Goal: Task Accomplishment & Management: Use online tool/utility

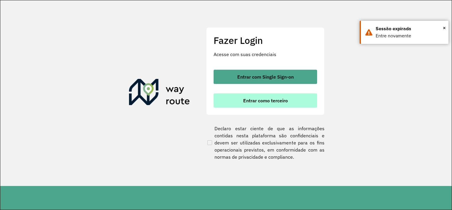
click at [250, 104] on button "Entrar como terceiro" at bounding box center [266, 100] width 104 height 14
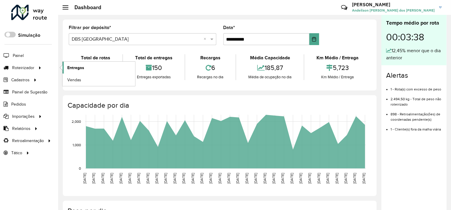
click at [74, 67] on span "Entregas" at bounding box center [75, 68] width 17 height 6
click at [84, 68] on link "Entregas" at bounding box center [98, 68] width 73 height 12
click at [72, 66] on span "Entregas" at bounding box center [75, 68] width 17 height 6
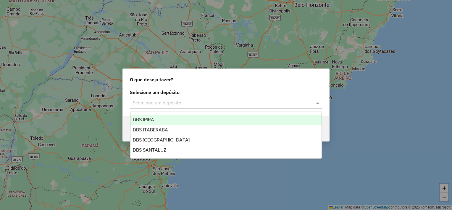
click at [204, 100] on input "text" at bounding box center [220, 102] width 175 height 7
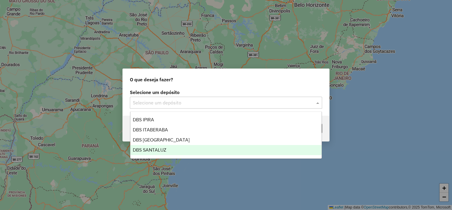
click at [174, 148] on div "DBS SANTALUZ" at bounding box center [227, 150] width 192 height 10
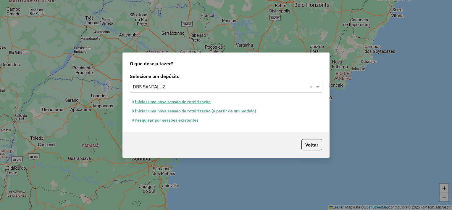
click at [178, 102] on button "Iniciar uma nova sessão de roteirização" at bounding box center [171, 101] width 83 height 9
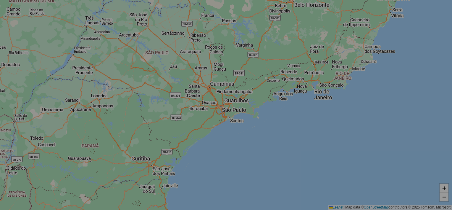
select select "*"
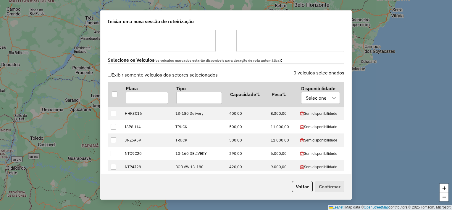
scroll to position [178, 0]
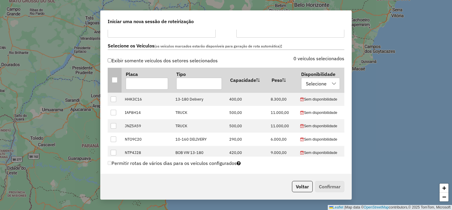
click at [116, 81] on div at bounding box center [115, 80] width 6 height 6
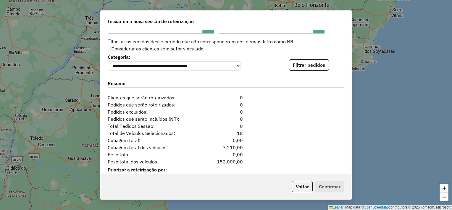
scroll to position [592, 0]
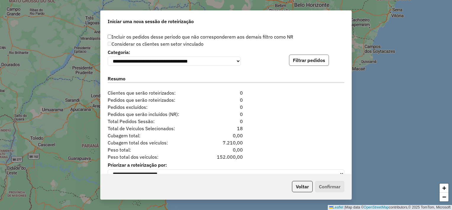
click at [308, 61] on button "Filtrar pedidos" at bounding box center [309, 59] width 40 height 11
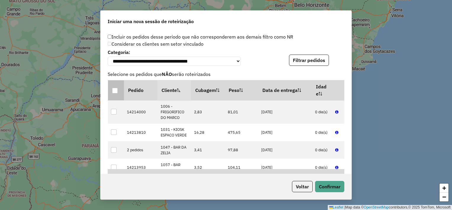
click at [116, 89] on div at bounding box center [115, 91] width 6 height 6
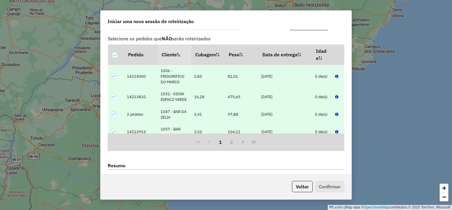
scroll to position [581, 0]
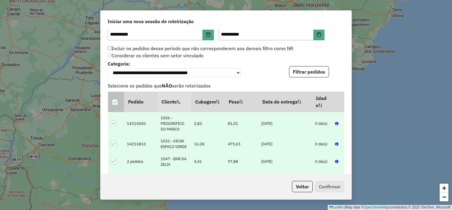
click at [116, 102] on icon at bounding box center [115, 102] width 4 height 4
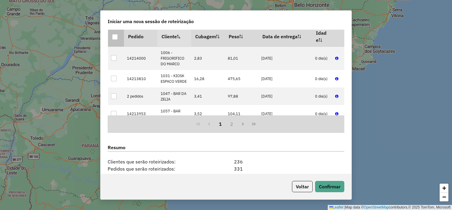
scroll to position [728, 0]
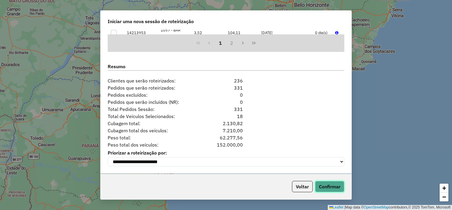
click at [325, 185] on button "Confirmar" at bounding box center [329, 186] width 29 height 11
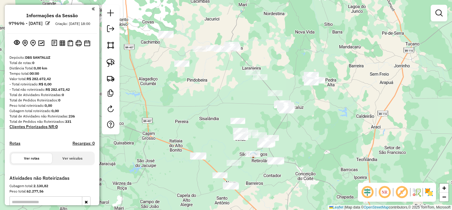
drag, startPoint x: 260, startPoint y: 115, endPoint x: 320, endPoint y: 119, distance: 59.6
click at [320, 119] on div "Janela de atendimento Grade de atendimento Capacidade Transportadoras Veículos …" at bounding box center [226, 105] width 452 height 210
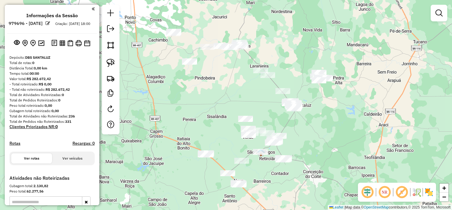
drag, startPoint x: 227, startPoint y: 91, endPoint x: 235, endPoint y: 89, distance: 8.0
click at [235, 89] on div "Janela de atendimento Grade de atendimento Capacidade Transportadoras Veículos …" at bounding box center [226, 105] width 452 height 210
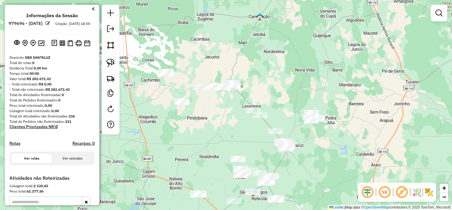
drag, startPoint x: 174, startPoint y: 94, endPoint x: 166, endPoint y: 137, distance: 43.7
click at [166, 137] on div "Janela de atendimento Grade de atendimento Capacidade Transportadoras Veículos …" at bounding box center [226, 105] width 452 height 210
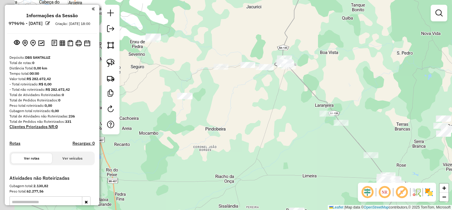
drag, startPoint x: 217, startPoint y: 129, endPoint x: 246, endPoint y: 139, distance: 30.4
click at [246, 139] on div "Janela de atendimento Grade de atendimento Capacidade Transportadoras Veículos …" at bounding box center [226, 105] width 452 height 210
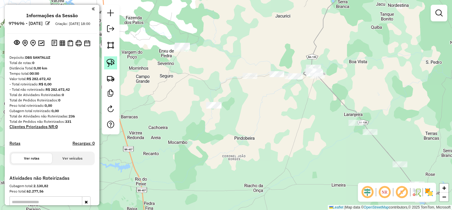
click at [115, 64] on link at bounding box center [110, 62] width 13 height 13
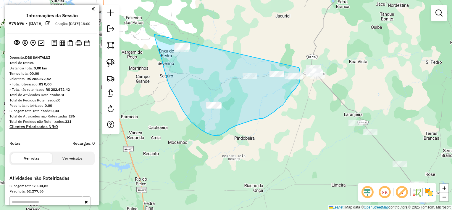
drag, startPoint x: 155, startPoint y: 34, endPoint x: 299, endPoint y: 65, distance: 148.1
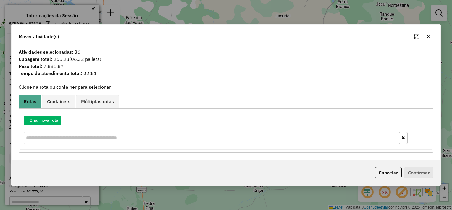
click at [427, 38] on icon "button" at bounding box center [429, 36] width 5 height 5
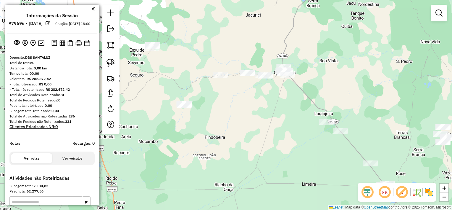
drag, startPoint x: 291, startPoint y: 101, endPoint x: 219, endPoint y: 96, distance: 72.4
click at [247, 98] on div "Janela de atendimento Grade de atendimento Capacidade Transportadoras Veículos …" at bounding box center [226, 105] width 452 height 210
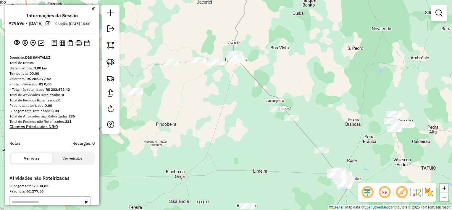
drag, startPoint x: 240, startPoint y: 116, endPoint x: 194, endPoint y: 103, distance: 47.6
click at [194, 103] on div "Janela de atendimento Grade de atendimento Capacidade Transportadoras Veículos …" at bounding box center [226, 105] width 452 height 210
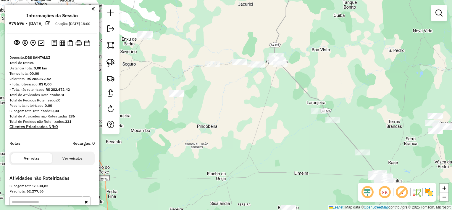
drag, startPoint x: 183, startPoint y: 96, endPoint x: 249, endPoint y: 101, distance: 66.2
click at [249, 101] on div "Janela de atendimento Grade de atendimento Capacidade Transportadoras Veículos …" at bounding box center [226, 105] width 452 height 210
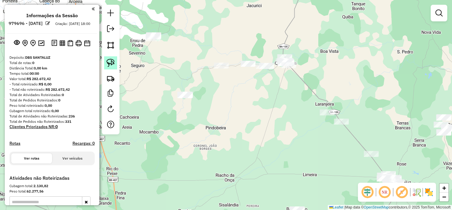
click at [114, 62] on img at bounding box center [111, 63] width 8 height 8
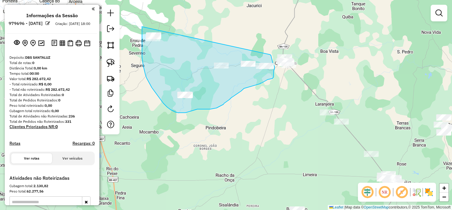
drag, startPoint x: 142, startPoint y: 27, endPoint x: 270, endPoint y: 54, distance: 131.2
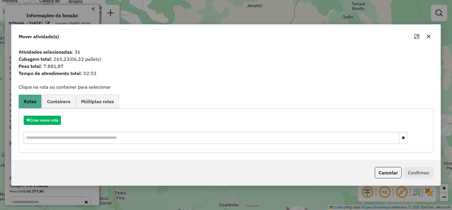
click at [428, 36] on icon "button" at bounding box center [429, 36] width 5 height 5
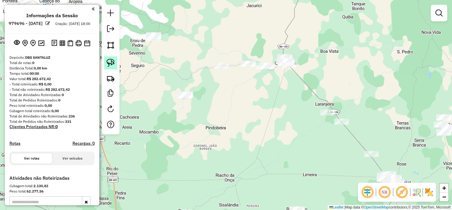
click at [112, 63] on img at bounding box center [111, 63] width 8 height 8
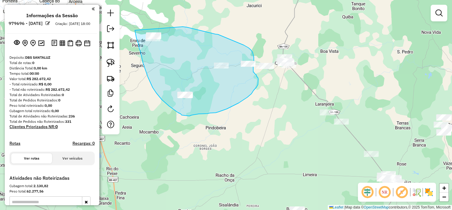
drag, startPoint x: 135, startPoint y: 30, endPoint x: 183, endPoint y: 27, distance: 48.1
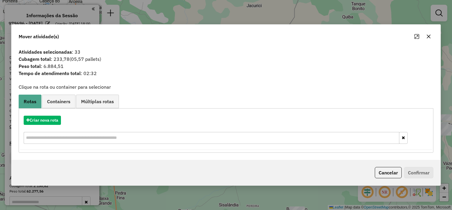
click at [429, 38] on icon "button" at bounding box center [429, 36] width 5 height 5
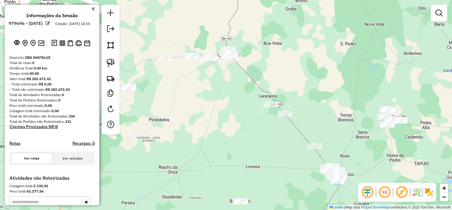
drag, startPoint x: 281, startPoint y: 133, endPoint x: 223, endPoint y: 126, distance: 58.5
click at [223, 126] on div "Janela de atendimento Grade de atendimento Capacidade Transportadoras Veículos …" at bounding box center [226, 105] width 452 height 210
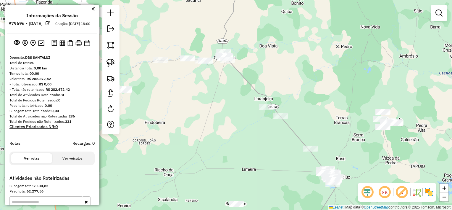
drag, startPoint x: 225, startPoint y: 129, endPoint x: 221, endPoint y: 131, distance: 4.2
click at [221, 131] on div "Janela de atendimento Grade de atendimento Capacidade Transportadoras Veículos …" at bounding box center [226, 105] width 452 height 210
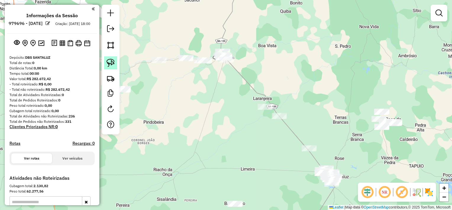
click at [114, 62] on img at bounding box center [111, 63] width 8 height 8
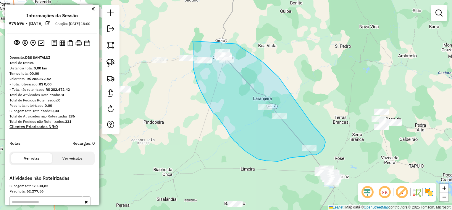
drag, startPoint x: 192, startPoint y: 41, endPoint x: 237, endPoint y: 44, distance: 44.2
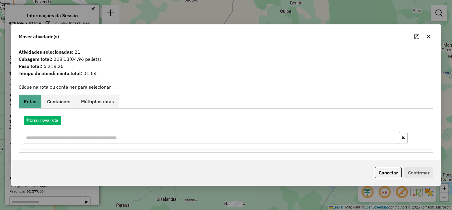
click at [429, 36] on icon "button" at bounding box center [429, 36] width 5 height 5
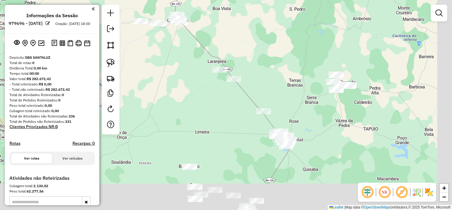
drag, startPoint x: 332, startPoint y: 119, endPoint x: 282, endPoint y: 79, distance: 63.9
click at [283, 79] on div "Janela de atendimento Grade de atendimento Capacidade Transportadoras Veículos …" at bounding box center [226, 105] width 452 height 210
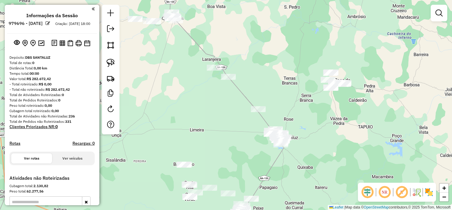
drag, startPoint x: 285, startPoint y: 88, endPoint x: 268, endPoint y: 88, distance: 17.5
click at [268, 88] on div "Janela de atendimento Grade de atendimento Capacidade Transportadoras Veículos …" at bounding box center [226, 105] width 452 height 210
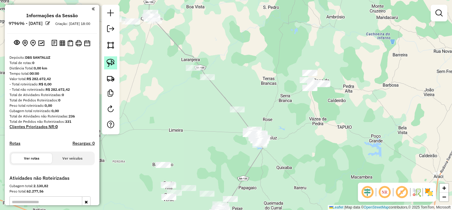
click at [113, 62] on img at bounding box center [111, 63] width 8 height 8
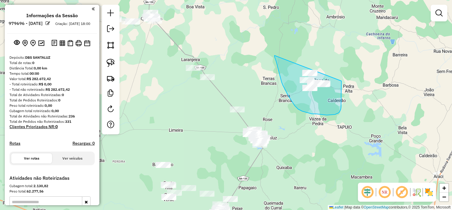
drag, startPoint x: 292, startPoint y: 100, endPoint x: 333, endPoint y: 59, distance: 58.2
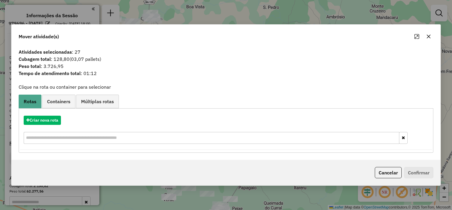
drag, startPoint x: 430, startPoint y: 39, endPoint x: 427, endPoint y: 41, distance: 3.5
click at [430, 39] on button "button" at bounding box center [428, 36] width 9 height 9
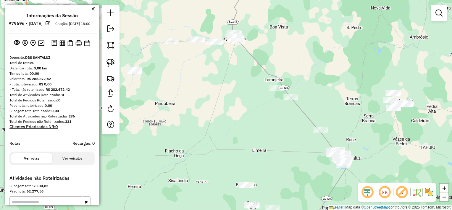
drag, startPoint x: 218, startPoint y: 130, endPoint x: 301, endPoint y: 149, distance: 85.1
click at [301, 149] on div "Janela de atendimento Grade de atendimento Capacidade Transportadoras Veículos …" at bounding box center [226, 105] width 452 height 210
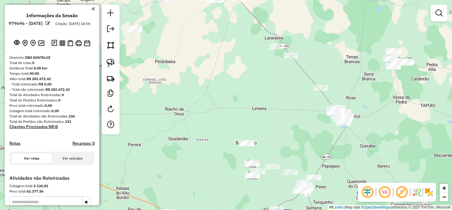
drag, startPoint x: 283, startPoint y: 130, endPoint x: 295, endPoint y: 82, distance: 49.9
click at [295, 82] on div "Janela de atendimento Grade de atendimento Capacidade Transportadoras Veículos …" at bounding box center [226, 105] width 452 height 210
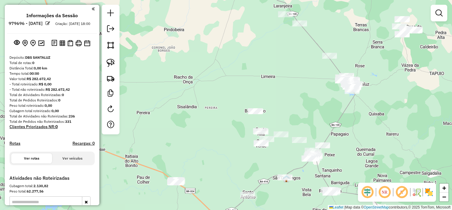
drag, startPoint x: 218, startPoint y: 136, endPoint x: 233, endPoint y: 84, distance: 54.4
click at [233, 84] on div "Janela de atendimento Grade de atendimento Capacidade Transportadoras Veículos …" at bounding box center [226, 105] width 452 height 210
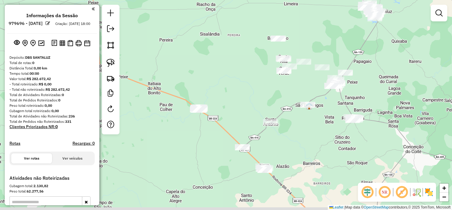
drag, startPoint x: 232, startPoint y: 111, endPoint x: 241, endPoint y: 85, distance: 27.6
click at [241, 85] on div "Janela de atendimento Grade de atendimento Capacidade Transportadoras Veículos …" at bounding box center [226, 105] width 452 height 210
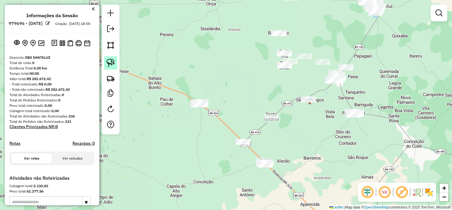
click at [115, 63] on link at bounding box center [110, 62] width 13 height 13
drag, startPoint x: 153, startPoint y: 66, endPoint x: 227, endPoint y: 111, distance: 86.9
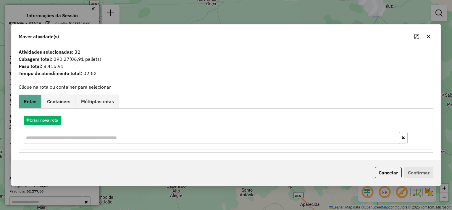
click at [427, 39] on icon "button" at bounding box center [429, 36] width 5 height 5
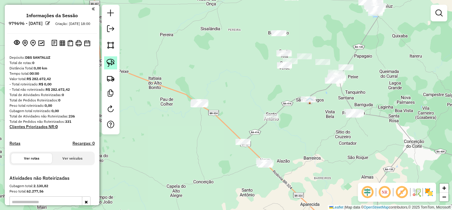
click at [116, 61] on link at bounding box center [110, 62] width 13 height 13
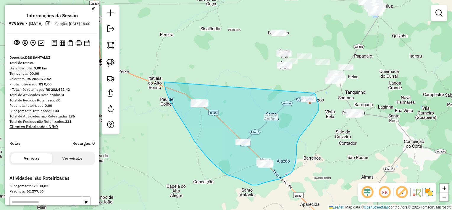
drag, startPoint x: 164, startPoint y: 82, endPoint x: 315, endPoint y: 93, distance: 151.1
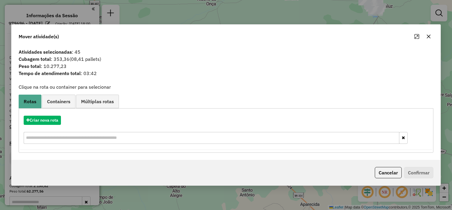
click at [428, 37] on icon "button" at bounding box center [429, 37] width 4 height 4
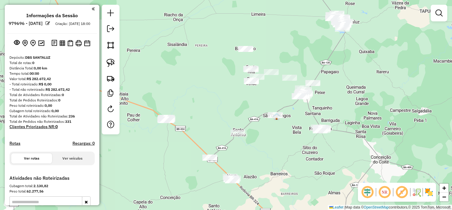
drag, startPoint x: 292, startPoint y: 131, endPoint x: 257, endPoint y: 147, distance: 39.1
click at [257, 147] on div "Janela de atendimento Grade de atendimento Capacidade Transportadoras Veículos …" at bounding box center [226, 105] width 452 height 210
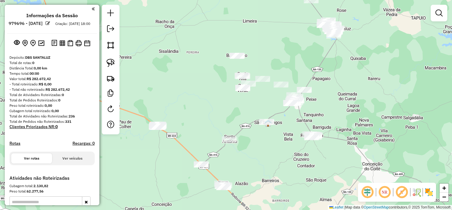
drag, startPoint x: 109, startPoint y: 64, endPoint x: 118, endPoint y: 64, distance: 8.9
click at [109, 64] on img at bounding box center [111, 63] width 8 height 8
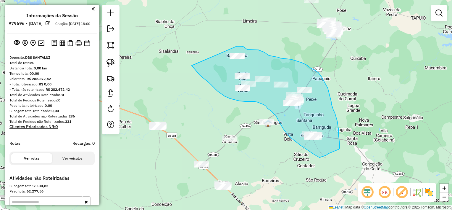
drag, startPoint x: 214, startPoint y: 88, endPoint x: 236, endPoint y: 46, distance: 46.6
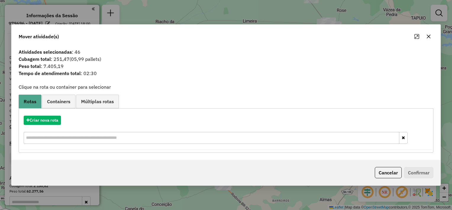
click at [430, 39] on icon "button" at bounding box center [429, 36] width 5 height 5
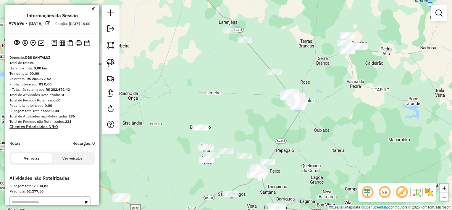
drag, startPoint x: 340, startPoint y: 74, endPoint x: 291, endPoint y: 147, distance: 87.9
click at [291, 148] on div "Janela de atendimento Grade de atendimento Capacidade Transportadoras Veículos …" at bounding box center [226, 105] width 452 height 210
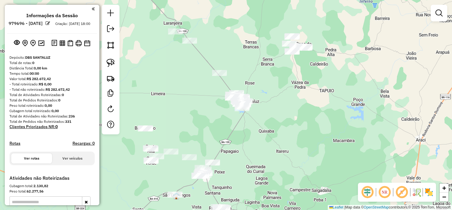
drag, startPoint x: 320, startPoint y: 126, endPoint x: 276, endPoint y: 124, distance: 43.5
click at [276, 124] on div "Janela de atendimento Grade de atendimento Capacidade Transportadoras Veículos …" at bounding box center [226, 105] width 452 height 210
click at [113, 62] on img at bounding box center [111, 63] width 8 height 8
drag, startPoint x: 234, startPoint y: 82, endPoint x: 271, endPoint y: 104, distance: 43.3
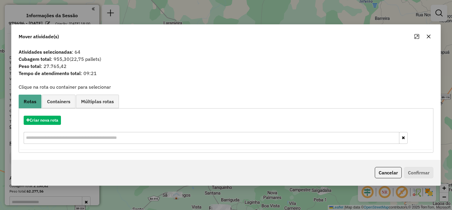
click at [431, 34] on button "button" at bounding box center [428, 36] width 9 height 9
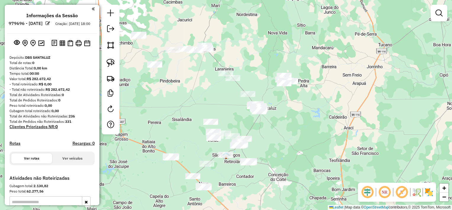
drag, startPoint x: 273, startPoint y: 122, endPoint x: 282, endPoint y: 134, distance: 14.6
click at [282, 134] on div "Janela de atendimento Grade de atendimento Capacidade Transportadoras Veículos …" at bounding box center [226, 105] width 452 height 210
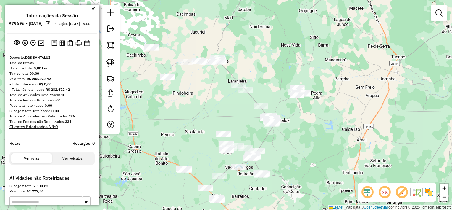
drag, startPoint x: 266, startPoint y: 131, endPoint x: 274, endPoint y: 133, distance: 8.5
click at [273, 134] on div "Janela de atendimento Grade de atendimento Capacidade Transportadoras Veículos …" at bounding box center [226, 105] width 452 height 210
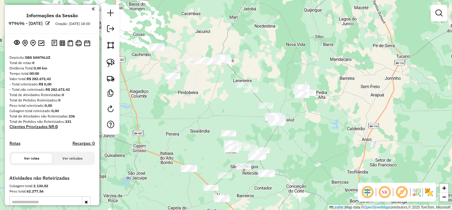
drag, startPoint x: 259, startPoint y: 131, endPoint x: 265, endPoint y: 129, distance: 5.5
click at [265, 129] on div "Janela de atendimento Grade de atendimento Capacidade Transportadoras Veículos …" at bounding box center [226, 105] width 452 height 210
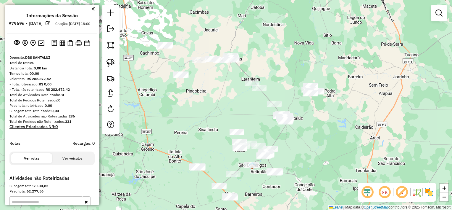
drag, startPoint x: 253, startPoint y: 127, endPoint x: 265, endPoint y: 124, distance: 11.6
click at [265, 124] on div "Janela de atendimento Grade de atendimento Capacidade Transportadoras Veículos …" at bounding box center [226, 105] width 452 height 210
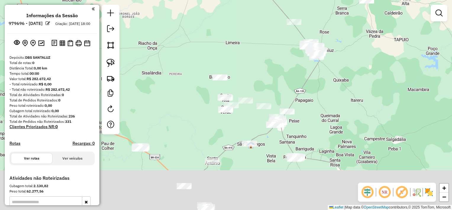
drag, startPoint x: 264, startPoint y: 134, endPoint x: 261, endPoint y: 75, distance: 59.3
click at [261, 75] on div "Janela de atendimento Grade de atendimento Capacidade Transportadoras Veículos …" at bounding box center [226, 105] width 452 height 210
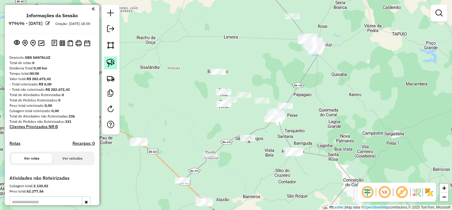
click at [116, 61] on link at bounding box center [110, 62] width 13 height 13
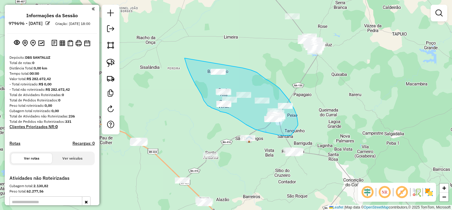
drag, startPoint x: 187, startPoint y: 67, endPoint x: 231, endPoint y: 65, distance: 43.8
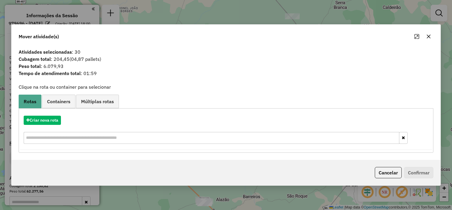
click at [430, 40] on button "button" at bounding box center [428, 36] width 9 height 9
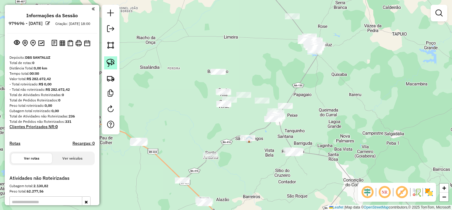
click at [114, 65] on img at bounding box center [111, 63] width 8 height 8
drag, startPoint x: 280, startPoint y: 139, endPoint x: 327, endPoint y: 157, distance: 50.2
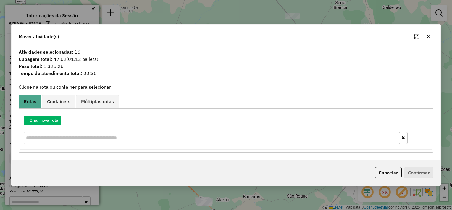
click at [426, 38] on button "button" at bounding box center [428, 36] width 9 height 9
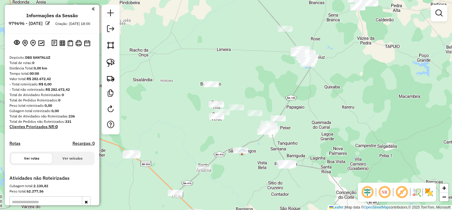
drag, startPoint x: 306, startPoint y: 60, endPoint x: 250, endPoint y: 106, distance: 72.6
click at [266, 103] on div "Janela de atendimento Grade de atendimento Capacidade Transportadoras Veículos …" at bounding box center [226, 105] width 452 height 210
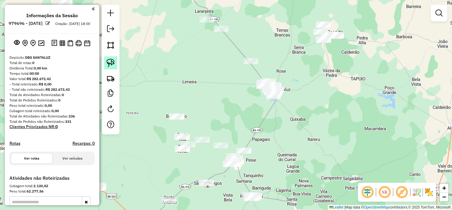
click at [113, 63] on img at bounding box center [111, 63] width 8 height 8
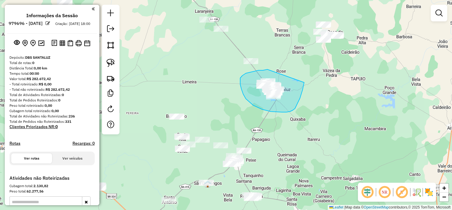
drag, startPoint x: 268, startPoint y: 69, endPoint x: 305, endPoint y: 83, distance: 39.9
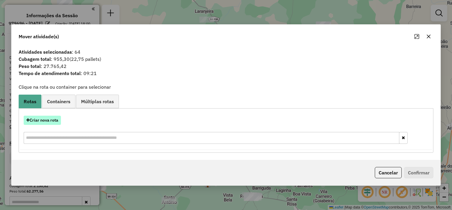
click at [54, 120] on button "Criar nova rota" at bounding box center [42, 119] width 37 height 9
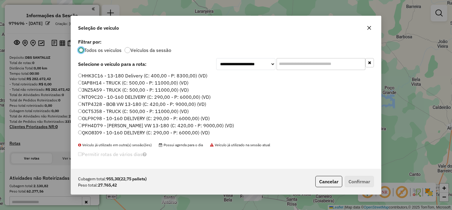
scroll to position [3, 2]
click at [124, 75] on label "HHK3C16 - 13-180 Delivery (C: 400,00 - P: 8300,00) (VD)" at bounding box center [142, 75] width 129 height 7
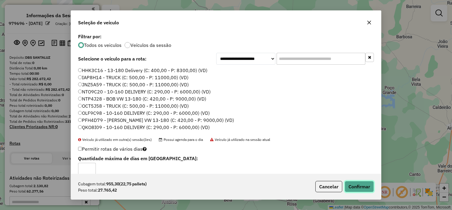
click at [351, 183] on button "Confirmar" at bounding box center [359, 186] width 29 height 11
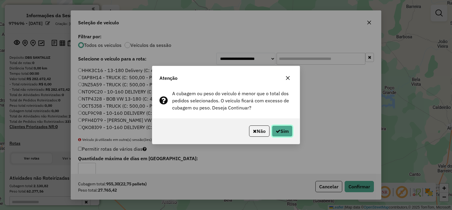
click at [287, 128] on button "Sim" at bounding box center [282, 130] width 21 height 11
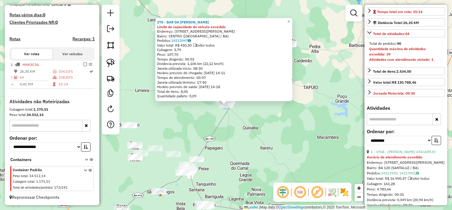
scroll to position [118, 0]
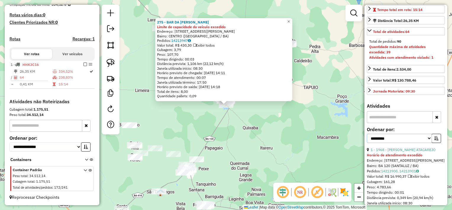
click at [395, 143] on select "**********" at bounding box center [399, 138] width 65 height 9
select select "*********"
click at [367, 143] on select "**********" at bounding box center [399, 138] width 65 height 9
click at [435, 140] on icon "button" at bounding box center [437, 138] width 4 height 4
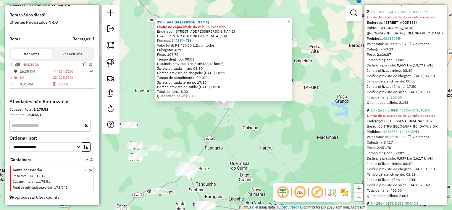
scroll to position [444, 0]
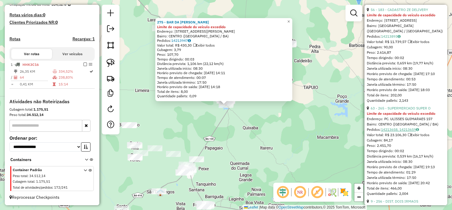
click at [401, 131] on link "14213658, 14213659" at bounding box center [400, 129] width 38 height 4
click at [400, 110] on link "63 - 265 - SUPERMERCADO SUPER O" at bounding box center [401, 108] width 60 height 4
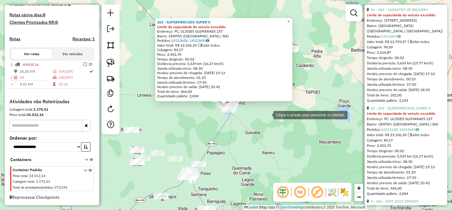
click at [268, 114] on div "Clique e arraste para selecionar os clientes. 265 - SUPERMERCADO SUPER O Limite…" at bounding box center [226, 105] width 452 height 210
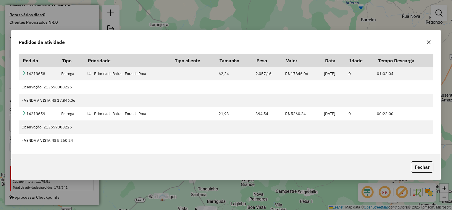
click at [276, 114] on tr "14213659 Entrega L4 - Prioridade Baixa - Fora de Rota 21,93 394,54 R$ 5260.24 1…" at bounding box center [226, 113] width 415 height 13
click at [430, 43] on icon "button" at bounding box center [429, 42] width 5 height 5
click at [428, 41] on icon "button" at bounding box center [429, 42] width 4 height 4
click at [293, 25] on div "Pedidos da atividade Pedido Tipo Prioridade Tipo cliente Tamanho Peso Valor Dat…" at bounding box center [226, 105] width 452 height 210
click at [275, 15] on div "Pedidos da atividade Pedido Tipo Prioridade Tipo cliente Tamanho Peso Valor Dat…" at bounding box center [226, 105] width 452 height 210
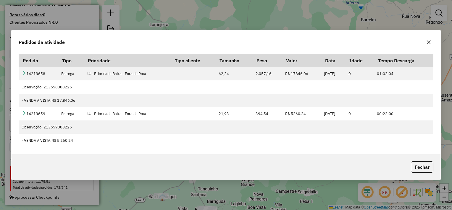
click at [427, 42] on icon "button" at bounding box center [429, 42] width 5 height 5
click at [428, 41] on icon "button" at bounding box center [429, 42] width 4 height 4
click at [419, 169] on button "Fechar" at bounding box center [422, 166] width 22 height 11
click at [242, 17] on div "Pedidos da atividade Pedido Tipo Prioridade Tipo cliente Tamanho Peso Valor Dat…" at bounding box center [226, 105] width 452 height 210
click at [429, 41] on icon "button" at bounding box center [429, 42] width 5 height 5
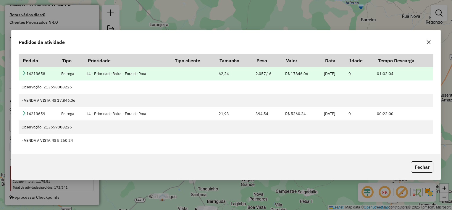
click at [25, 71] on icon at bounding box center [24, 72] width 5 height 5
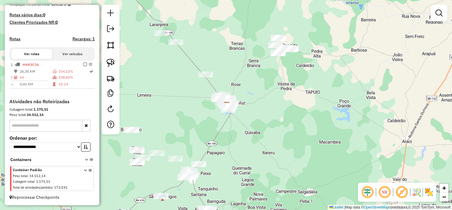
click at [198, 102] on div "Janela de atendimento Grade de atendimento Capacidade Transportadoras Veículos …" at bounding box center [226, 105] width 452 height 210
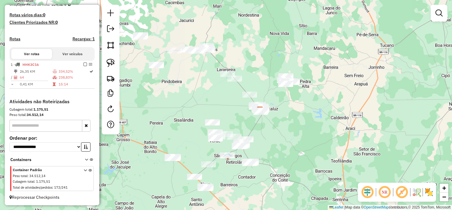
drag, startPoint x: 189, startPoint y: 110, endPoint x: 239, endPoint y: 116, distance: 50.7
click at [239, 116] on div "Janela de atendimento Grade de atendimento Capacidade Transportadoras Veículos …" at bounding box center [226, 105] width 452 height 210
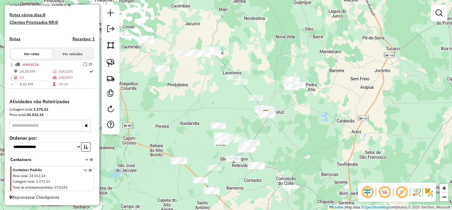
drag, startPoint x: 220, startPoint y: 96, endPoint x: 247, endPoint y: 105, distance: 28.7
click at [246, 105] on div "Janela de atendimento Grade de atendimento Capacidade Transportadoras Veículos …" at bounding box center [226, 105] width 452 height 210
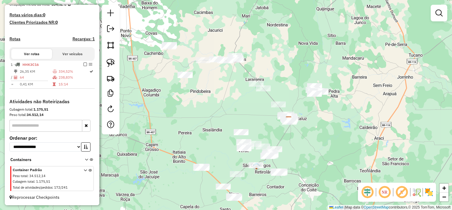
drag, startPoint x: 234, startPoint y: 98, endPoint x: 237, endPoint y: 71, distance: 27.1
click at [237, 71] on div "Janela de atendimento Grade de atendimento Capacidade Transportadoras Veículos …" at bounding box center [226, 105] width 452 height 210
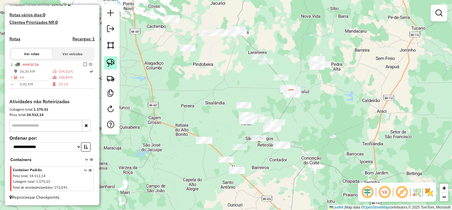
click at [115, 60] on link at bounding box center [110, 62] width 13 height 13
drag, startPoint x: 188, startPoint y: 125, endPoint x: 214, endPoint y: 135, distance: 28.6
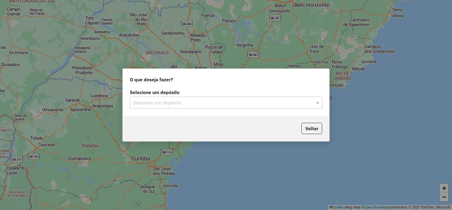
click at [184, 102] on input "text" at bounding box center [220, 102] width 175 height 7
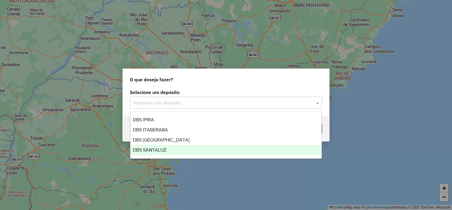
click at [173, 147] on div "DBS SANTALUZ" at bounding box center [227, 150] width 192 height 10
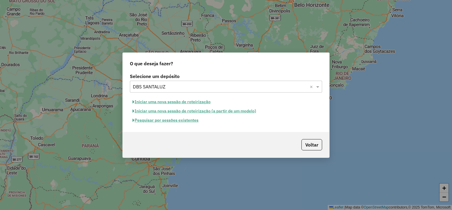
click at [174, 120] on button "Pesquisar por sessões existentes" at bounding box center [165, 119] width 71 height 9
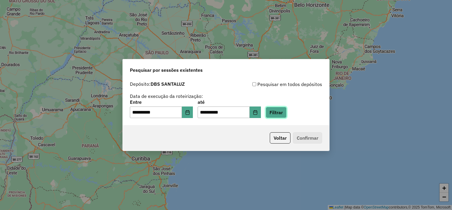
click at [284, 112] on button "Filtrar" at bounding box center [276, 112] width 21 height 11
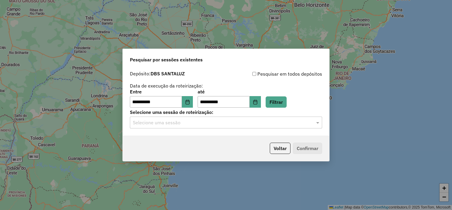
click at [172, 122] on input "text" at bounding box center [220, 122] width 175 height 7
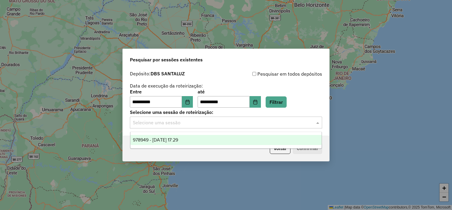
click at [177, 141] on span "978949 - 14/08/2025 17:29" at bounding box center [155, 139] width 45 height 5
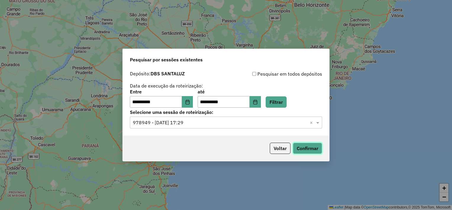
click at [310, 148] on button "Confirmar" at bounding box center [307, 147] width 29 height 11
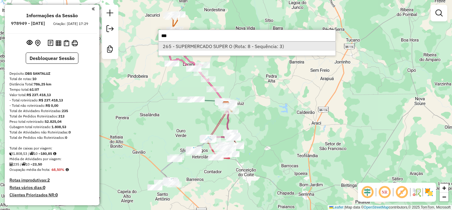
type input "***"
click at [220, 46] on li "265 - SUPERMERCADO SUPER O (Rota: 8 - Sequência: 3)" at bounding box center [247, 46] width 177 height 9
select select "**********"
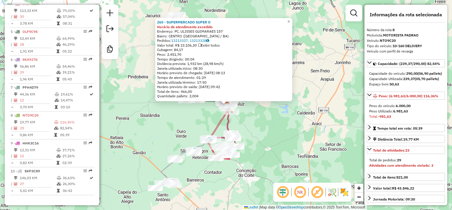
scroll to position [321, 0]
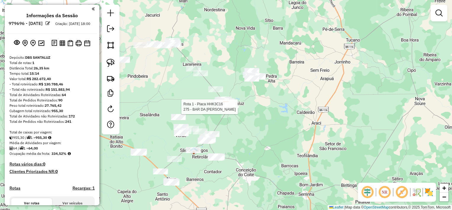
select select "**********"
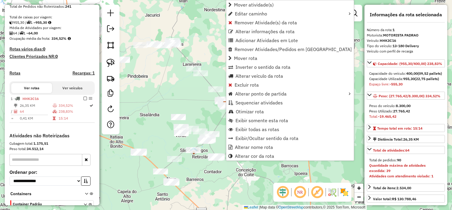
scroll to position [154, 0]
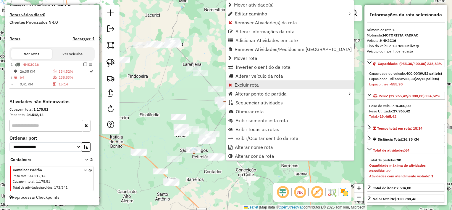
click at [238, 86] on span "Excluir rota" at bounding box center [247, 84] width 24 height 5
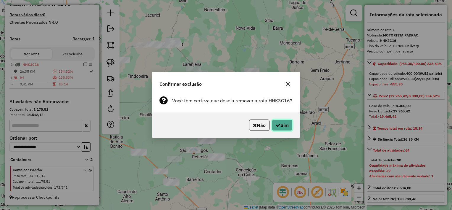
click at [277, 126] on icon "button" at bounding box center [278, 125] width 5 height 5
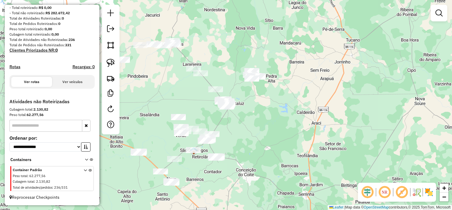
scroll to position [81, 0]
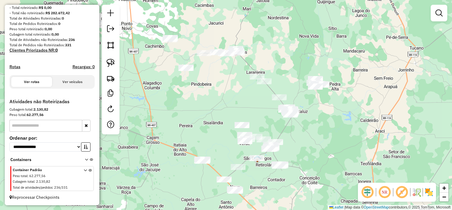
drag, startPoint x: 266, startPoint y: 122, endPoint x: 330, endPoint y: 130, distance: 64.1
click at [330, 130] on div "Janela de atendimento Grade de atendimento Capacidade Transportadoras Veículos …" at bounding box center [226, 105] width 452 height 210
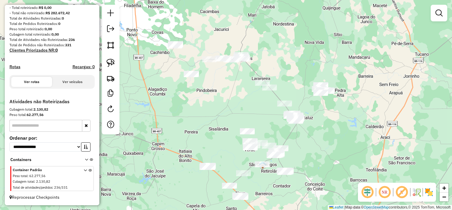
drag, startPoint x: 230, startPoint y: 89, endPoint x: 239, endPoint y: 101, distance: 14.9
click at [239, 101] on div "Janela de atendimento Grade de atendimento Capacidade Transportadoras Veículos …" at bounding box center [226, 105] width 452 height 210
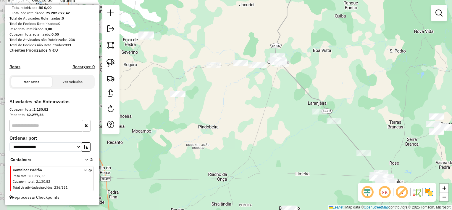
drag, startPoint x: 227, startPoint y: 93, endPoint x: 260, endPoint y: 131, distance: 50.2
click at [260, 131] on div "Janela de atendimento Grade de atendimento Capacidade Transportadoras Veículos …" at bounding box center [226, 105] width 452 height 210
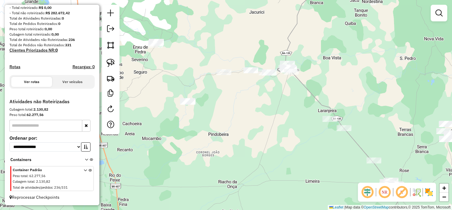
drag, startPoint x: 244, startPoint y: 120, endPoint x: 249, endPoint y: 128, distance: 9.6
click at [249, 128] on div "Janela de atendimento Grade de atendimento Capacidade Transportadoras Veículos …" at bounding box center [226, 105] width 452 height 210
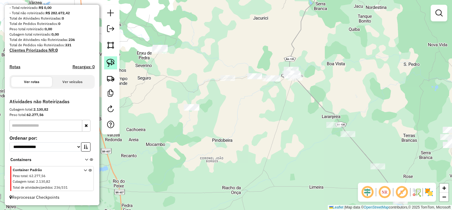
click at [115, 62] on link at bounding box center [110, 62] width 13 height 13
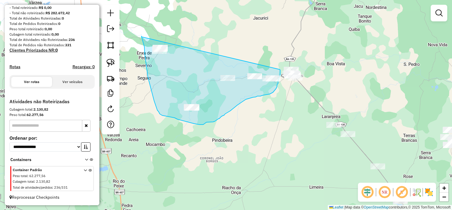
drag, startPoint x: 142, startPoint y: 37, endPoint x: 280, endPoint y: 69, distance: 142.0
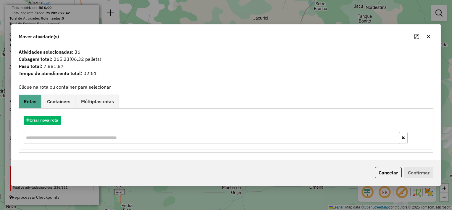
drag, startPoint x: 428, startPoint y: 36, endPoint x: 396, endPoint y: 45, distance: 33.2
click at [428, 36] on icon "button" at bounding box center [429, 36] width 5 height 5
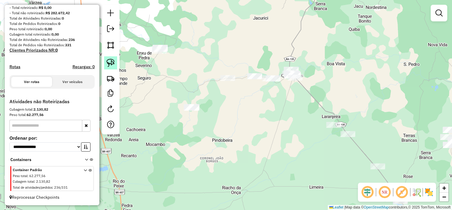
click at [115, 60] on img at bounding box center [111, 63] width 8 height 8
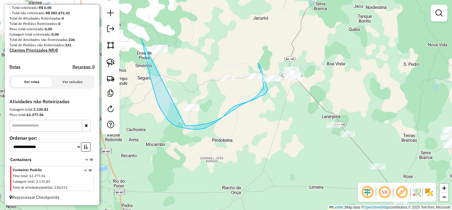
drag, startPoint x: 153, startPoint y: 86, endPoint x: 181, endPoint y: 126, distance: 48.1
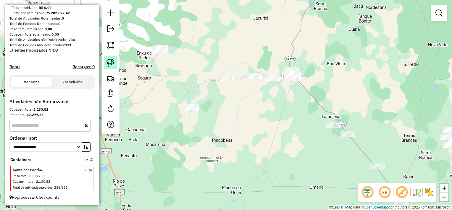
click at [114, 62] on img at bounding box center [111, 63] width 8 height 8
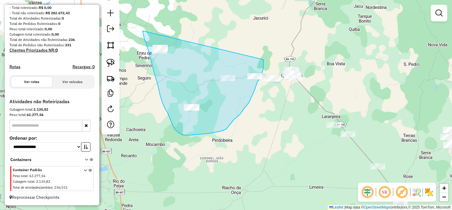
drag, startPoint x: 155, startPoint y: 75, endPoint x: 264, endPoint y: 60, distance: 110.0
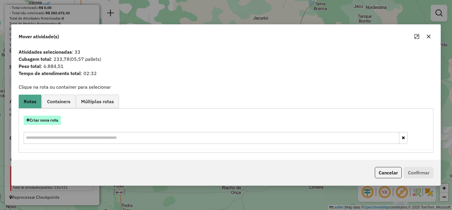
click at [53, 120] on button "Criar nova rota" at bounding box center [42, 119] width 37 height 9
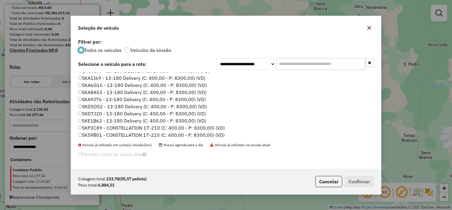
scroll to position [63, 0]
click at [104, 89] on label "SKA8A53 - 13-180 Delivery (C: 400,00 - P: 8300,00) (VD)" at bounding box center [142, 90] width 128 height 7
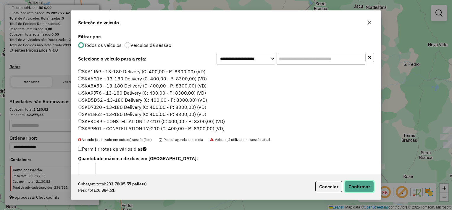
click at [354, 181] on button "Confirmar" at bounding box center [359, 186] width 29 height 11
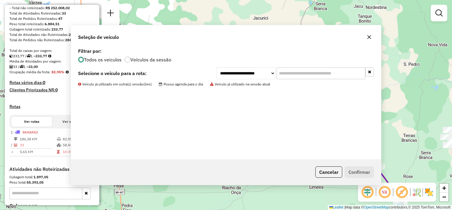
scroll to position [154, 0]
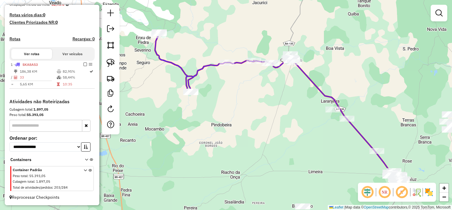
drag, startPoint x: 253, startPoint y: 148, endPoint x: 251, endPoint y: 97, distance: 50.9
click at [251, 98] on div "Janela de atendimento Grade de atendimento Capacidade Transportadoras Veículos …" at bounding box center [226, 105] width 452 height 210
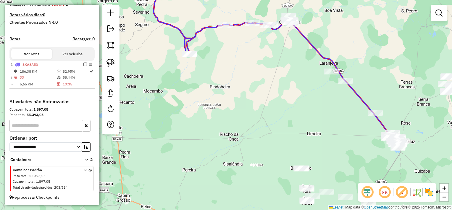
drag, startPoint x: 259, startPoint y: 135, endPoint x: 258, endPoint y: 76, distance: 58.9
click at [259, 78] on div "Janela de atendimento Grade de atendimento Capacidade Transportadoras Veículos …" at bounding box center [226, 105] width 452 height 210
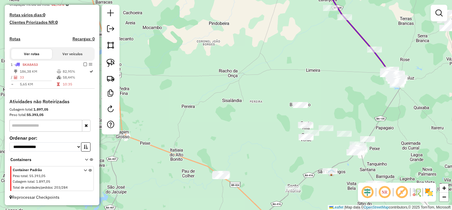
drag, startPoint x: 261, startPoint y: 134, endPoint x: 251, endPoint y: 107, distance: 28.8
click at [252, 108] on div "Janela de atendimento Grade de atendimento Capacidade Transportadoras Veículos …" at bounding box center [226, 105] width 452 height 210
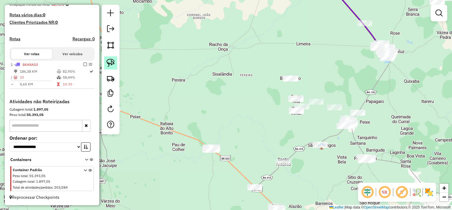
click at [115, 61] on link at bounding box center [110, 62] width 13 height 13
drag, startPoint x: 355, startPoint y: 147, endPoint x: 382, endPoint y: 150, distance: 28.0
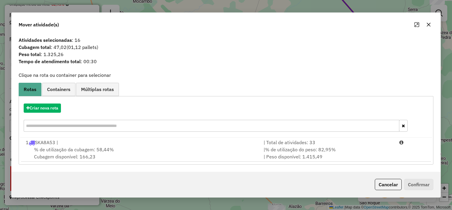
click at [430, 25] on icon "button" at bounding box center [429, 24] width 5 height 5
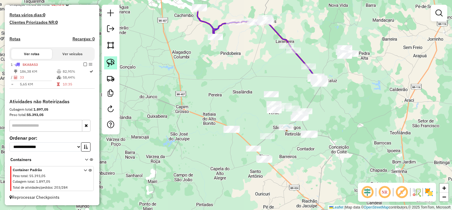
click at [113, 64] on img at bounding box center [111, 63] width 8 height 8
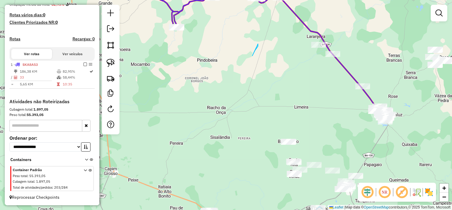
drag, startPoint x: 258, startPoint y: 44, endPoint x: 253, endPoint y: 56, distance: 13.1
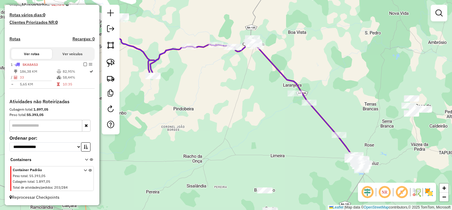
drag, startPoint x: 255, startPoint y: 53, endPoint x: 224, endPoint y: 106, distance: 61.0
click at [224, 106] on div "Janela de atendimento Grade de atendimento Capacidade Transportadoras Veículos …" at bounding box center [226, 105] width 452 height 210
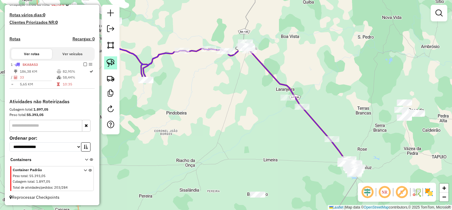
click at [115, 64] on img at bounding box center [111, 63] width 8 height 8
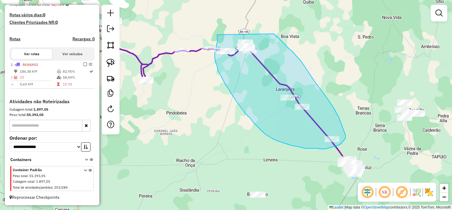
drag, startPoint x: 218, startPoint y: 41, endPoint x: 274, endPoint y: 34, distance: 56.7
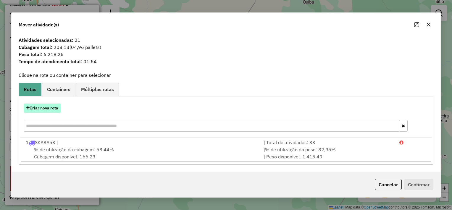
click at [50, 106] on button "Criar nova rota" at bounding box center [42, 107] width 37 height 9
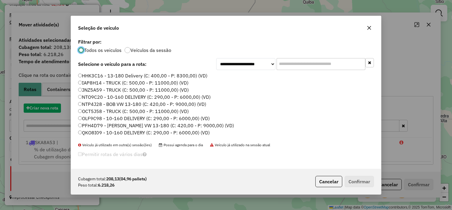
scroll to position [3, 2]
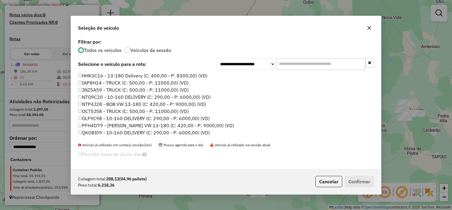
click at [137, 75] on label "HHK3C16 - 13-180 Delivery (C: 400,00 - P: 8300,00) (VD)" at bounding box center [142, 75] width 129 height 7
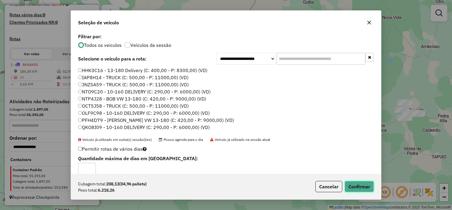
drag, startPoint x: 363, startPoint y: 186, endPoint x: 358, endPoint y: 180, distance: 7.2
click at [362, 185] on button "Confirmar" at bounding box center [359, 186] width 29 height 11
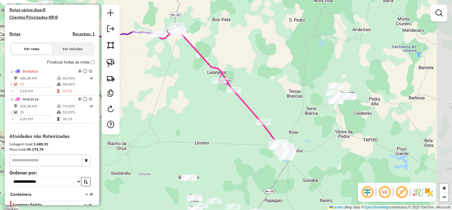
drag, startPoint x: 242, startPoint y: 124, endPoint x: 145, endPoint y: 113, distance: 97.5
click at [145, 113] on div "Janela de atendimento Grade de atendimento Capacidade Transportadoras Veículos …" at bounding box center [226, 105] width 452 height 210
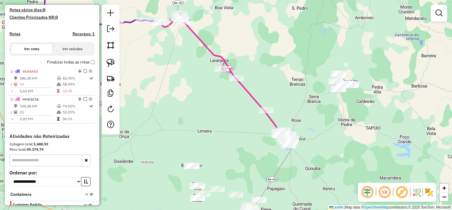
drag, startPoint x: 173, startPoint y: 137, endPoint x: 220, endPoint y: 90, distance: 66.4
click at [218, 98] on div "Janela de atendimento Grade de atendimento Capacidade Transportadoras Veículos …" at bounding box center [226, 105] width 452 height 210
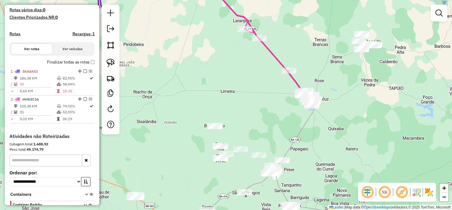
drag, startPoint x: 224, startPoint y: 92, endPoint x: 241, endPoint y: 63, distance: 33.9
click at [240, 63] on div "Janela de atendimento Grade de atendimento Capacidade Transportadoras Veículos …" at bounding box center [226, 105] width 452 height 210
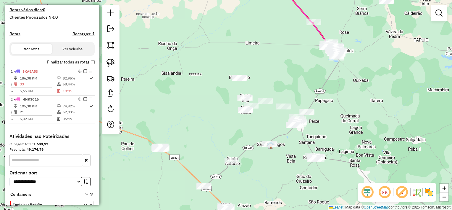
click at [208, 112] on div "Janela de atendimento Grade de atendimento Capacidade Transportadoras Veículos …" at bounding box center [226, 105] width 452 height 210
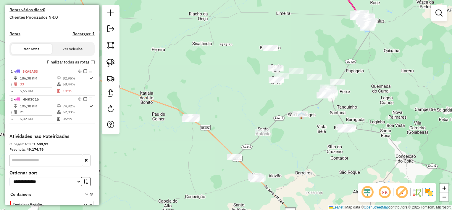
drag, startPoint x: 205, startPoint y: 114, endPoint x: 241, endPoint y: 77, distance: 51.3
click at [241, 77] on div "Janela de atendimento Grade de atendimento Capacidade Transportadoras Veículos …" at bounding box center [226, 105] width 452 height 210
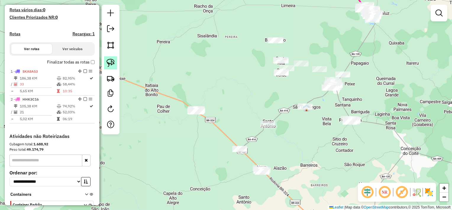
click at [115, 62] on link at bounding box center [110, 62] width 13 height 13
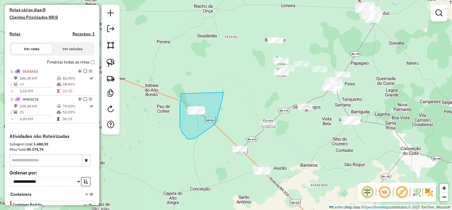
drag, startPoint x: 180, startPoint y: 106, endPoint x: 223, endPoint y: 86, distance: 46.8
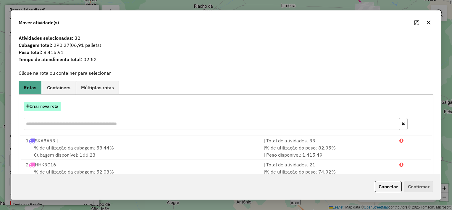
click at [57, 107] on button "Criar nova rota" at bounding box center [42, 106] width 37 height 9
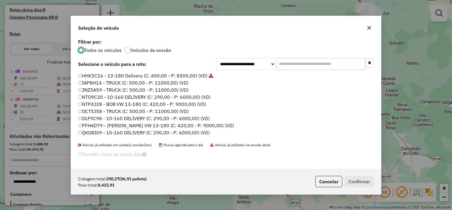
click at [163, 82] on label "IAP8H14 - TRUCK (C: 500,00 - P: 11000,00) (VD)" at bounding box center [133, 82] width 110 height 7
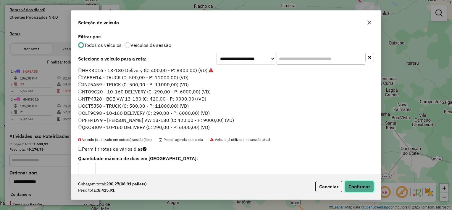
click at [355, 184] on button "Confirmar" at bounding box center [359, 186] width 29 height 11
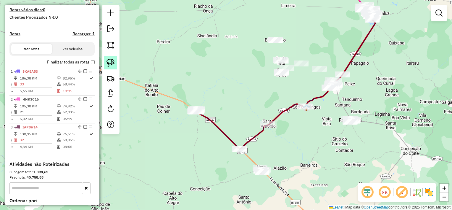
click at [112, 62] on img at bounding box center [111, 63] width 8 height 8
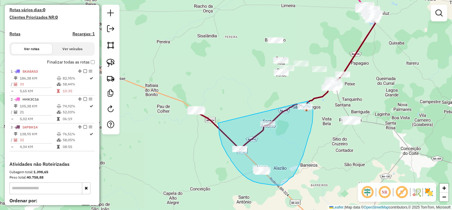
drag, startPoint x: 218, startPoint y: 123, endPoint x: 308, endPoint y: 101, distance: 92.6
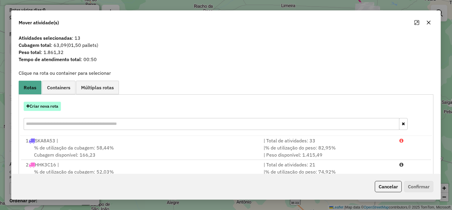
click at [47, 109] on button "Criar nova rota" at bounding box center [42, 106] width 37 height 9
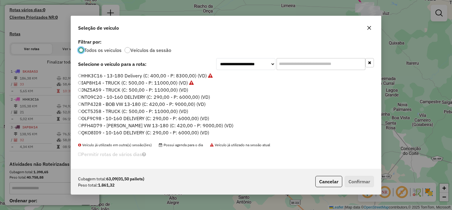
click at [172, 89] on label "JNZ5A59 - TRUCK (C: 500,00 - P: 11000,00) (VD)" at bounding box center [133, 89] width 110 height 7
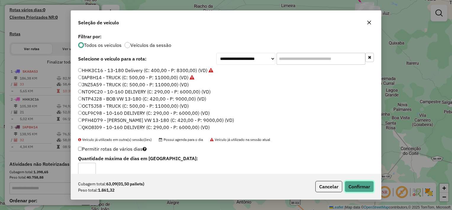
click at [361, 183] on button "Confirmar" at bounding box center [359, 186] width 29 height 11
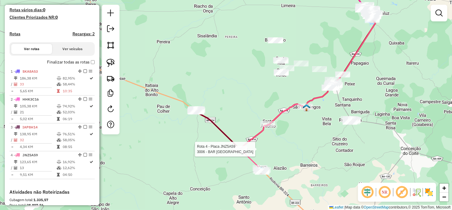
click at [240, 152] on div at bounding box center [240, 149] width 15 height 6
select select "**********"
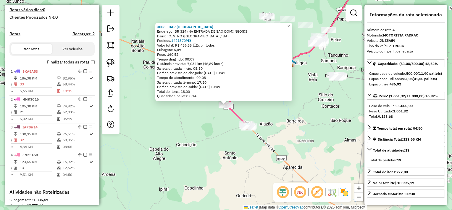
scroll to position [249, 0]
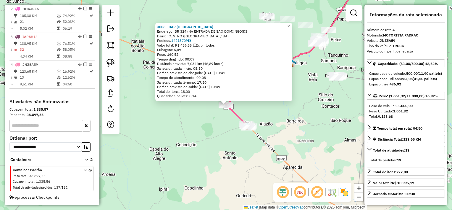
click at [205, 150] on div "3006 - BAR BELA VISTA Endereço: BR 324 (NA ENTRADA DE SAO DOMI NGOS)3 Bairro: C…" at bounding box center [226, 105] width 452 height 210
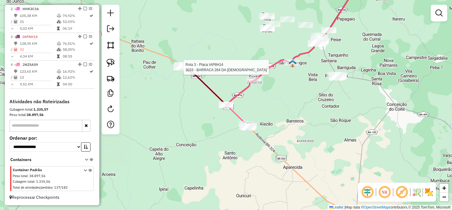
click at [186, 70] on div at bounding box center [181, 67] width 15 height 6
select select "**********"
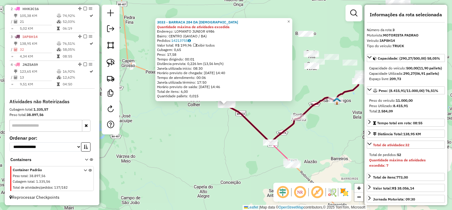
click at [185, 116] on div "3033 - BARRACA 284 DA THAIS Quantidade máxima de atividades excedida Endereço: …" at bounding box center [226, 105] width 452 height 210
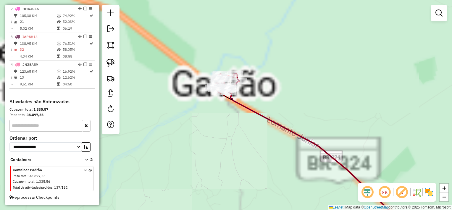
drag, startPoint x: 224, startPoint y: 117, endPoint x: 246, endPoint y: 138, distance: 30.4
click at [243, 144] on div "Janela de atendimento Grade de atendimento Capacidade Transportadoras Veículos …" at bounding box center [226, 105] width 452 height 210
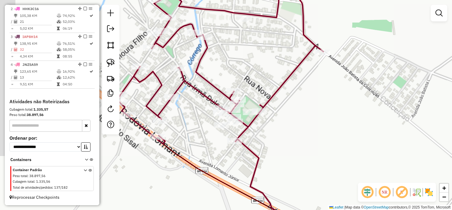
drag, startPoint x: 280, startPoint y: 124, endPoint x: 345, endPoint y: 111, distance: 65.5
click at [345, 111] on div "Janela de atendimento Grade de atendimento Capacidade Transportadoras Veículos …" at bounding box center [226, 105] width 452 height 210
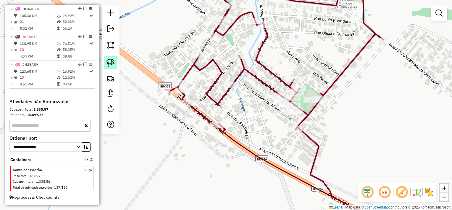
click at [115, 62] on link at bounding box center [110, 62] width 13 height 13
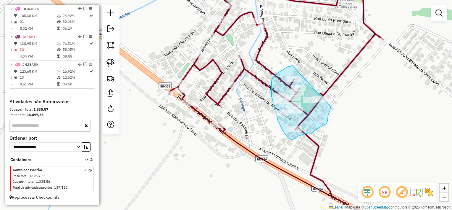
drag, startPoint x: 280, startPoint y: 72, endPoint x: 331, endPoint y: 106, distance: 61.4
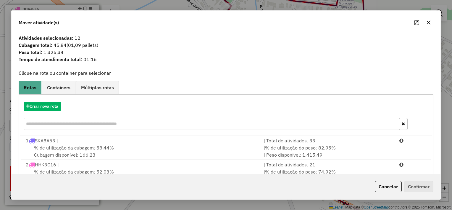
click at [429, 20] on icon "button" at bounding box center [429, 22] width 5 height 5
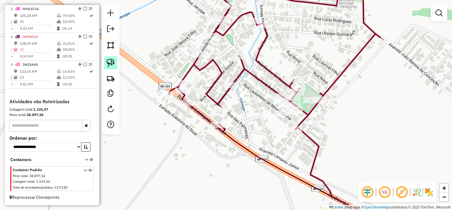
click at [111, 64] on img at bounding box center [111, 63] width 8 height 8
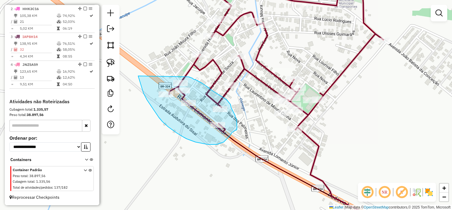
drag, startPoint x: 139, startPoint y: 78, endPoint x: 189, endPoint y: 77, distance: 50.1
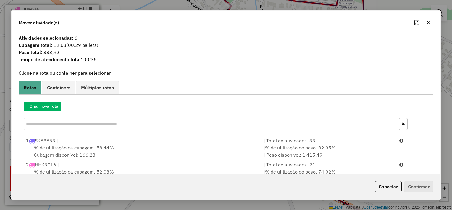
click at [426, 28] on div "Mover atividade(s)" at bounding box center [226, 21] width 429 height 21
drag, startPoint x: 427, startPoint y: 21, endPoint x: 419, endPoint y: 28, distance: 10.5
click at [427, 22] on icon "button" at bounding box center [429, 22] width 5 height 5
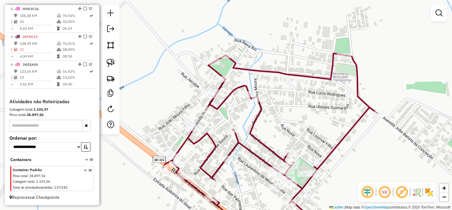
drag, startPoint x: 247, startPoint y: 107, endPoint x: 239, endPoint y: 139, distance: 32.2
click at [239, 139] on icon at bounding box center [270, 129] width 214 height 152
drag, startPoint x: 112, startPoint y: 60, endPoint x: 129, endPoint y: 66, distance: 18.1
click at [113, 60] on img at bounding box center [111, 63] width 8 height 8
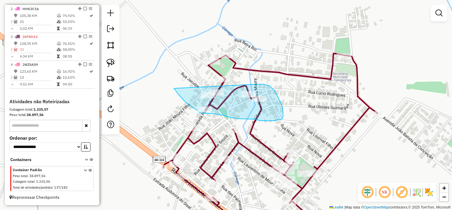
drag, startPoint x: 187, startPoint y: 103, endPoint x: 256, endPoint y: 84, distance: 71.2
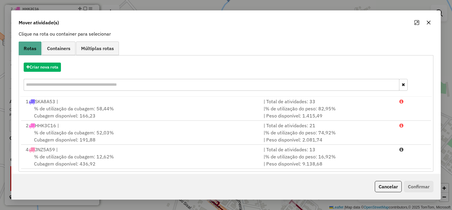
scroll to position [44, 0]
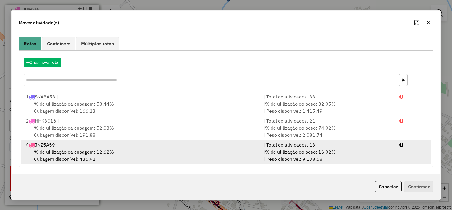
click at [211, 154] on div "% de utilização da cubagem: 12,62% Cubagem disponível: 436,92" at bounding box center [141, 155] width 238 height 14
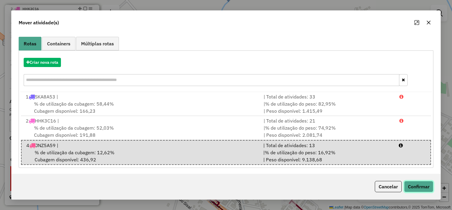
click at [419, 186] on button "Confirmar" at bounding box center [418, 186] width 29 height 11
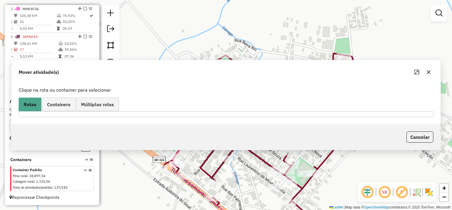
scroll to position [0, 0]
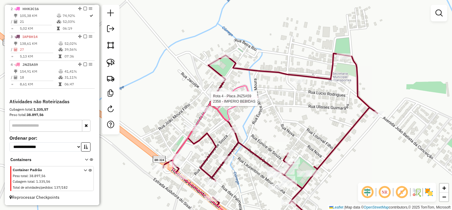
select select "**********"
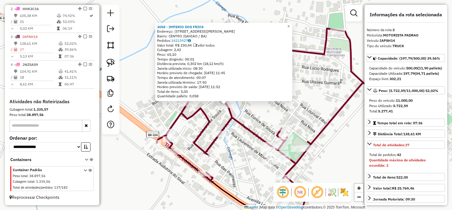
click at [250, 110] on div "3058 - IMPERIO DOS FRIOS Endereço: RUA CECILIA MOURA DE SOUZA 444 Bairro: CENTR…" at bounding box center [226, 105] width 452 height 210
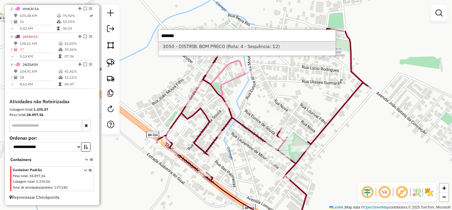
type input "*******"
click at [216, 48] on li "3050 - DISTRIB. BOM PRECO (Rota: 4 - Sequência: 12)" at bounding box center [247, 46] width 177 height 9
select select "**********"
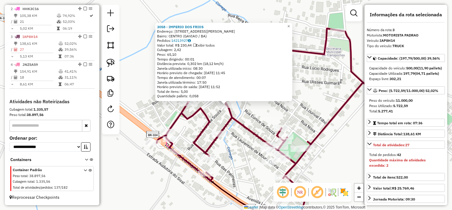
click at [243, 114] on div "3058 - IMPERIO DOS FRIOS Endereço: RUA CECILIA MOURA DE SOUZA 444 Bairro: CENTR…" at bounding box center [226, 105] width 452 height 210
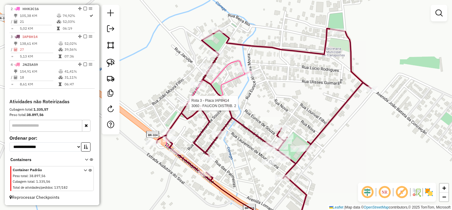
select select "**********"
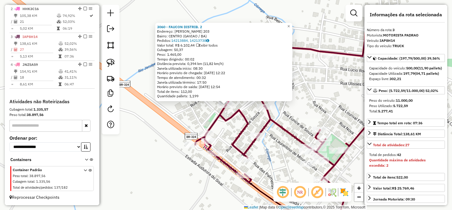
click at [183, 118] on div "3060 - FAUCON DISTRIB. 2 Endereço: HUMBERTO CAMPOS 203 Bairro: CENTRO (GAVIAO /…" at bounding box center [226, 105] width 452 height 210
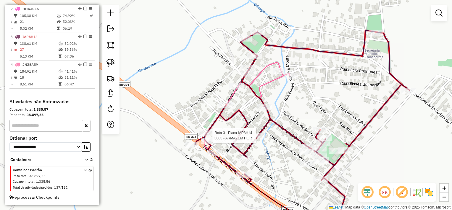
select select "**********"
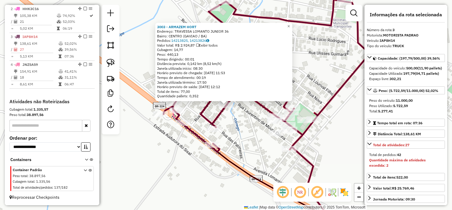
click at [251, 119] on div "3003 - ARMAZEM HORT Endereço: TRAVESSA LOMANTO JUNIOR 36 Bairro: CENTRO (GAVIAO…" at bounding box center [226, 105] width 452 height 210
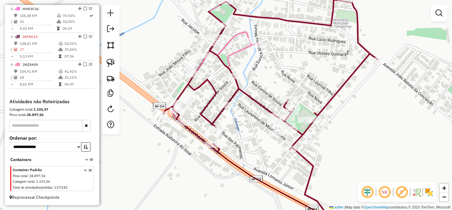
drag, startPoint x: 254, startPoint y: 106, endPoint x: 253, endPoint y: 113, distance: 7.2
click at [253, 113] on div "Janela de atendimento Grade de atendimento Capacidade Transportadoras Veículos …" at bounding box center [226, 105] width 452 height 210
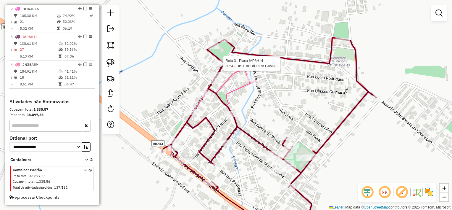
select select "**********"
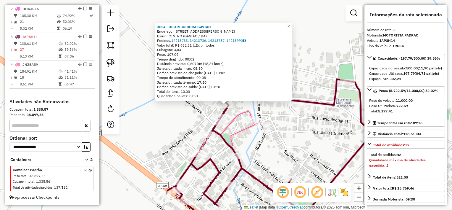
click at [185, 115] on div "3054 - DISTRIBUIDORA GAVIAO Endereço: AVENIDA HUMBERTO CAMPOS 102 Bairro: CENTR…" at bounding box center [226, 105] width 452 height 210
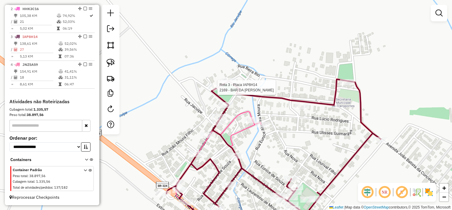
select select "**********"
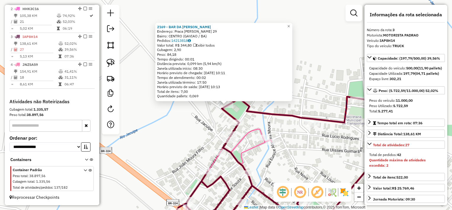
click at [200, 123] on div "2169 - BAR DA MARIA Endereço: Praca Joaquim pantaleao 29 Bairro: CENTRO (GAVIAO…" at bounding box center [226, 105] width 452 height 210
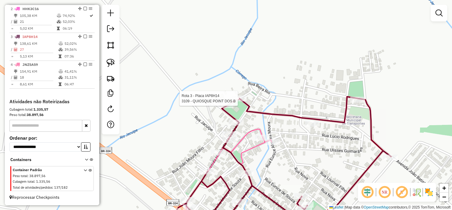
click at [237, 101] on div at bounding box center [239, 98] width 15 height 6
select select "**********"
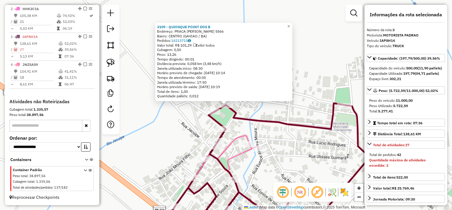
click at [199, 134] on div "3109 - QUIOSQUE POINT DOS B Endereço: PRACA JOAQUIM PANTALEAO 5566 Bairro: CENT…" at bounding box center [226, 105] width 452 height 210
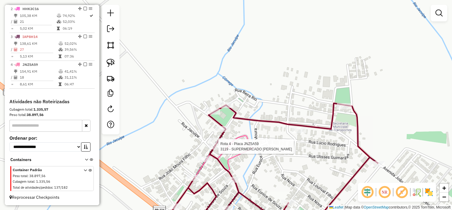
select select "**********"
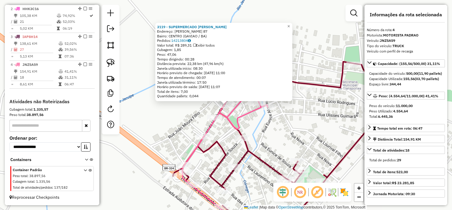
click at [176, 127] on div "3119 - SUPERMERCADO KAMILA Endereço: HUMBERTO CAMPOS 87 Bairro: CENTRO (GAVIAO …" at bounding box center [226, 105] width 452 height 210
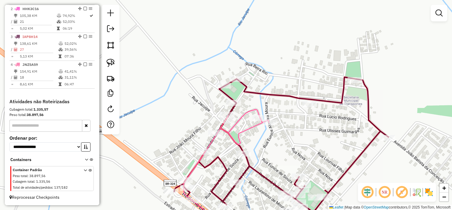
drag, startPoint x: 187, startPoint y: 119, endPoint x: 187, endPoint y: 130, distance: 10.7
click at [187, 130] on div "Janela de atendimento Grade de atendimento Capacidade Transportadoras Veículos …" at bounding box center [226, 105] width 452 height 210
click at [114, 63] on img at bounding box center [111, 63] width 8 height 8
drag, startPoint x: 223, startPoint y: 94, endPoint x: 238, endPoint y: 98, distance: 15.2
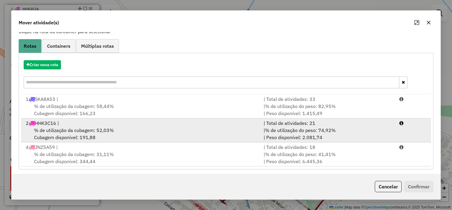
scroll to position [44, 0]
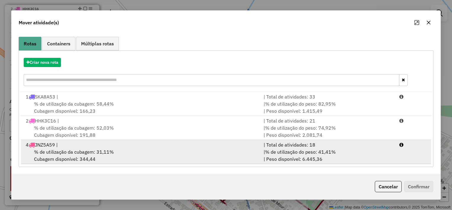
click at [212, 147] on div "4 JNZ5A59 |" at bounding box center [141, 144] width 238 height 7
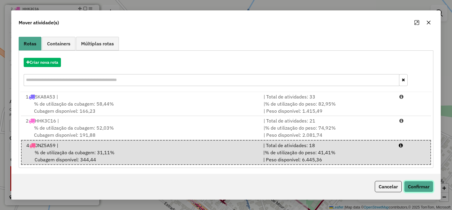
click at [417, 185] on button "Confirmar" at bounding box center [418, 186] width 29 height 11
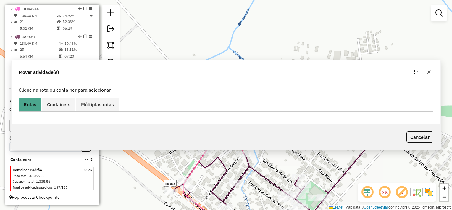
scroll to position [0, 0]
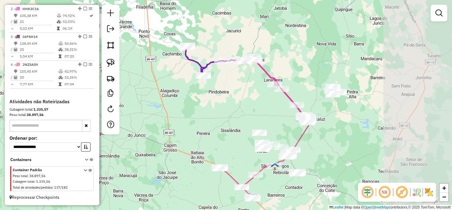
drag, startPoint x: 321, startPoint y: 137, endPoint x: 226, endPoint y: 152, distance: 96.6
click at [226, 153] on div "Janela de atendimento Grade de atendimento Capacidade Transportadoras Veículos …" at bounding box center [226, 105] width 452 height 210
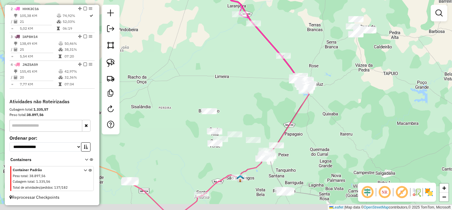
drag, startPoint x: 276, startPoint y: 139, endPoint x: 271, endPoint y: 120, distance: 19.5
click at [271, 120] on div "Janela de atendimento Grade de atendimento Capacidade Transportadoras Veículos …" at bounding box center [226, 105] width 452 height 210
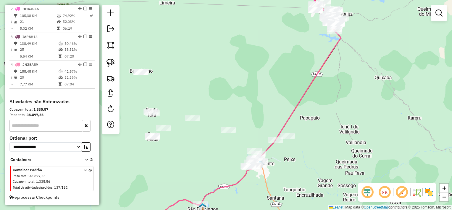
drag, startPoint x: 277, startPoint y: 143, endPoint x: 288, endPoint y: 139, distance: 12.2
click at [288, 139] on div at bounding box center [288, 136] width 15 height 6
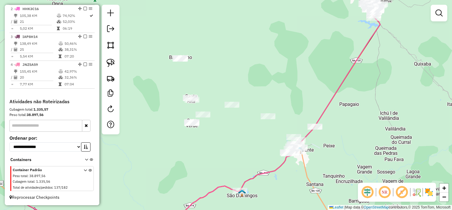
drag, startPoint x: 285, startPoint y: 152, endPoint x: 326, endPoint y: 138, distance: 42.8
click at [325, 138] on div "Janela de atendimento Grade de atendimento Capacidade Transportadoras Veículos …" at bounding box center [226, 105] width 452 height 210
click at [116, 63] on link at bounding box center [110, 62] width 13 height 13
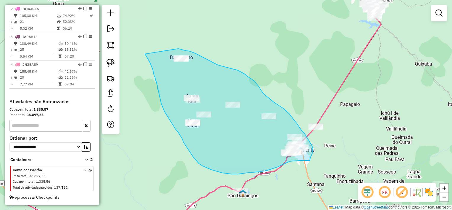
drag, startPoint x: 153, startPoint y: 69, endPoint x: 179, endPoint y: 49, distance: 32.9
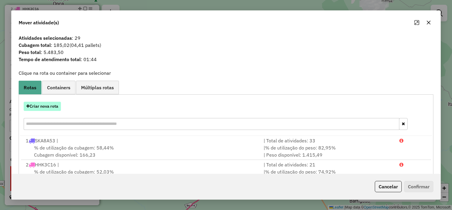
click at [49, 110] on button "Criar nova rota" at bounding box center [42, 106] width 37 height 9
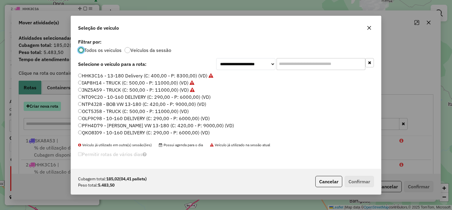
scroll to position [3, 2]
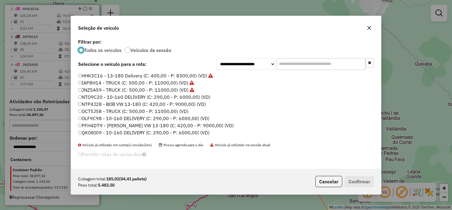
click at [178, 96] on label "NTO9C20 - 10-160 DELIVERY (C: 290,00 - P: 6000,00) (VD)" at bounding box center [144, 96] width 132 height 7
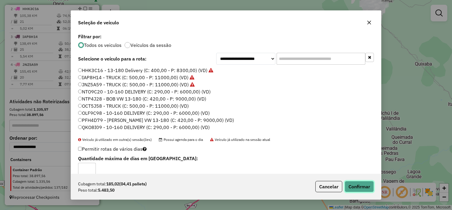
click at [353, 184] on button "Confirmar" at bounding box center [359, 186] width 29 height 11
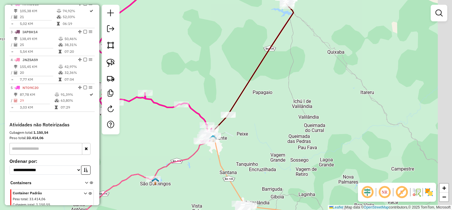
drag, startPoint x: 284, startPoint y: 107, endPoint x: 186, endPoint y: 97, distance: 98.7
click at [186, 97] on div "Janela de atendimento Grade de atendimento Capacidade Transportadoras Veículos …" at bounding box center [226, 105] width 452 height 210
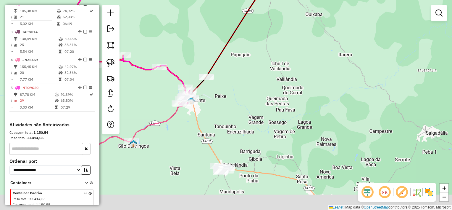
drag, startPoint x: 253, startPoint y: 125, endPoint x: 241, endPoint y: 80, distance: 46.6
click at [241, 81] on div "Janela de atendimento Grade de atendimento Capacidade Transportadoras Veículos …" at bounding box center [226, 105] width 452 height 210
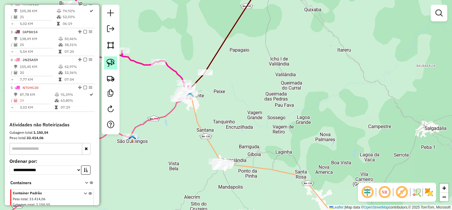
click at [116, 61] on link at bounding box center [110, 62] width 13 height 13
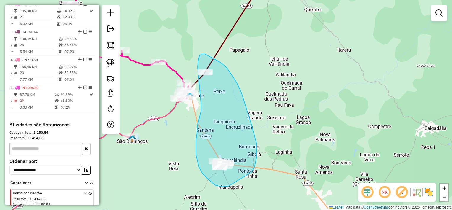
drag, startPoint x: 201, startPoint y: 105, endPoint x: 198, endPoint y: 67, distance: 38.4
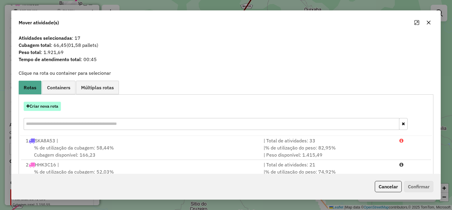
click at [49, 108] on button "Criar nova rota" at bounding box center [42, 106] width 37 height 9
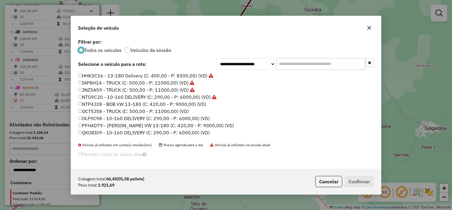
click at [184, 104] on label "NTP4J28 - BOB VW 13-180 (C: 420,00 - P: 9000,00) (VD)" at bounding box center [142, 103] width 128 height 7
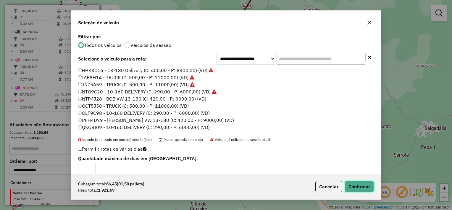
click at [352, 184] on button "Confirmar" at bounding box center [359, 186] width 29 height 11
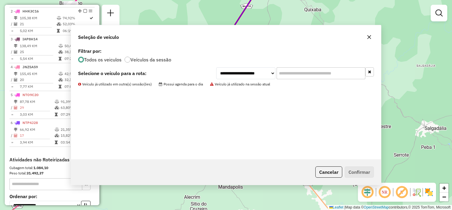
scroll to position [256, 0]
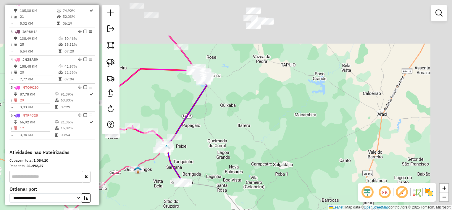
drag, startPoint x: 268, startPoint y: 95, endPoint x: 220, endPoint y: 128, distance: 58.1
click at [221, 128] on div "Janela de atendimento Grade de atendimento Capacidade Transportadoras Veículos …" at bounding box center [226, 105] width 452 height 210
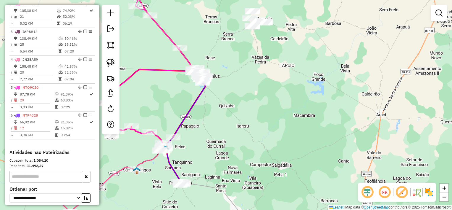
drag, startPoint x: 236, startPoint y: 72, endPoint x: 203, endPoint y: 155, distance: 88.4
click at [211, 139] on div "Janela de atendimento Grade de atendimento Capacidade Transportadoras Veículos …" at bounding box center [226, 105] width 452 height 210
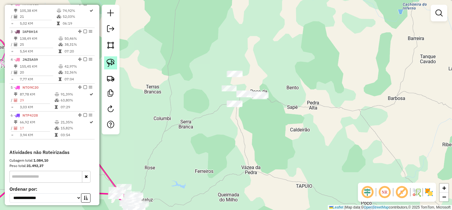
click at [113, 62] on img at bounding box center [111, 63] width 8 height 8
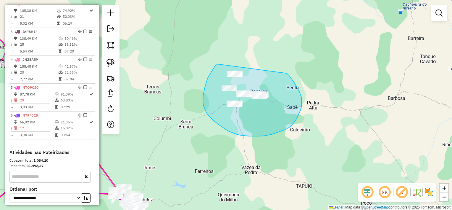
drag, startPoint x: 214, startPoint y: 68, endPoint x: 283, endPoint y: 71, distance: 69.6
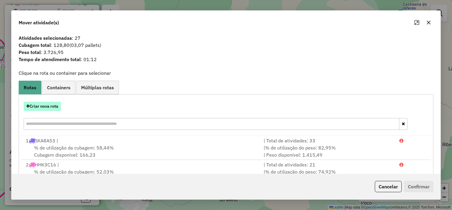
click at [27, 107] on icon "button" at bounding box center [27, 106] width 3 height 4
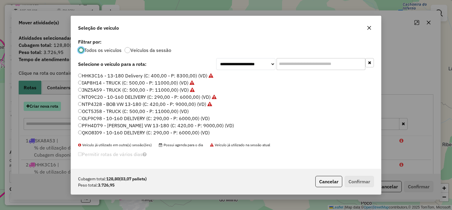
scroll to position [3, 2]
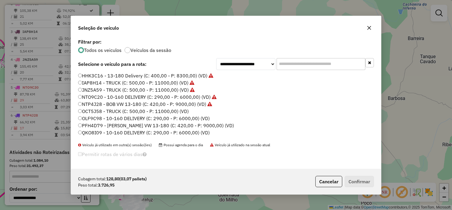
click at [173, 110] on label "OCT5J58 - TRUCK (C: 500,00 - P: 11000,00) (VD)" at bounding box center [133, 110] width 111 height 7
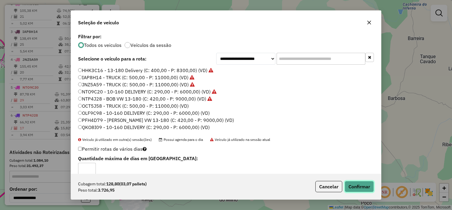
click at [358, 184] on button "Confirmar" at bounding box center [359, 186] width 29 height 11
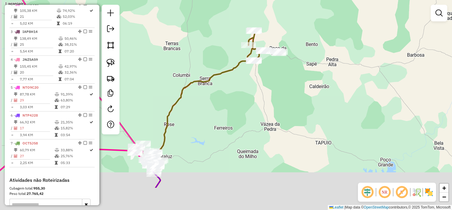
drag, startPoint x: 221, startPoint y: 132, endPoint x: 261, endPoint y: 88, distance: 58.9
click at [260, 89] on div "Janela de atendimento Grade de atendimento Capacidade Transportadoras Veículos …" at bounding box center [226, 105] width 452 height 210
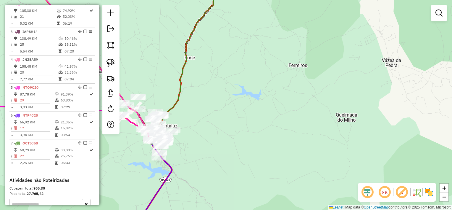
drag, startPoint x: 204, startPoint y: 115, endPoint x: 247, endPoint y: 79, distance: 55.5
click at [246, 79] on div "Janela de atendimento Grade de atendimento Capacidade Transportadoras Veículos …" at bounding box center [226, 105] width 452 height 210
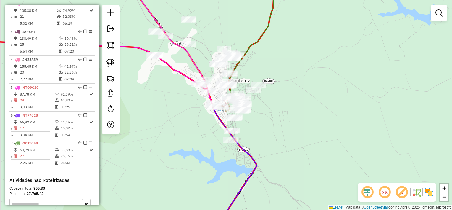
drag, startPoint x: 248, startPoint y: 70, endPoint x: 258, endPoint y: 69, distance: 10.1
click at [257, 68] on div "Janela de atendimento Grade de atendimento Capacidade Transportadoras Veículos …" at bounding box center [226, 105] width 452 height 210
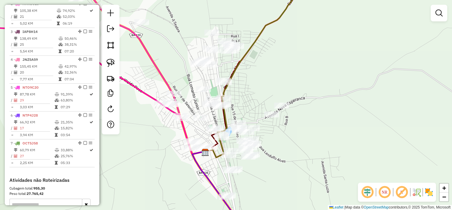
drag, startPoint x: 259, startPoint y: 74, endPoint x: 274, endPoint y: 97, distance: 26.9
click at [274, 97] on div "Janela de atendimento Grade de atendimento Capacidade Transportadoras Veículos …" at bounding box center [226, 105] width 452 height 210
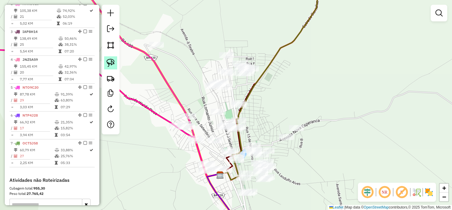
click at [115, 63] on link at bounding box center [110, 62] width 13 height 13
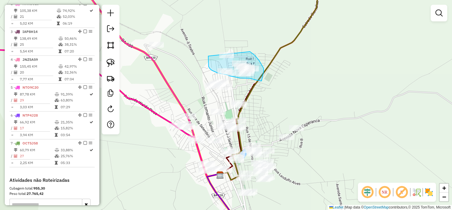
drag, startPoint x: 208, startPoint y: 63, endPoint x: 243, endPoint y: 49, distance: 37.8
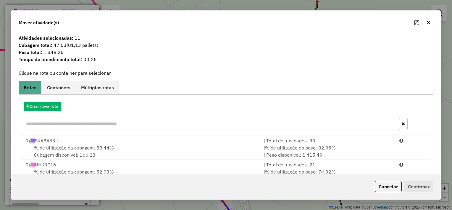
click at [427, 23] on icon "button" at bounding box center [429, 22] width 5 height 5
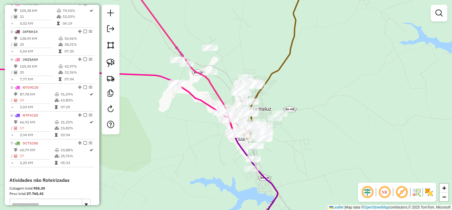
drag, startPoint x: 275, startPoint y: 101, endPoint x: 283, endPoint y: 84, distance: 18.3
click at [283, 84] on div "Janela de atendimento Grade de atendimento Capacidade Transportadoras Veículos …" at bounding box center [226, 105] width 452 height 210
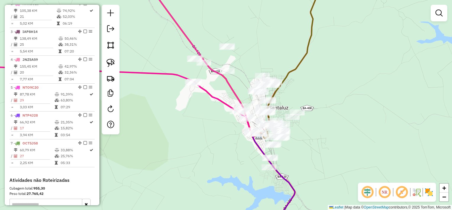
drag, startPoint x: 198, startPoint y: 126, endPoint x: 208, endPoint y: 140, distance: 17.4
click at [208, 140] on div "Janela de atendimento Grade de atendimento Capacidade Transportadoras Veículos …" at bounding box center [226, 105] width 452 height 210
click at [114, 60] on img at bounding box center [111, 63] width 8 height 8
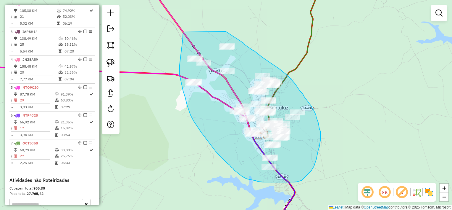
drag, startPoint x: 183, startPoint y: 36, endPoint x: 226, endPoint y: 31, distance: 43.2
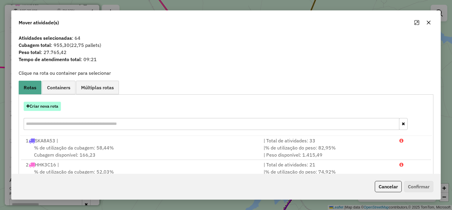
click at [47, 110] on button "Criar nova rota" at bounding box center [42, 106] width 37 height 9
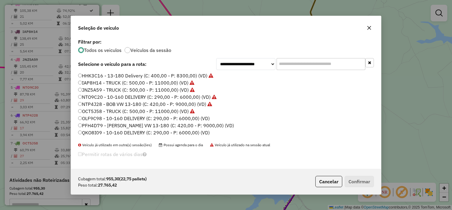
click at [186, 117] on label "OLF9C98 - 10-160 DELIVERY (C: 290,00 - P: 6000,00) (VD)" at bounding box center [144, 118] width 132 height 7
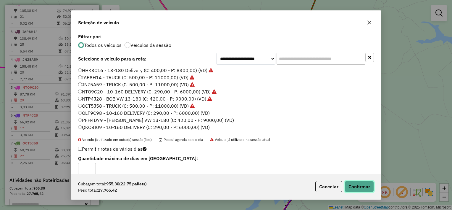
click at [361, 184] on button "Confirmar" at bounding box center [359, 186] width 29 height 11
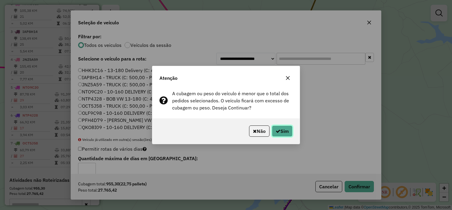
click at [282, 130] on button "Sim" at bounding box center [282, 130] width 21 height 11
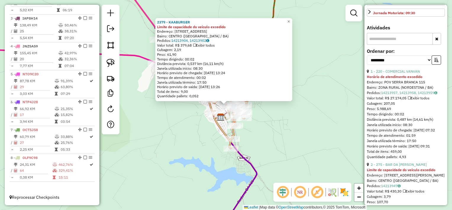
scroll to position [207, 0]
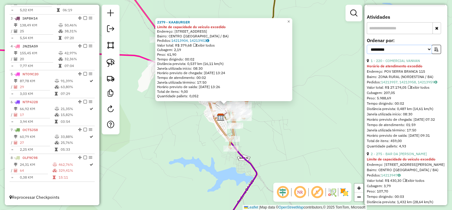
click at [395, 54] on select "**********" at bounding box center [399, 49] width 65 height 9
select select "*********"
click at [367, 54] on select "**********" at bounding box center [399, 49] width 65 height 9
click at [432, 54] on button "button" at bounding box center [436, 49] width 9 height 9
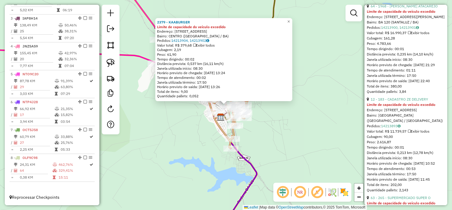
scroll to position [355, 0]
click at [409, 101] on link "12 - 183 - CADASTRO ZE DELIVERY" at bounding box center [399, 98] width 57 height 4
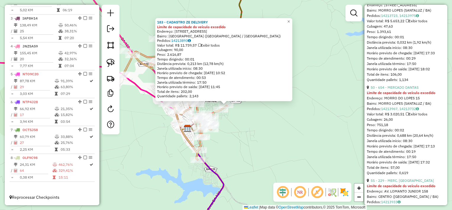
scroll to position [651, 0]
click at [279, 153] on div "183 - CADASTRO ZE DELIVERY Limite de capacidade do veículo excedido Endereço: A…" at bounding box center [226, 105] width 452 height 210
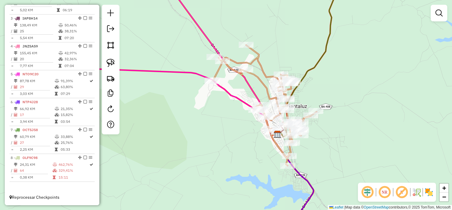
drag, startPoint x: 156, startPoint y: 160, endPoint x: 244, endPoint y: 166, distance: 88.4
click at [244, 166] on div "Janela de atendimento Grade de atendimento Capacidade Transportadoras Veículos …" at bounding box center [226, 105] width 452 height 210
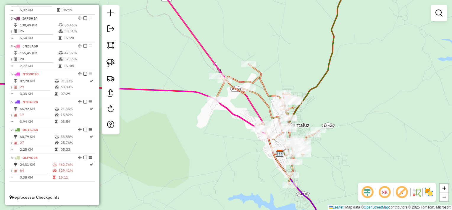
drag, startPoint x: 210, startPoint y: 128, endPoint x: 211, endPoint y: 187, distance: 58.9
click at [211, 187] on div "Janela de atendimento Grade de atendimento Capacidade Transportadoras Veículos …" at bounding box center [226, 105] width 452 height 210
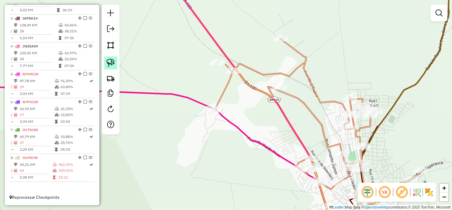
click at [115, 65] on link at bounding box center [110, 62] width 13 height 13
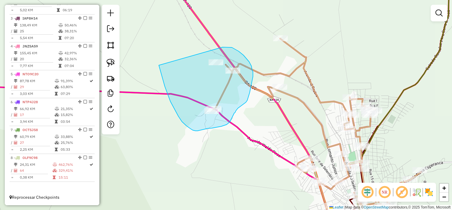
drag, startPoint x: 168, startPoint y: 94, endPoint x: 223, endPoint y: 47, distance: 72.0
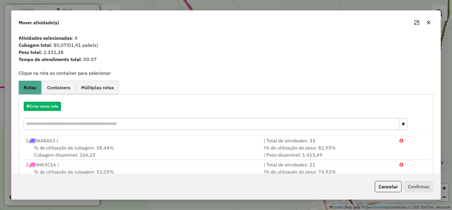
click at [220, 64] on div "Atividades selecionadas : 4 Cubagem total : 80,07 (01,91 pallets) Peso total : …" at bounding box center [226, 50] width 422 height 33
click at [429, 23] on icon "button" at bounding box center [429, 23] width 4 height 4
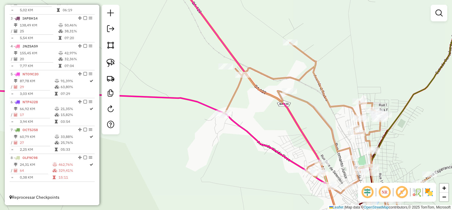
drag, startPoint x: 251, startPoint y: 123, endPoint x: 263, endPoint y: 129, distance: 12.8
click at [263, 129] on div "Janela de atendimento Grade de atendimento Capacidade Transportadoras Veículos …" at bounding box center [226, 105] width 452 height 210
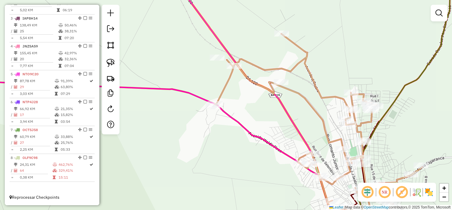
drag, startPoint x: 261, startPoint y: 109, endPoint x: 248, endPoint y: 95, distance: 18.7
click at [248, 97] on div "Janela de atendimento Grade de atendimento Capacidade Transportadoras Veículos …" at bounding box center [226, 105] width 452 height 210
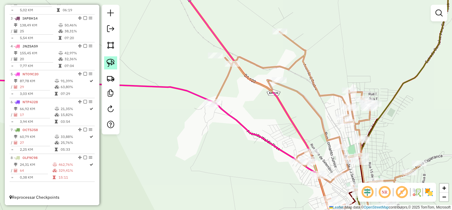
click at [112, 64] on img at bounding box center [111, 63] width 8 height 8
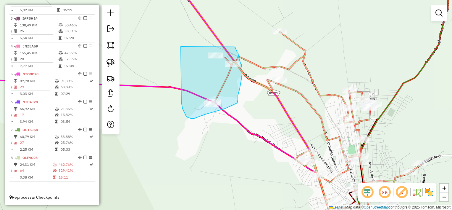
drag, startPoint x: 182, startPoint y: 105, endPoint x: 234, endPoint y: 46, distance: 78.4
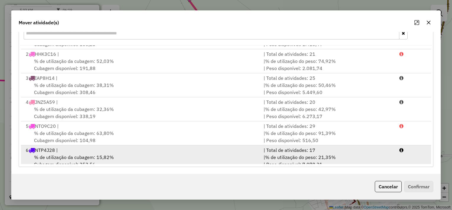
scroll to position [49, 0]
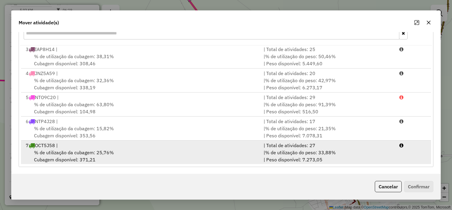
click at [137, 142] on div "7 OCT5J58 |" at bounding box center [141, 145] width 238 height 7
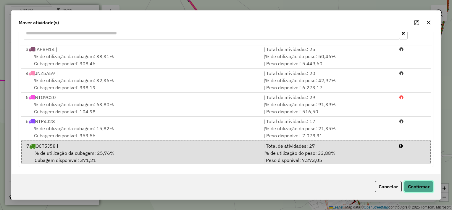
click at [423, 184] on button "Confirmar" at bounding box center [418, 186] width 29 height 11
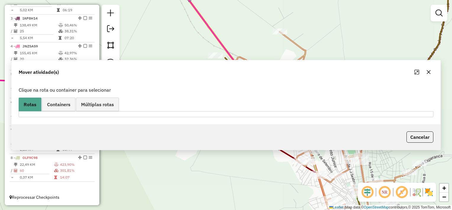
scroll to position [0, 0]
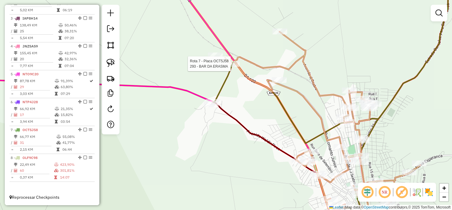
select select "*********"
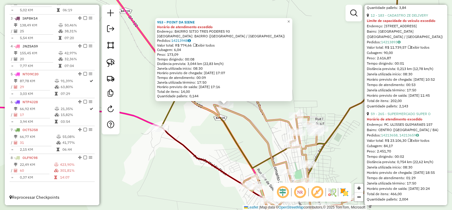
scroll to position [444, 0]
click at [402, 115] on link "59 - 265 - SUPERMERCADO SUPER O" at bounding box center [401, 113] width 60 height 4
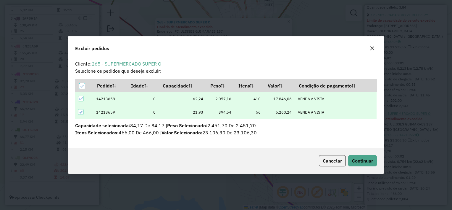
scroll to position [3, 2]
click at [371, 155] on button "Continuar" at bounding box center [362, 160] width 29 height 11
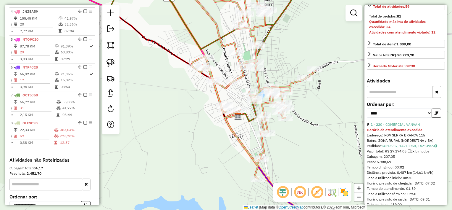
scroll to position [367, 0]
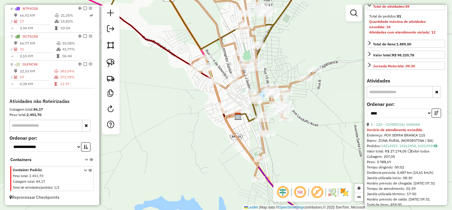
drag, startPoint x: 327, startPoint y: 122, endPoint x: 300, endPoint y: 137, distance: 30.8
click at [300, 137] on div "Janela de atendimento Grade de atendimento Capacidade Transportadoras Veículos …" at bounding box center [226, 105] width 452 height 210
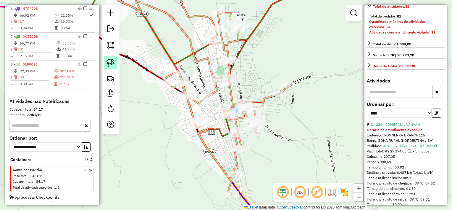
click at [112, 59] on img at bounding box center [111, 63] width 8 height 8
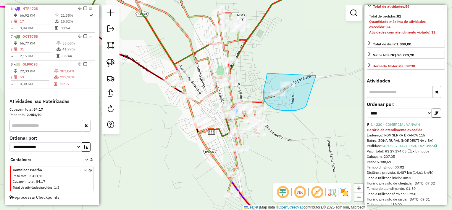
drag, startPoint x: 267, startPoint y: 73, endPoint x: 316, endPoint y: 75, distance: 48.9
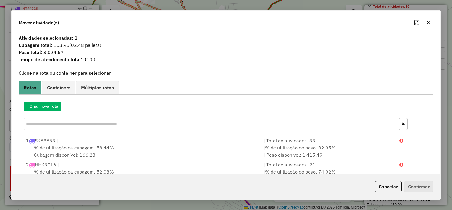
click at [427, 22] on icon "button" at bounding box center [429, 22] width 5 height 5
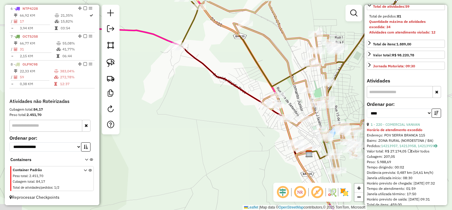
drag, startPoint x: 170, startPoint y: 125, endPoint x: 277, endPoint y: 134, distance: 107.3
click at [294, 146] on div "Janela de atendimento Grade de atendimento Capacidade Transportadoras Veículos …" at bounding box center [226, 105] width 452 height 210
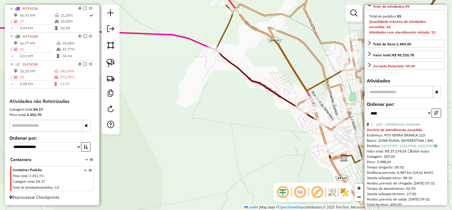
drag, startPoint x: 245, startPoint y: 111, endPoint x: 243, endPoint y: 155, distance: 44.4
click at [243, 155] on div "Janela de atendimento Grade de atendimento Capacidade Transportadoras Veículos …" at bounding box center [226, 105] width 452 height 210
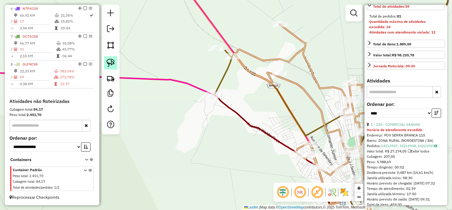
click at [115, 62] on link at bounding box center [110, 62] width 13 height 13
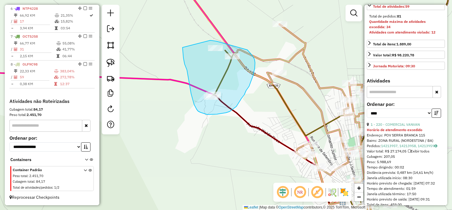
drag, startPoint x: 183, startPoint y: 51, endPoint x: 210, endPoint y: 40, distance: 29.4
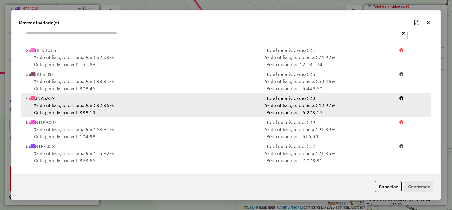
scroll to position [49, 0]
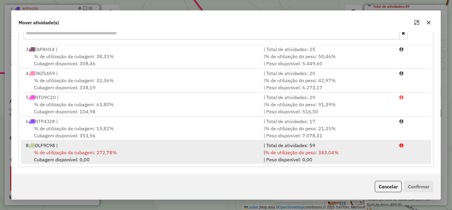
click at [223, 149] on div "% de utilização da cubagem: 272,78% Cubagem disponível: 0,00" at bounding box center [141, 156] width 238 height 14
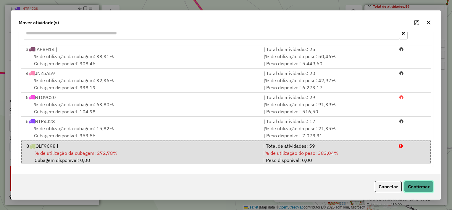
click at [415, 184] on button "Confirmar" at bounding box center [418, 186] width 29 height 11
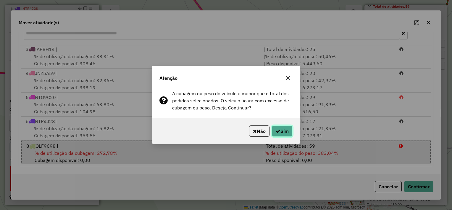
click at [283, 134] on button "Sim" at bounding box center [282, 130] width 21 height 11
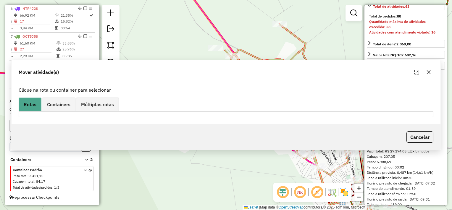
scroll to position [0, 0]
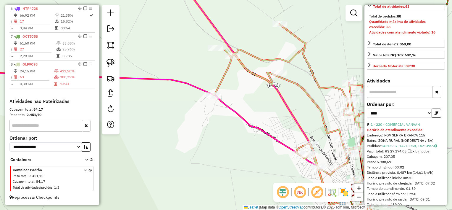
drag, startPoint x: 214, startPoint y: 141, endPoint x: 187, endPoint y: 129, distance: 29.3
click at [197, 134] on div "Janela de atendimento Grade de atendimento Capacidade Transportadoras Veículos …" at bounding box center [226, 105] width 452 height 210
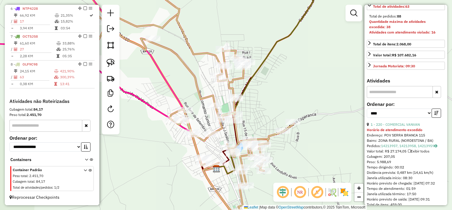
drag, startPoint x: 334, startPoint y: 117, endPoint x: 239, endPoint y: 110, distance: 95.0
click at [244, 110] on div "Janela de atendimento Grade de atendimento Capacidade Transportadoras Veículos …" at bounding box center [226, 105] width 452 height 210
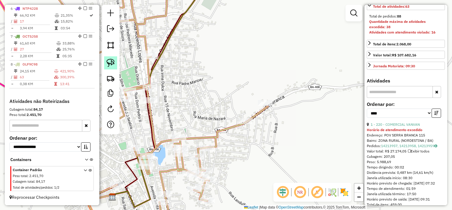
click at [113, 63] on img at bounding box center [111, 63] width 8 height 8
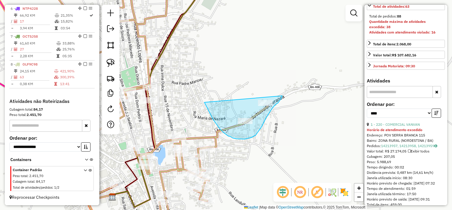
drag, startPoint x: 213, startPoint y: 119, endPoint x: 282, endPoint y: 96, distance: 73.1
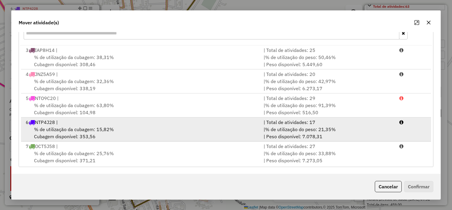
scroll to position [49, 0]
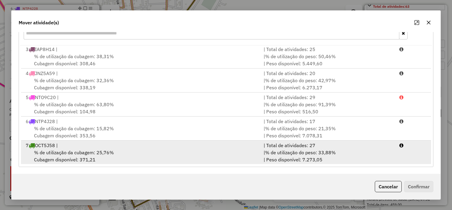
click at [161, 145] on div "7 OCT5J58 |" at bounding box center [141, 145] width 238 height 7
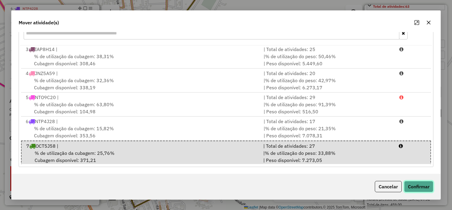
click at [417, 184] on button "Confirmar" at bounding box center [418, 186] width 29 height 11
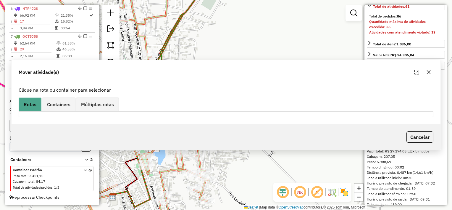
scroll to position [0, 0]
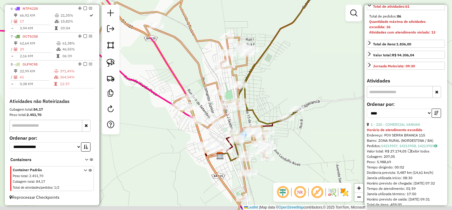
drag, startPoint x: 304, startPoint y: 142, endPoint x: 327, endPoint y: 101, distance: 47.2
click at [327, 101] on div "Janela de atendimento Grade de atendimento Capacidade Transportadoras Veículos …" at bounding box center [226, 105] width 452 height 210
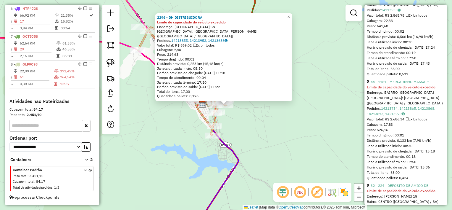
scroll to position [651, 0]
click at [311, 132] on div "2296 - DH DISTRIBUIDORA Limite de capacidade do veículo excedido Endereço: Rua …" at bounding box center [226, 105] width 452 height 210
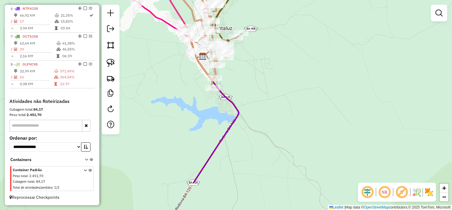
drag, startPoint x: 197, startPoint y: 143, endPoint x: 197, endPoint y: 89, distance: 54.2
click at [197, 92] on div "Janela de atendimento Grade de atendimento Capacidade Transportadoras Veículos …" at bounding box center [226, 105] width 452 height 210
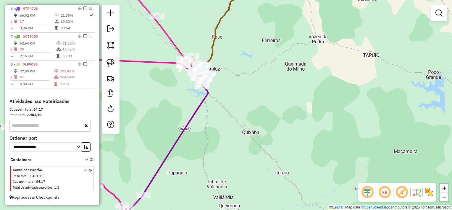
drag, startPoint x: 237, startPoint y: 112, endPoint x: 246, endPoint y: 85, distance: 28.5
click at [245, 89] on div "Janela de atendimento Grade de atendimento Capacidade Transportadoras Veículos …" at bounding box center [226, 105] width 452 height 210
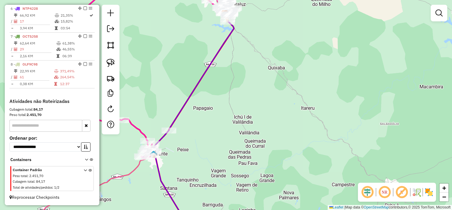
drag, startPoint x: 179, startPoint y: 162, endPoint x: 183, endPoint y: 91, distance: 70.9
click at [184, 94] on div "Janela de atendimento Grade de atendimento Capacidade Transportadoras Veículos …" at bounding box center [226, 105] width 452 height 210
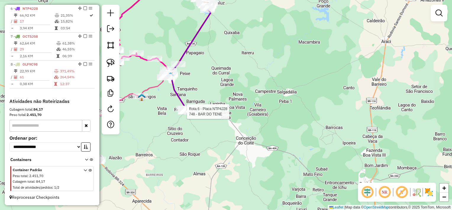
select select "*********"
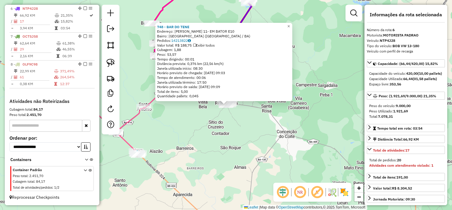
click at [218, 124] on div "748 - BAR DO TENE Endereço: ROSALVO MADUREIRA 11- EM BATOR E10 Bairro: CENTRO (…" at bounding box center [226, 105] width 452 height 210
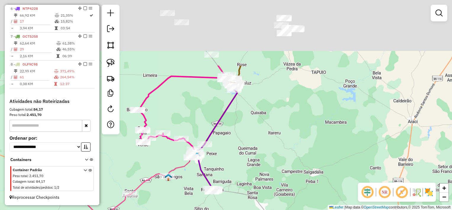
drag, startPoint x: 251, startPoint y: 60, endPoint x: 233, endPoint y: 156, distance: 97.0
click at [233, 156] on div "Janela de atendimento Grade de atendimento Capacidade Transportadoras Veículos …" at bounding box center [226, 105] width 452 height 210
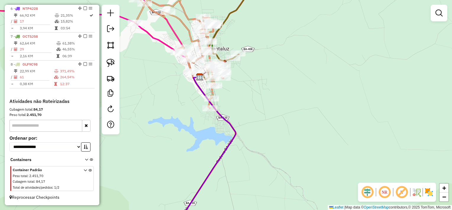
drag, startPoint x: 225, startPoint y: 86, endPoint x: 239, endPoint y: 116, distance: 32.6
click at [238, 116] on div "Janela de atendimento Grade de atendimento Capacidade Transportadoras Veículos …" at bounding box center [226, 105] width 452 height 210
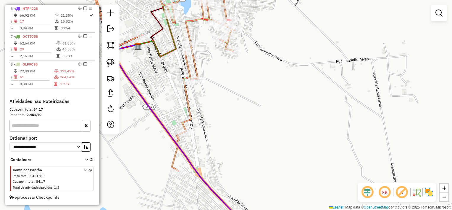
drag, startPoint x: 236, startPoint y: 118, endPoint x: 253, endPoint y: 120, distance: 17.9
click at [253, 121] on div "Janela de atendimento Grade de atendimento Capacidade Transportadoras Veículos …" at bounding box center [226, 105] width 452 height 210
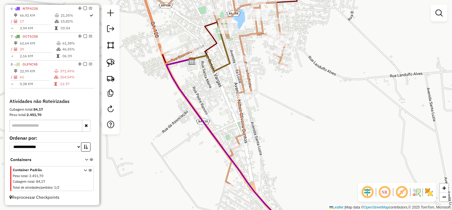
drag, startPoint x: 217, startPoint y: 105, endPoint x: 266, endPoint y: 120, distance: 51.2
click at [266, 120] on div "Janela de atendimento Grade de atendimento Capacidade Transportadoras Veículos …" at bounding box center [226, 105] width 452 height 210
click at [115, 62] on link at bounding box center [110, 62] width 13 height 13
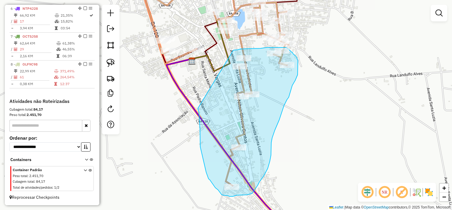
drag, startPoint x: 199, startPoint y: 120, endPoint x: 234, endPoint y: 50, distance: 77.8
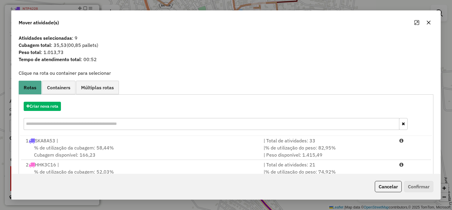
click at [428, 23] on icon "button" at bounding box center [429, 23] width 4 height 4
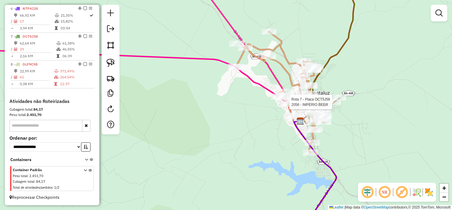
select select "*********"
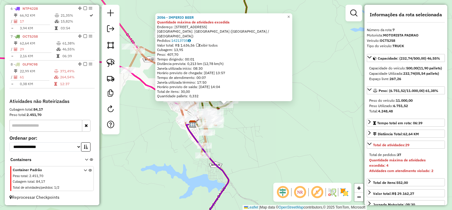
click at [300, 135] on div "2056 - IMPERIO BEER Quantidade máxima de atividades excedida Endereço: Avenida …" at bounding box center [226, 105] width 452 height 210
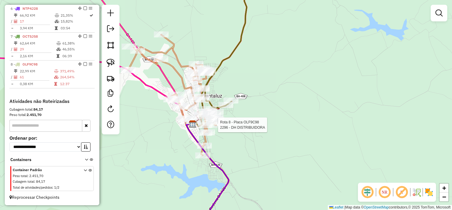
select select "*********"
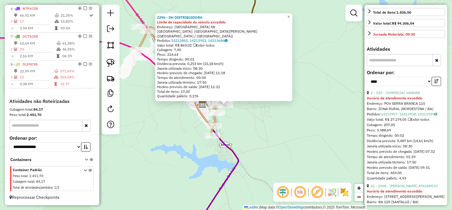
scroll to position [178, 0]
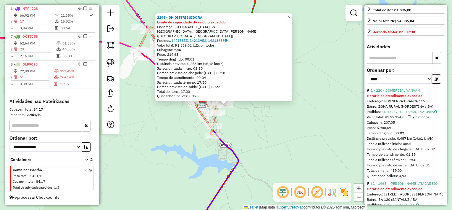
click at [397, 92] on link "1 - 220 - COMERCIAL VANVAN" at bounding box center [395, 90] width 49 height 4
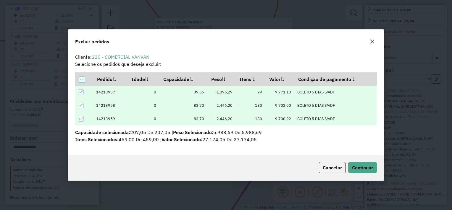
scroll to position [0, 0]
click at [371, 172] on button "Continuar" at bounding box center [362, 167] width 29 height 11
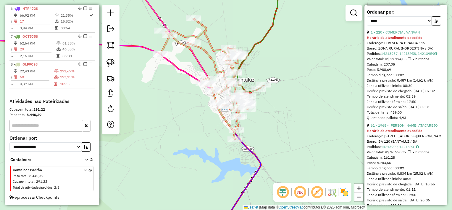
scroll to position [237, 0]
click at [399, 126] on link "61 - 1968 - MAX ATACAREJO" at bounding box center [404, 124] width 67 height 4
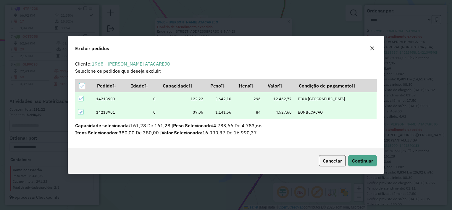
scroll to position [3, 2]
click at [366, 159] on span "Continuar" at bounding box center [362, 160] width 21 height 6
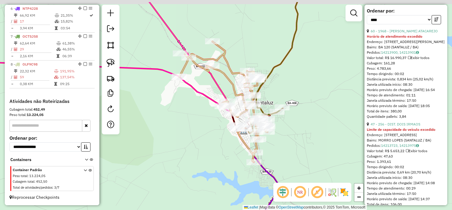
drag, startPoint x: 212, startPoint y: 122, endPoint x: 232, endPoint y: 153, distance: 37.0
click at [231, 153] on div "Janela de atendimento Grade de atendimento Capacidade Transportadoras Veículos …" at bounding box center [226, 105] width 452 height 210
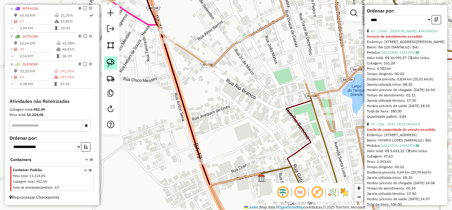
click at [112, 61] on img at bounding box center [111, 63] width 8 height 8
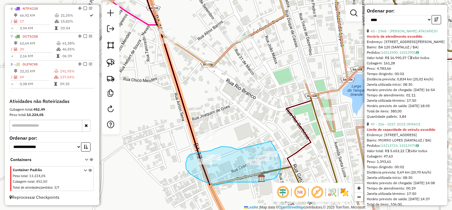
drag, startPoint x: 227, startPoint y: 147, endPoint x: 272, endPoint y: 141, distance: 45.1
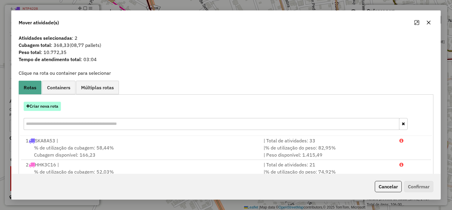
click at [55, 110] on button "Criar nova rota" at bounding box center [42, 106] width 37 height 9
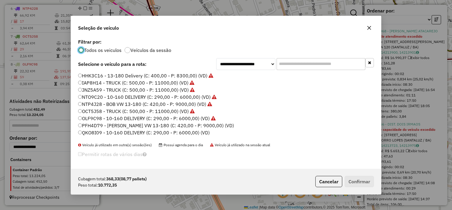
click at [180, 125] on label "PFH4D79 - BOB VW 13-180 (C: 420,00 - P: 9000,00) (VD)" at bounding box center [156, 125] width 156 height 7
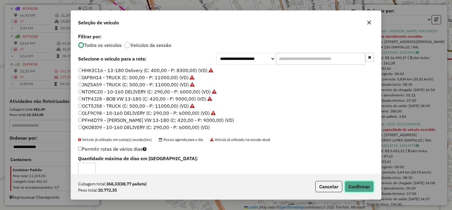
click at [363, 187] on button "Confirmar" at bounding box center [359, 186] width 29 height 11
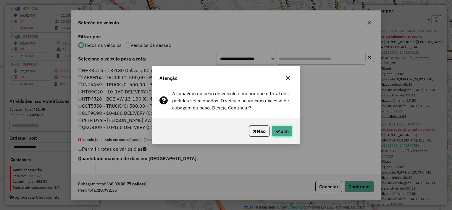
click at [290, 134] on button "Sim" at bounding box center [282, 130] width 21 height 11
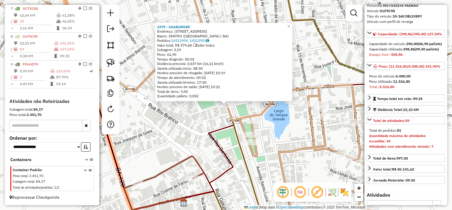
scroll to position [0, 0]
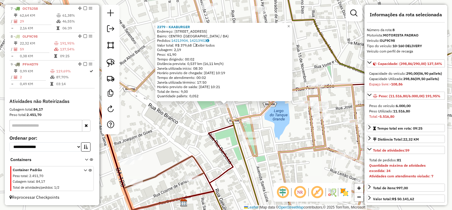
click at [276, 142] on div "2379 - KAABURGER Endereço: RUA DUQUE DE CAXIAS 93 Bairro: CENTRO (SANTALUZ / BA…" at bounding box center [226, 105] width 452 height 210
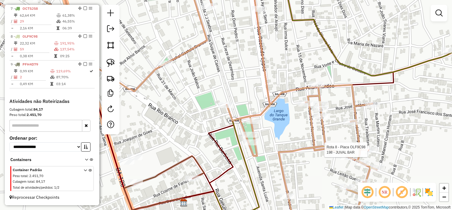
select select "*********"
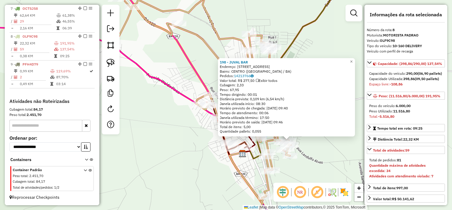
click at [315, 149] on div "198 - JUVAL BAR Endereço: RUA TIRADENTES 2 Bairro: CENTRO (SANTALUZ / BA) Pedid…" at bounding box center [226, 105] width 452 height 210
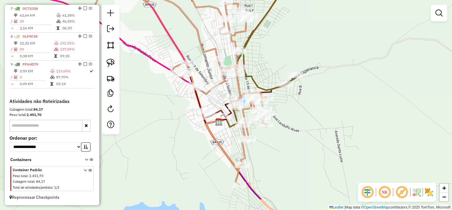
drag, startPoint x: 316, startPoint y: 152, endPoint x: 291, endPoint y: 118, distance: 41.7
click at [291, 119] on div "Janela de atendimento Grade de atendimento Capacidade Transportadoras Veículos …" at bounding box center [226, 105] width 452 height 210
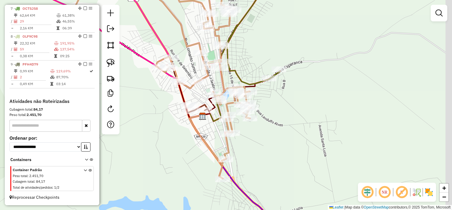
drag, startPoint x: 289, startPoint y: 139, endPoint x: 277, endPoint y: 136, distance: 12.5
click at [277, 136] on div "Janela de atendimento Grade de atendimento Capacidade Transportadoras Veículos …" at bounding box center [226, 105] width 452 height 210
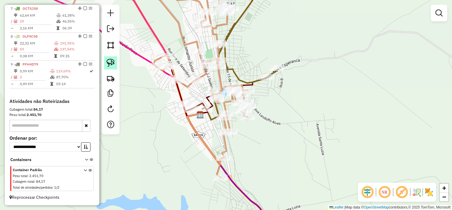
click at [114, 65] on img at bounding box center [111, 63] width 8 height 8
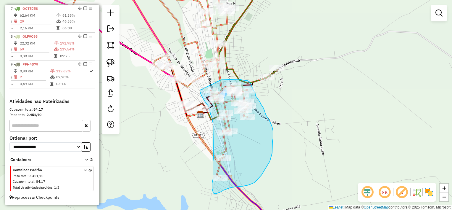
drag, startPoint x: 200, startPoint y: 90, endPoint x: 221, endPoint y: 80, distance: 23.7
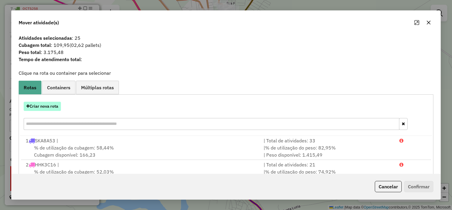
click at [54, 106] on button "Criar nova rota" at bounding box center [42, 106] width 37 height 9
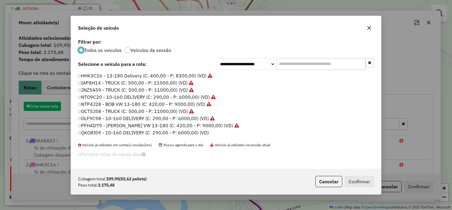
scroll to position [3, 2]
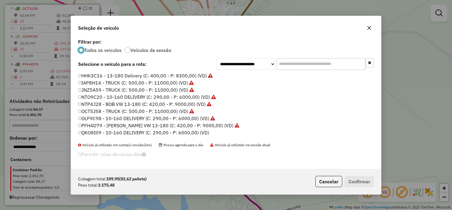
click at [195, 132] on label "QKO8I09 - 10-160 DELIVERY (C: 290,00 - P: 6000,00) (VD)" at bounding box center [143, 132] width 131 height 7
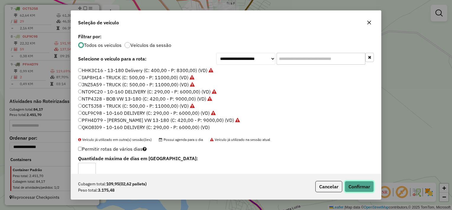
click at [358, 185] on button "Confirmar" at bounding box center [359, 186] width 29 height 11
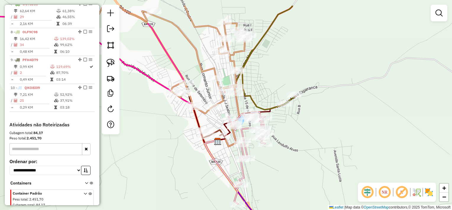
drag, startPoint x: 291, startPoint y: 120, endPoint x: 298, endPoint y: 131, distance: 13.5
click at [298, 131] on div "Janela de atendimento Grade de atendimento Capacidade Transportadoras Veículos …" at bounding box center [226, 105] width 452 height 210
select select "*********"
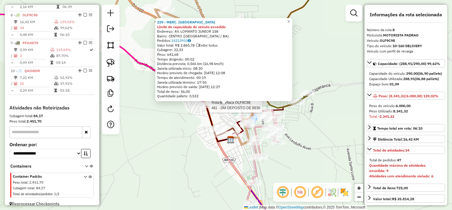
scroll to position [423, 0]
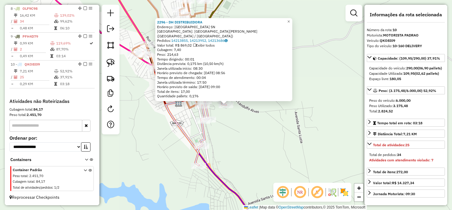
click at [276, 142] on div "2296 - DH DISTRIBUIDORA Endereço: Rua Alto da Capela SN Bairro: BAIRRO MANOEL L…" at bounding box center [226, 105] width 452 height 210
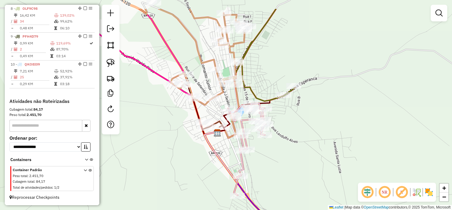
drag, startPoint x: 255, startPoint y: 139, endPoint x: 294, endPoint y: 169, distance: 49.0
click at [294, 169] on div "Janela de atendimento Grade de atendimento Capacidade Transportadoras Veículos …" at bounding box center [226, 105] width 452 height 210
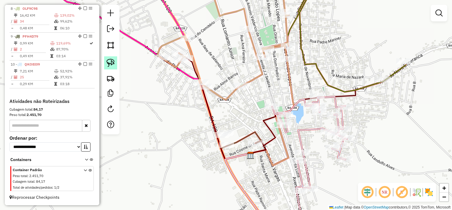
click at [116, 62] on link at bounding box center [110, 62] width 13 height 13
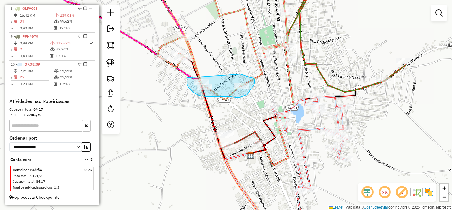
drag, startPoint x: 187, startPoint y: 78, endPoint x: 240, endPoint y: 73, distance: 53.4
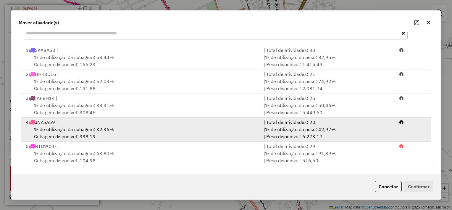
scroll to position [97, 0]
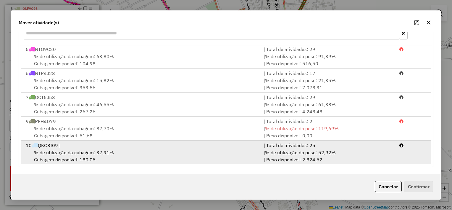
click at [245, 147] on div "10 QKO8I09 |" at bounding box center [141, 145] width 238 height 7
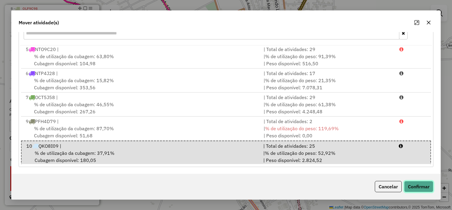
click at [414, 186] on button "Confirmar" at bounding box center [418, 186] width 29 height 11
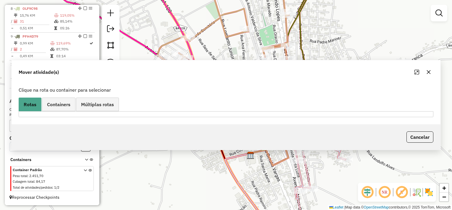
scroll to position [0, 0]
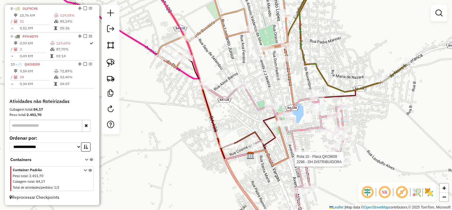
select select "*********"
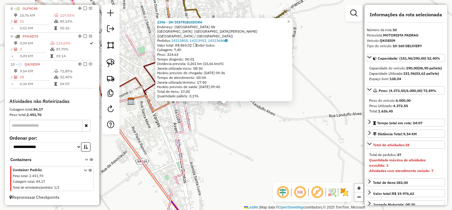
click at [320, 146] on div "2296 - DH DISTRIBUIDORA Endereço: Rua Alto da Capela SN Bairro: BAIRRO MANOEL L…" at bounding box center [226, 105] width 452 height 210
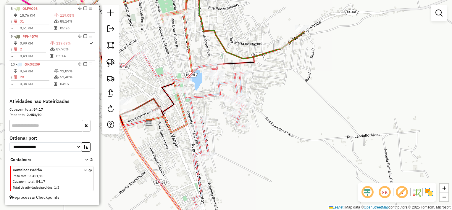
drag, startPoint x: 284, startPoint y: 160, endPoint x: 318, endPoint y: 185, distance: 42.6
click at [317, 185] on div "Janela de atendimento Grade de atendimento Capacidade Transportadoras Veículos …" at bounding box center [226, 105] width 452 height 210
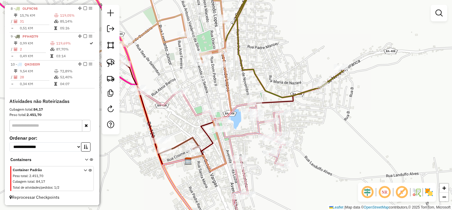
drag, startPoint x: 218, startPoint y: 72, endPoint x: 230, endPoint y: 107, distance: 37.5
click at [230, 107] on div "Janela de atendimento Grade de atendimento Capacidade Transportadoras Veículos …" at bounding box center [226, 105] width 452 height 210
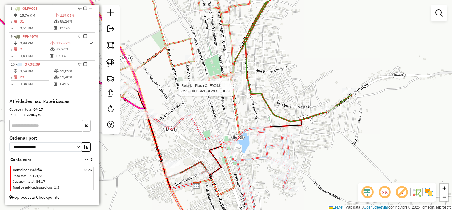
select select "*********"
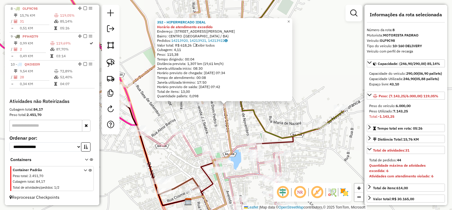
click at [205, 133] on div "352 - HIPERMERCADO IDEAL Horário de atendimento excedido Endereço: RUA ROSENDO …" at bounding box center [226, 105] width 452 height 210
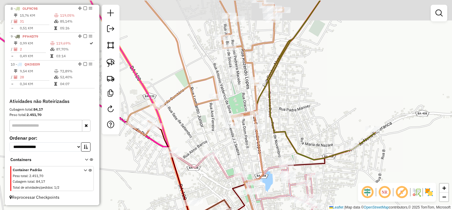
drag, startPoint x: 192, startPoint y: 137, endPoint x: 252, endPoint y: 163, distance: 65.8
click at [252, 163] on div "Janela de atendimento Grade de atendimento Capacidade Transportadoras Veículos …" at bounding box center [226, 105] width 452 height 210
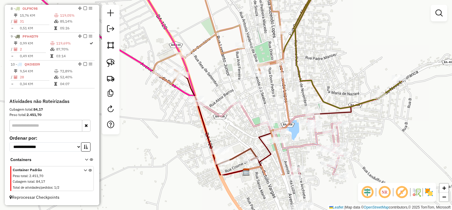
drag, startPoint x: 264, startPoint y: 156, endPoint x: 262, endPoint y: 103, distance: 53.0
click at [262, 103] on div "Janela de atendimento Grade de atendimento Capacidade Transportadoras Veículos …" at bounding box center [226, 105] width 452 height 210
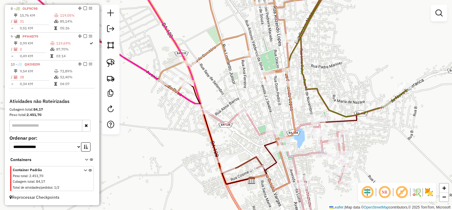
drag, startPoint x: 170, startPoint y: 120, endPoint x: 196, endPoint y: 146, distance: 36.4
click at [195, 145] on div "Janela de atendimento Grade de atendimento Capacidade Transportadoras Veículos …" at bounding box center [226, 105] width 452 height 210
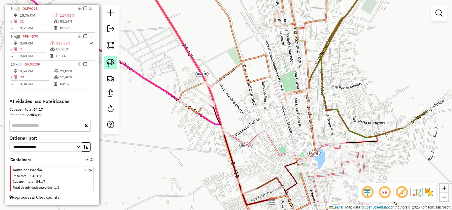
click at [114, 60] on img at bounding box center [111, 63] width 8 height 8
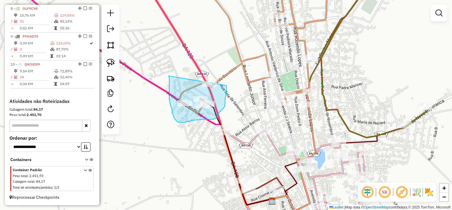
drag, startPoint x: 169, startPoint y: 81, endPoint x: 223, endPoint y: 71, distance: 54.3
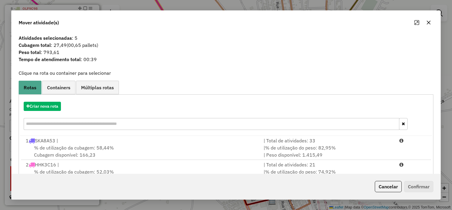
click at [428, 22] on icon "button" at bounding box center [429, 22] width 5 height 5
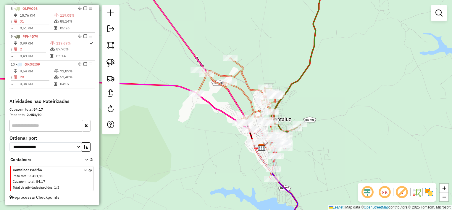
drag, startPoint x: 245, startPoint y: 161, endPoint x: 216, endPoint y: 110, distance: 58.7
click at [216, 110] on div "Janela de atendimento Grade de atendimento Capacidade Transportadoras Veículos …" at bounding box center [226, 105] width 452 height 210
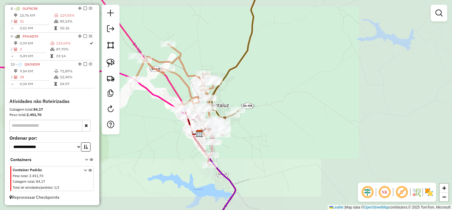
drag, startPoint x: 184, startPoint y: 154, endPoint x: 208, endPoint y: 74, distance: 82.9
click at [206, 75] on div "Janela de atendimento Grade de atendimento Capacidade Transportadoras Veículos …" at bounding box center [226, 105] width 452 height 210
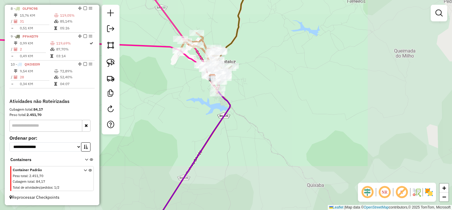
drag, startPoint x: 186, startPoint y: 133, endPoint x: 206, endPoint y: 72, distance: 64.7
click at [202, 77] on div "Janela de atendimento Grade de atendimento Capacidade Transportadoras Veículos …" at bounding box center [226, 105] width 452 height 210
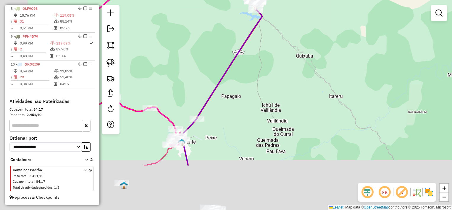
drag, startPoint x: 180, startPoint y: 153, endPoint x: 234, endPoint y: 81, distance: 90.1
click at [234, 80] on div "Janela de atendimento Grade de atendimento Capacidade Transportadoras Veículos …" at bounding box center [226, 105] width 452 height 210
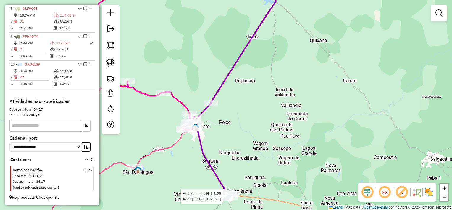
select select "*********"
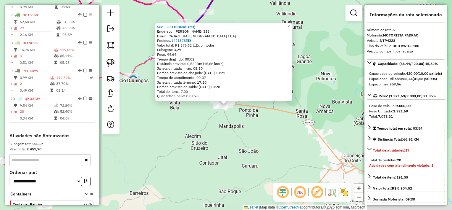
scroll to position [368, 0]
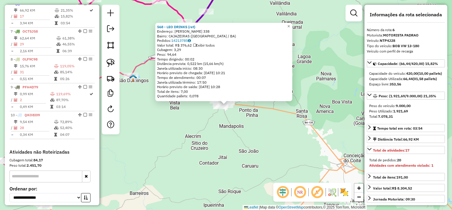
click at [238, 142] on div "568 - LEO DRINKS (ret) Endereço: FABIO PIETRO 338 Bairro: CAJAZEIRAS (RETIROLAN…" at bounding box center [226, 105] width 452 height 210
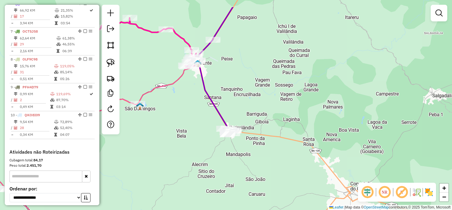
drag, startPoint x: 235, startPoint y: 104, endPoint x: 239, endPoint y: 148, distance: 44.6
click at [241, 140] on div "Janela de atendimento Grade de atendimento Capacidade Transportadoras Veículos …" at bounding box center [226, 105] width 452 height 210
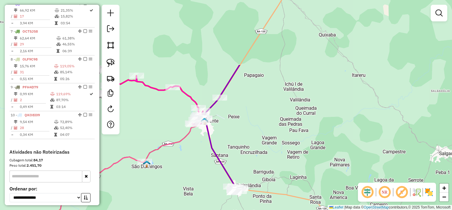
drag, startPoint x: 247, startPoint y: 136, endPoint x: 239, endPoint y: 154, distance: 19.3
click at [245, 143] on div "Janela de atendimento Grade de atendimento Capacidade Transportadoras Veículos …" at bounding box center [226, 105] width 452 height 210
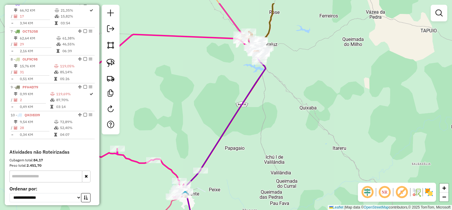
drag, startPoint x: 269, startPoint y: 114, endPoint x: 250, endPoint y: 156, distance: 46.6
click at [252, 153] on div "Janela de atendimento Grade de atendimento Capacidade Transportadoras Veículos …" at bounding box center [226, 105] width 452 height 210
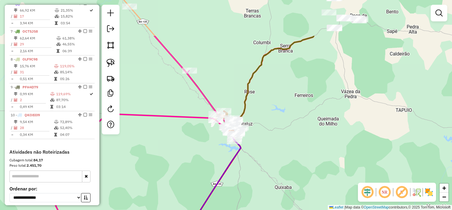
drag, startPoint x: 253, startPoint y: 160, endPoint x: 251, endPoint y: 167, distance: 6.4
click at [251, 167] on div "Janela de atendimento Grade de atendimento Capacidade Transportadoras Veículos …" at bounding box center [226, 105] width 452 height 210
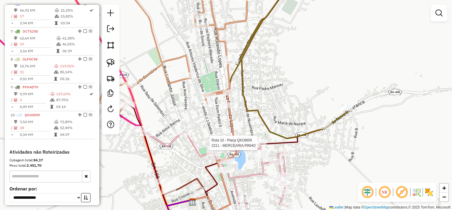
select select "*********"
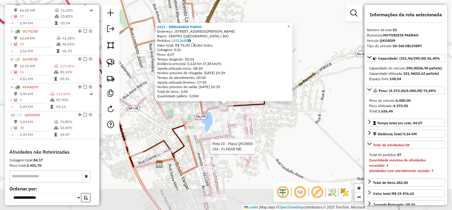
scroll to position [423, 0]
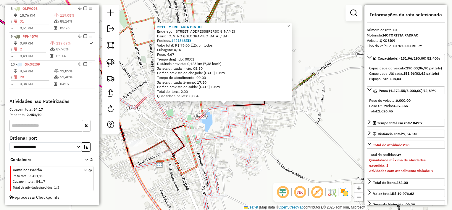
click at [293, 133] on div "2211 - MERCEARIA PINHO Endereço: Rua Allan Kardec 37 Bairro: CENTRO (SANTALUZ /…" at bounding box center [226, 105] width 452 height 210
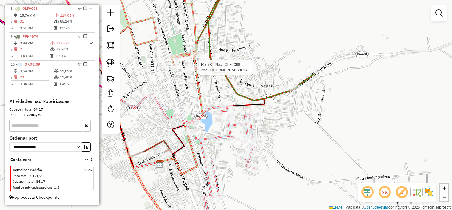
select select "*********"
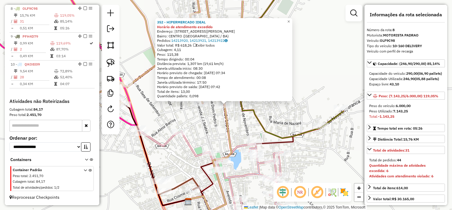
click at [244, 123] on div "352 - HIPERMERCADO IDEAL Horário de atendimento excedido Endereço: RUA ROSENDO …" at bounding box center [226, 105] width 452 height 210
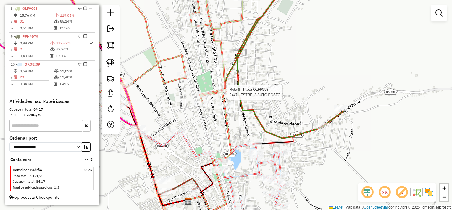
select select "*********"
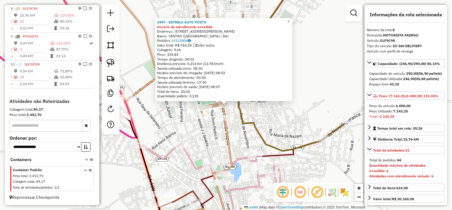
click at [243, 135] on div "2447 - ESTRELA AUTO POSTO Horário de atendimento excedido Endereço: Rua Jose Al…" at bounding box center [226, 105] width 452 height 210
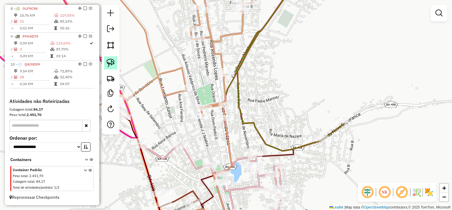
click at [115, 64] on img at bounding box center [111, 63] width 8 height 8
drag, startPoint x: 216, startPoint y: 108, endPoint x: 245, endPoint y: 97, distance: 30.8
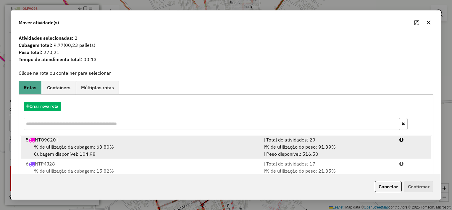
scroll to position [90, 0]
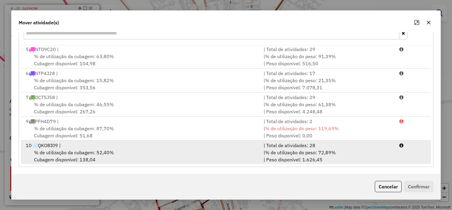
click at [230, 152] on div "% de utilização da cubagem: 52,40% Cubagem disponível: 138,04" at bounding box center [141, 156] width 238 height 14
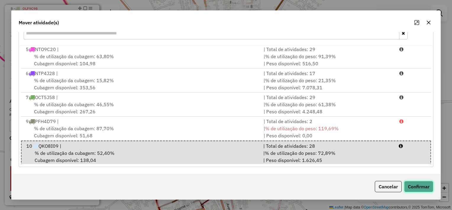
click at [410, 184] on button "Confirmar" at bounding box center [418, 186] width 29 height 11
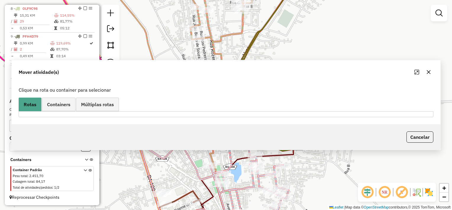
scroll to position [0, 0]
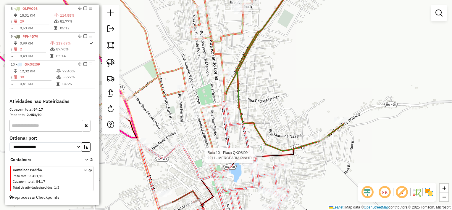
select select "*********"
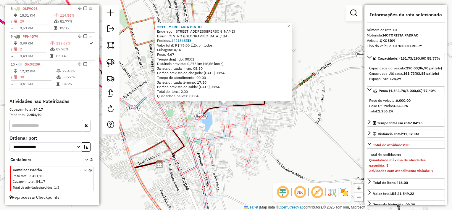
click at [279, 137] on div "2211 - MERCEARIA PINHO Endereço: Rua Allan Kardec 37 Bairro: CENTRO (SANTALUZ /…" at bounding box center [226, 105] width 452 height 210
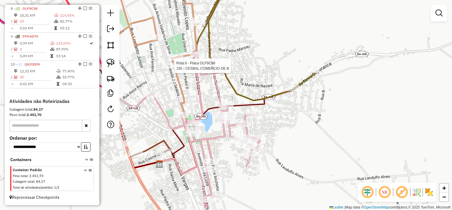
select select "*********"
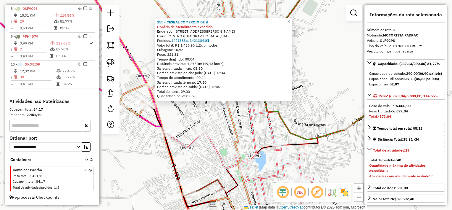
click at [225, 123] on div "155 - CESBAL COMERCIO DE B Horário de atendimento excedido Endereço: RUA JJ SEA…" at bounding box center [226, 105] width 452 height 210
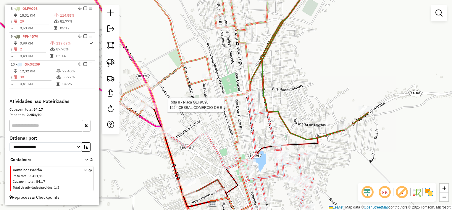
click at [227, 108] on div at bounding box center [226, 105] width 15 height 6
select select "*********"
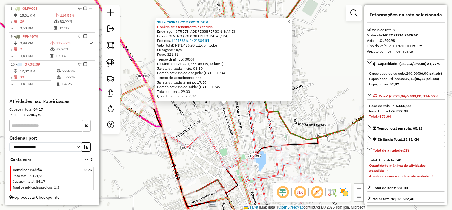
click at [219, 128] on div "Rota 8 - Placa OLF9C98 155 - CESBAL COMERCIO DE B 155 - CESBAL COMERCIO DE B Ho…" at bounding box center [226, 105] width 452 height 210
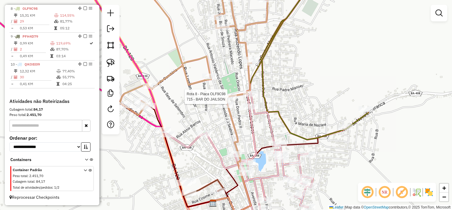
select select "*********"
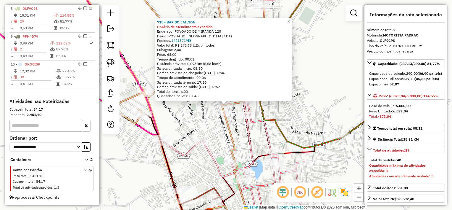
click at [218, 134] on div "715 - BAR DO JAILSON Horário de atendimento excedido Endereço: POVOADO DE MIRAN…" at bounding box center [226, 105] width 452 height 210
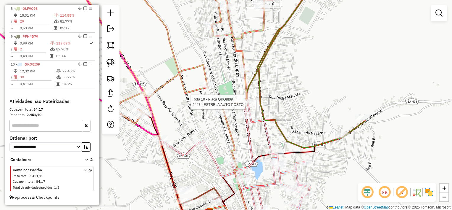
select select "*********"
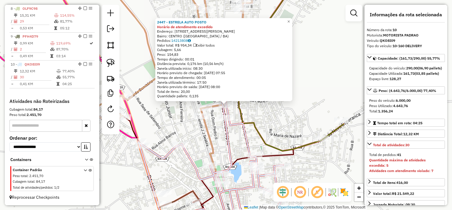
click at [220, 131] on div "2447 - ESTRELA AUTO POSTO Horário de atendimento excedido Endereço: Rua Jose Al…" at bounding box center [226, 105] width 452 height 210
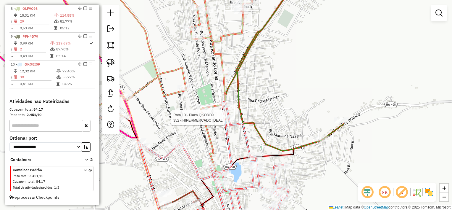
select select "*********"
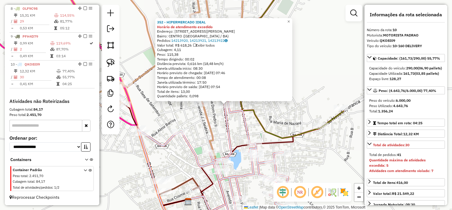
click at [218, 123] on div "352 - HIPERMERCADO IDEAL Horário de atendimento excedido Endereço: RUA ROSENDO …" at bounding box center [226, 105] width 452 height 210
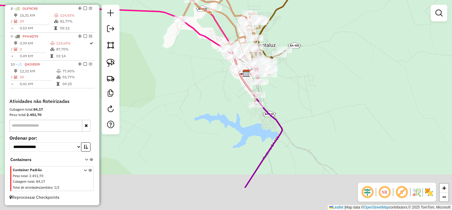
drag, startPoint x: 184, startPoint y: 162, endPoint x: 184, endPoint y: 96, distance: 66.3
click at [184, 99] on div "Janela de atendimento Grade de atendimento Capacidade Transportadoras Veículos …" at bounding box center [226, 105] width 452 height 210
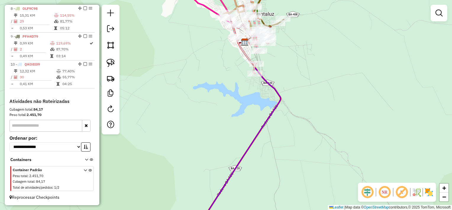
drag, startPoint x: 188, startPoint y: 119, endPoint x: 189, endPoint y: 74, distance: 45.0
click at [189, 81] on div "Janela de atendimento Grade de atendimento Capacidade Transportadoras Veículos …" at bounding box center [226, 105] width 452 height 210
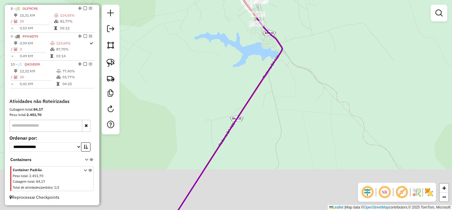
drag, startPoint x: 183, startPoint y: 106, endPoint x: 193, endPoint y: 64, distance: 42.9
click at [192, 66] on div "Janela de atendimento Grade de atendimento Capacidade Transportadoras Veículos …" at bounding box center [226, 105] width 452 height 210
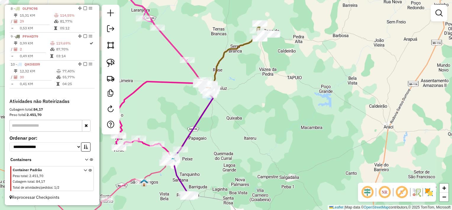
drag, startPoint x: 225, startPoint y: 102, endPoint x: 231, endPoint y: 85, distance: 17.7
click at [231, 85] on div "Janela de atendimento Grade de atendimento Capacidade Transportadoras Veículos …" at bounding box center [226, 105] width 452 height 210
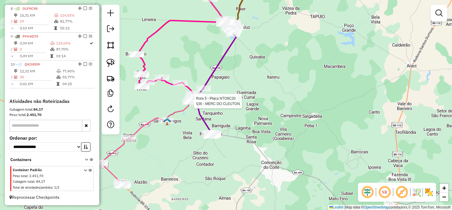
select select "*********"
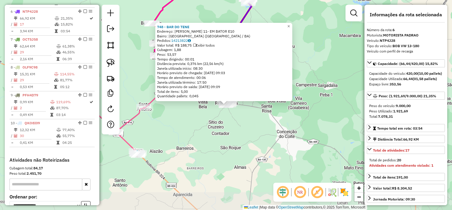
scroll to position [368, 0]
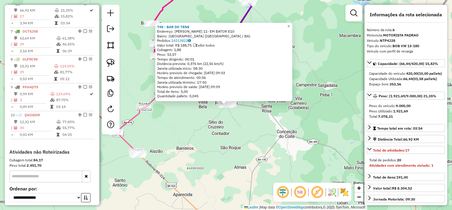
click at [219, 125] on div "748 - BAR DO TENE Endereço: ROSALVO MADUREIRA 11- EM BATOR E10 Bairro: CENTRO (…" at bounding box center [226, 105] width 452 height 210
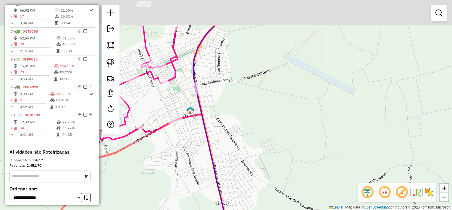
drag, startPoint x: 205, startPoint y: 60, endPoint x: 202, endPoint y: 126, distance: 66.1
click at [214, 117] on div "Janela de atendimento Grade de atendimento Capacidade Transportadoras Veículos …" at bounding box center [226, 105] width 452 height 210
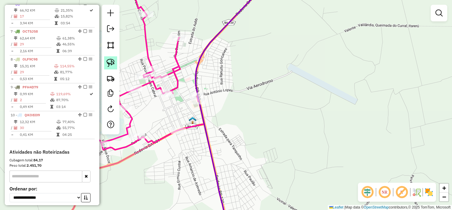
click at [114, 61] on img at bounding box center [111, 63] width 8 height 8
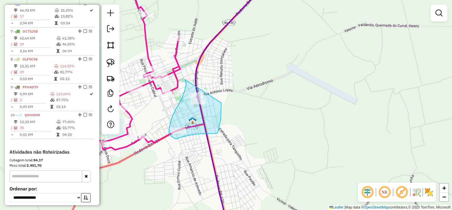
drag, startPoint x: 186, startPoint y: 81, endPoint x: 219, endPoint y: 96, distance: 36.9
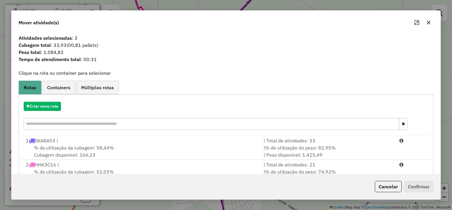
click at [427, 22] on icon "button" at bounding box center [429, 22] width 5 height 5
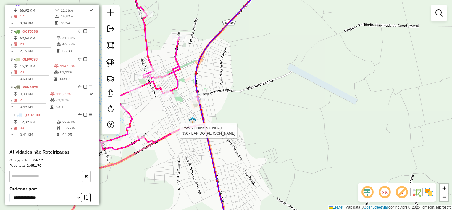
select select "*********"
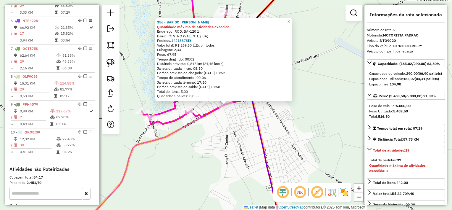
scroll to position [340, 0]
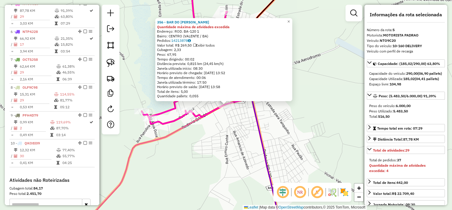
click at [237, 130] on div "356 - BAR DO PEDRO Quantidade máxima de atividades excedida Endereço: ROD. BA-1…" at bounding box center [226, 105] width 452 height 210
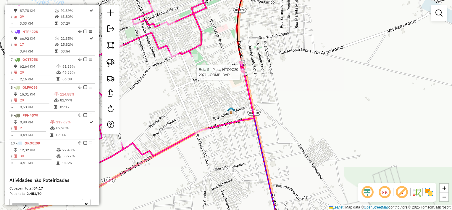
select select "*********"
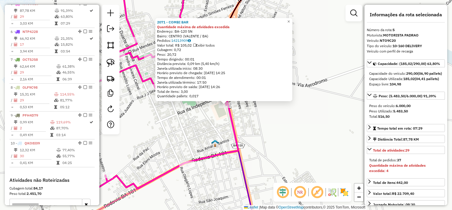
click at [242, 117] on div "2071 - COMBI BAR Quantidade máxima de atividades excedida Endereço: BA-120 SN B…" at bounding box center [226, 105] width 452 height 210
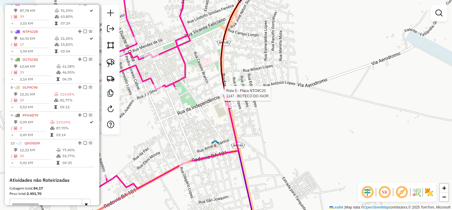
select select "*********"
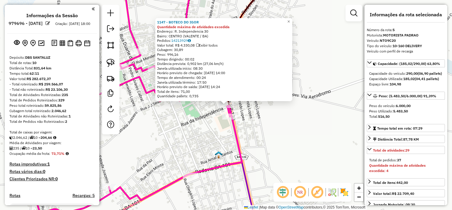
select select "*********"
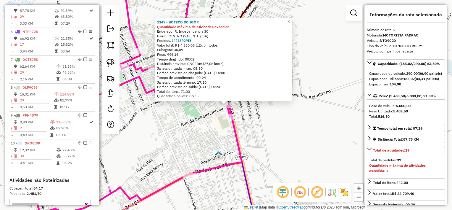
click at [256, 118] on div "1147 - BOTECO DO IGOR Quantidade máxima de atividades excedida Endereço: R. Ind…" at bounding box center [226, 105] width 452 height 210
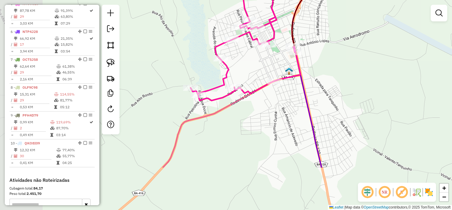
drag, startPoint x: 208, startPoint y: 171, endPoint x: 261, endPoint y: 109, distance: 81.5
click at [261, 109] on div "Janela de atendimento Grade de atendimento Capacidade Transportadoras Veículos …" at bounding box center [226, 105] width 452 height 210
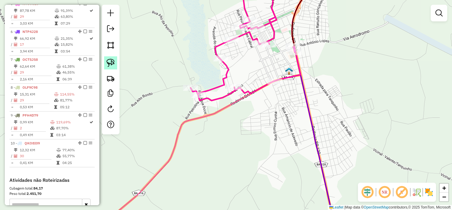
click at [115, 65] on img at bounding box center [111, 63] width 8 height 8
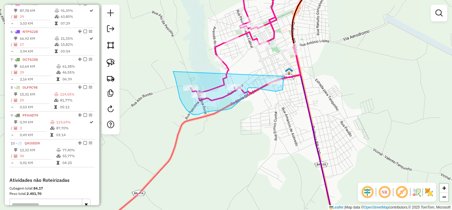
drag, startPoint x: 173, startPoint y: 71, endPoint x: 284, endPoint y: 76, distance: 110.5
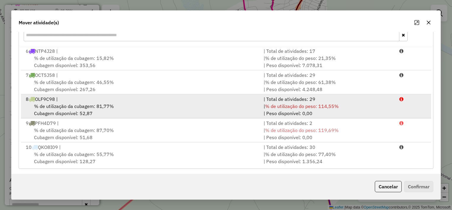
scroll to position [89, 0]
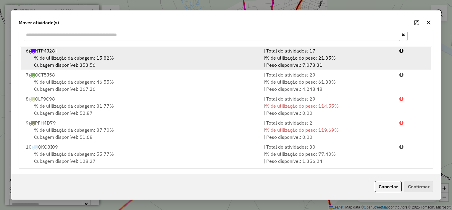
click at [127, 62] on div "% de utilização da cubagem: 15,82% Cubagem disponível: 353,56" at bounding box center [141, 61] width 238 height 14
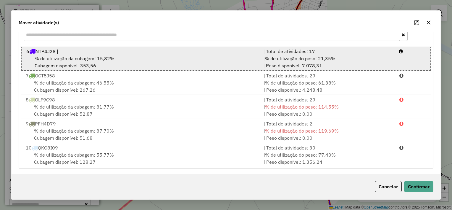
scroll to position [97, 0]
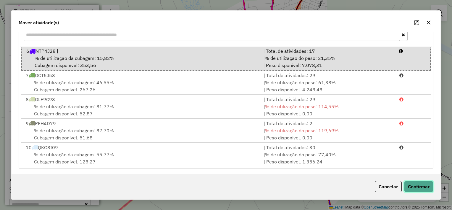
click at [415, 183] on button "Confirmar" at bounding box center [418, 186] width 29 height 11
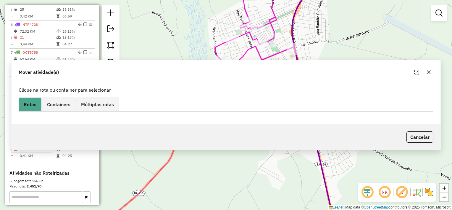
scroll to position [333, 0]
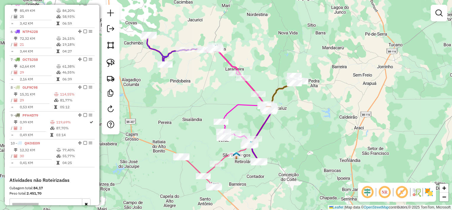
drag, startPoint x: 269, startPoint y: 136, endPoint x: 279, endPoint y: 134, distance: 10.5
click at [279, 134] on div "Janela de atendimento Grade de atendimento Capacidade Transportadoras Veículos …" at bounding box center [226, 105] width 452 height 210
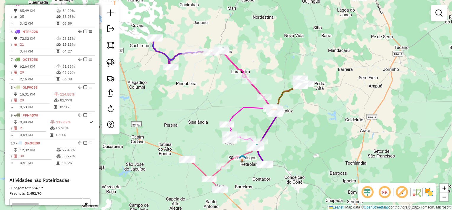
drag, startPoint x: 279, startPoint y: 122, endPoint x: 284, endPoint y: 126, distance: 6.5
click at [284, 126] on div "Janela de atendimento Grade de atendimento Capacidade Transportadoras Veículos …" at bounding box center [226, 105] width 452 height 210
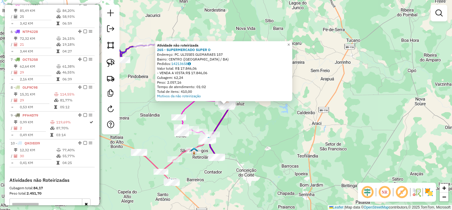
click at [246, 127] on div "Atividade não roteirizada 265 - SUPERMERCADO SUPER O Endereço: PC. ULISSES GUIM…" at bounding box center [226, 105] width 452 height 210
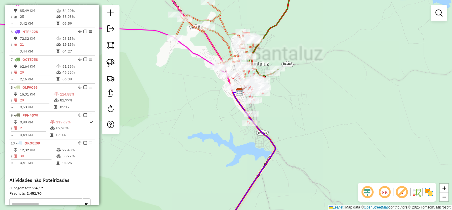
drag, startPoint x: 208, startPoint y: 104, endPoint x: 263, endPoint y: 136, distance: 63.7
click at [258, 136] on div "Janela de atendimento Grade de atendimento Capacidade Transportadoras Veículos …" at bounding box center [226, 105] width 452 height 210
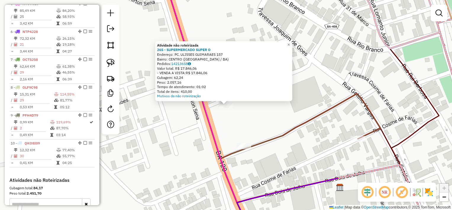
click at [274, 114] on div "Atividade não roteirizada 265 - SUPERMERCADO SUPER O Endereço: PC. ULISSES GUIM…" at bounding box center [226, 105] width 452 height 210
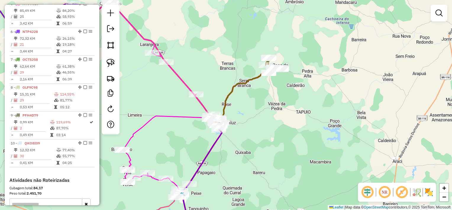
drag, startPoint x: 185, startPoint y: 140, endPoint x: 231, endPoint y: 107, distance: 56.5
click at [229, 107] on div "Janela de atendimento Grade de atendimento Capacidade Transportadoras Veículos …" at bounding box center [226, 105] width 452 height 210
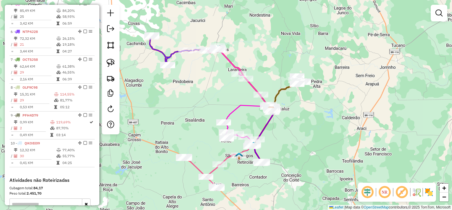
drag, startPoint x: 178, startPoint y: 92, endPoint x: 217, endPoint y: 98, distance: 39.9
click at [216, 98] on div "Janela de atendimento Grade de atendimento Capacidade Transportadoras Veículos …" at bounding box center [226, 105] width 452 height 210
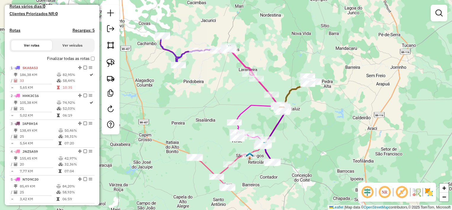
scroll to position [155, 0]
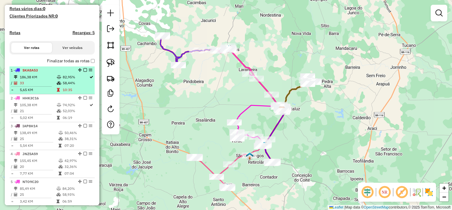
click at [46, 86] on td "33" at bounding box center [38, 83] width 37 height 6
select select "*********"
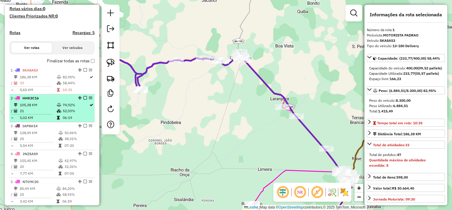
click at [42, 107] on td "105,38 KM" at bounding box center [38, 105] width 37 height 6
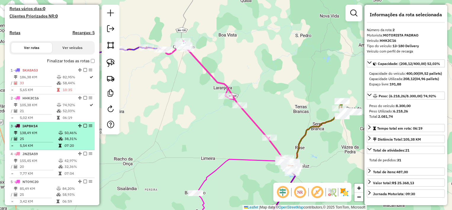
click at [50, 142] on td "25" at bounding box center [39, 139] width 39 height 6
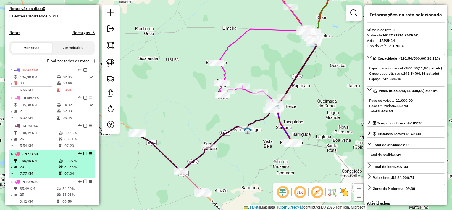
click at [45, 156] on div "4 - JNZ5A59" at bounding box center [42, 153] width 63 height 5
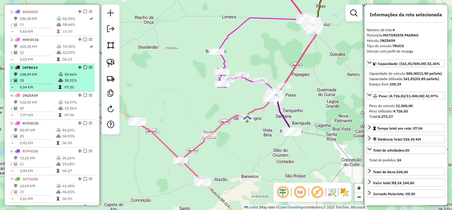
scroll to position [214, 0]
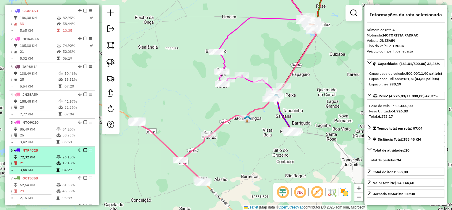
click at [45, 157] on li "6 - NTP4J28 72,32 KM 26,15% / 21 19,18% = 3,44 KM 04:27" at bounding box center [51, 160] width 85 height 28
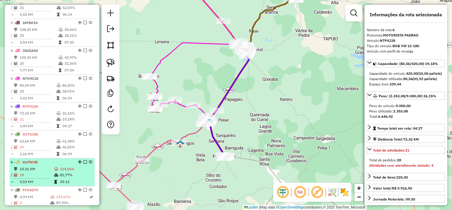
scroll to position [274, 0]
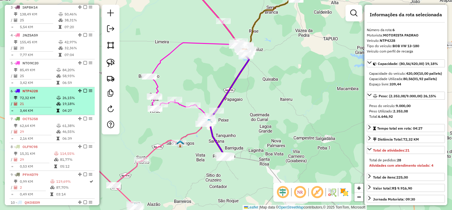
click at [44, 107] on td "21" at bounding box center [38, 104] width 37 height 6
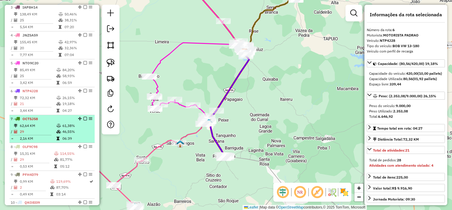
click at [49, 128] on td "62,64 KM" at bounding box center [38, 126] width 37 height 6
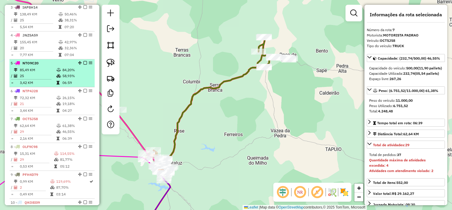
click at [44, 85] on td "3,42 KM" at bounding box center [38, 83] width 37 height 6
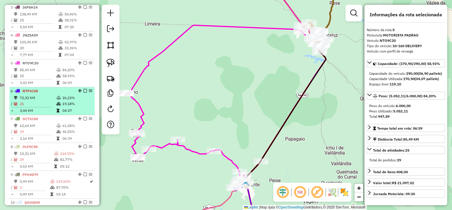
click at [36, 93] on span "NTP4J28" at bounding box center [29, 91] width 15 height 4
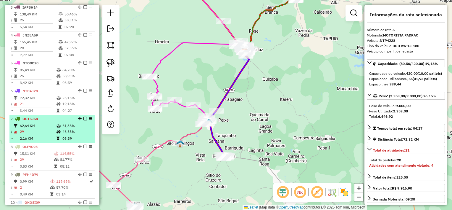
click at [36, 128] on td "62,64 KM" at bounding box center [38, 126] width 37 height 6
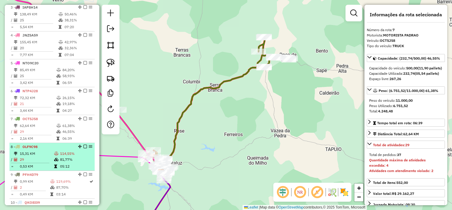
click at [44, 162] on td "29" at bounding box center [37, 159] width 34 height 6
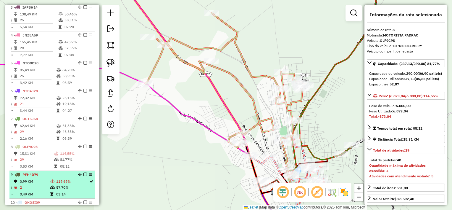
click at [41, 182] on li "9 - PFH4D79 0,99 KM 119,69% / 2 87,70% = 0,49 KM 03:14" at bounding box center [51, 185] width 85 height 28
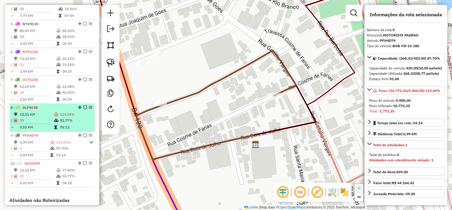
scroll to position [392, 0]
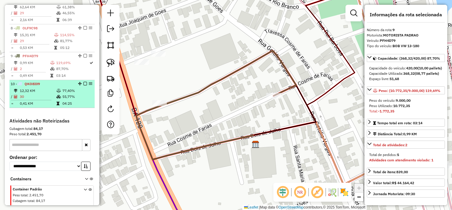
click at [44, 93] on td "12,32 KM" at bounding box center [38, 91] width 37 height 6
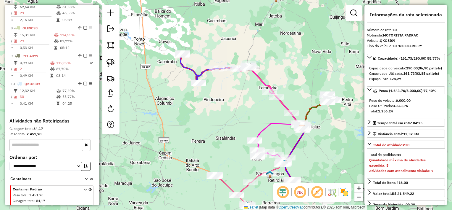
drag, startPoint x: 231, startPoint y: 124, endPoint x: 234, endPoint y: 107, distance: 17.5
click at [234, 108] on div "Janela de atendimento Grade de atendimento Capacidade Transportadoras Veículos …" at bounding box center [226, 105] width 452 height 210
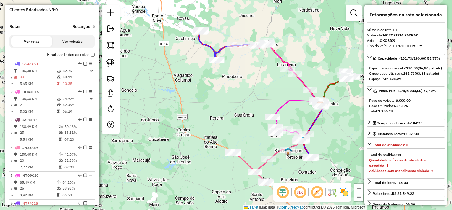
scroll to position [126, 0]
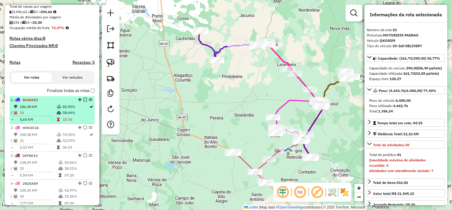
click at [47, 115] on td "33" at bounding box center [38, 113] width 37 height 6
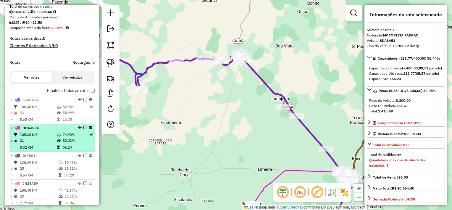
click at [44, 143] on td "21" at bounding box center [38, 140] width 37 height 6
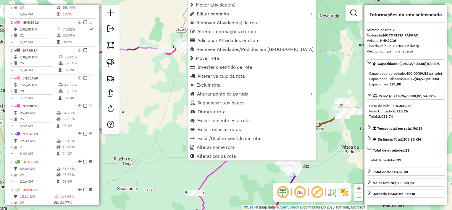
scroll to position [250, 0]
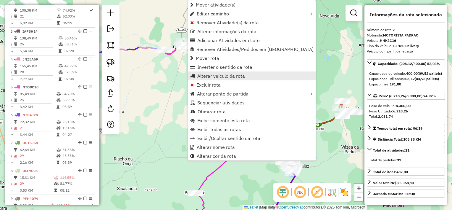
click at [209, 74] on span "Alterar veículo da rota" at bounding box center [221, 75] width 48 height 5
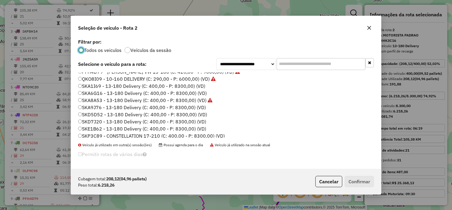
scroll to position [59, 0]
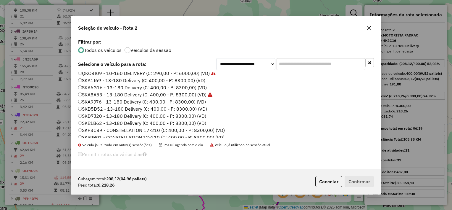
click at [110, 87] on label "SKA6G16 - 13-180 Delivery (C: 400,00 - P: 8300,00) (VD)" at bounding box center [142, 87] width 129 height 7
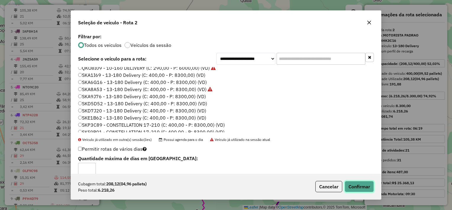
click at [358, 184] on button "Confirmar" at bounding box center [359, 186] width 29 height 11
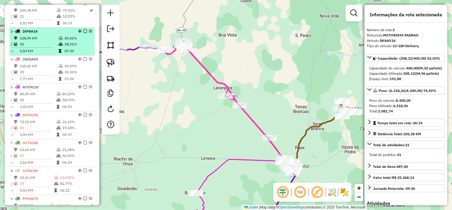
click at [37, 54] on td "5,54 KM" at bounding box center [39, 51] width 39 height 6
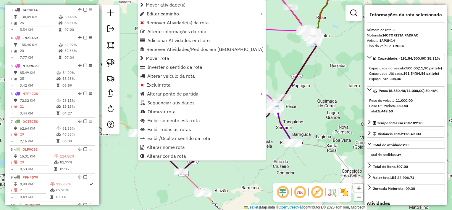
scroll to position [277, 0]
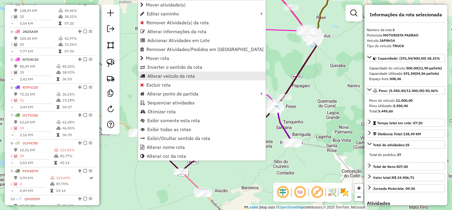
click at [169, 78] on span "Alterar veículo da rota" at bounding box center [171, 75] width 48 height 5
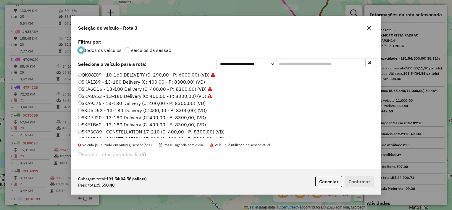
scroll to position [63, 0]
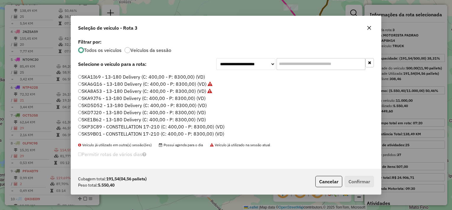
click at [127, 126] on label "SKP3C89 - CONSTELLATION 17-210 (C: 400,00 - P: 8300,00) (VD)" at bounding box center [151, 126] width 147 height 7
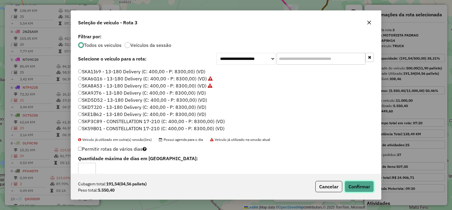
click at [358, 182] on button "Confirmar" at bounding box center [359, 186] width 29 height 11
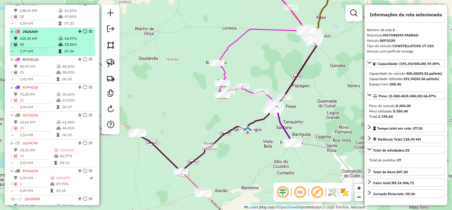
click at [41, 53] on td "7,77 KM" at bounding box center [39, 51] width 39 height 6
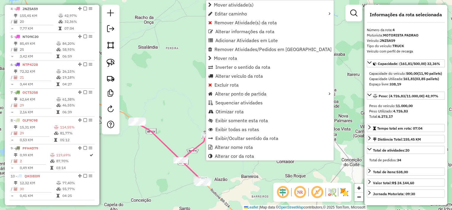
scroll to position [305, 0]
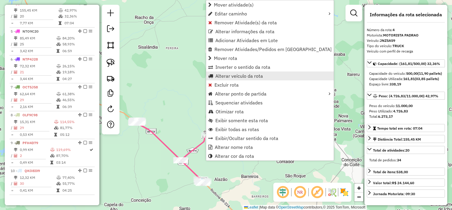
click at [237, 78] on span "Alterar veículo da rota" at bounding box center [240, 75] width 48 height 5
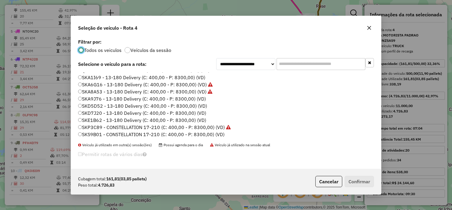
scroll to position [63, 0]
click at [116, 104] on label "SKD5D52 - 13-180 Delivery (C: 400,00 - P: 8300,00) (VD)" at bounding box center [142, 105] width 129 height 7
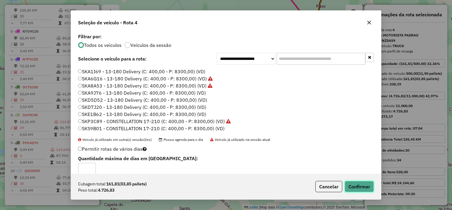
click at [369, 184] on button "Confirmar" at bounding box center [359, 186] width 29 height 11
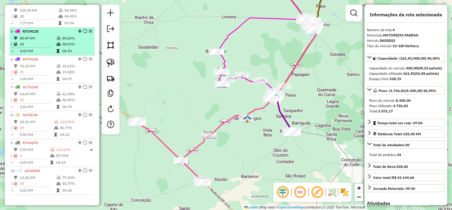
click at [41, 48] on td at bounding box center [34, 47] width 46 height 1
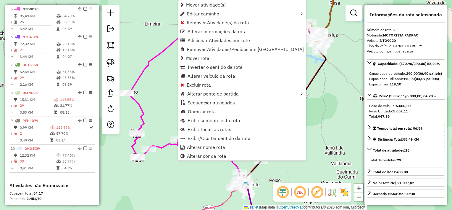
scroll to position [333, 0]
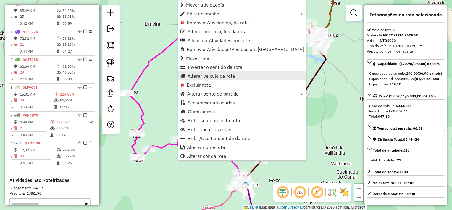
click at [210, 78] on span "Alterar veículo da rota" at bounding box center [212, 75] width 48 height 5
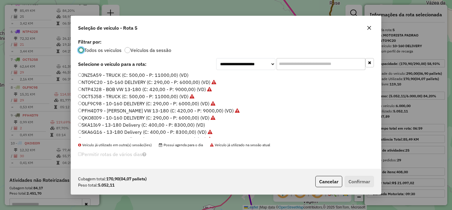
scroll to position [59, 0]
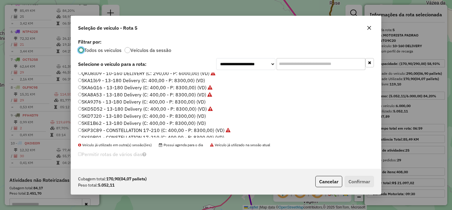
click at [117, 115] on label "SKD7J20 - 13-180 Delivery (C: 400,00 - P: 8300,00) (VD)" at bounding box center [142, 115] width 128 height 7
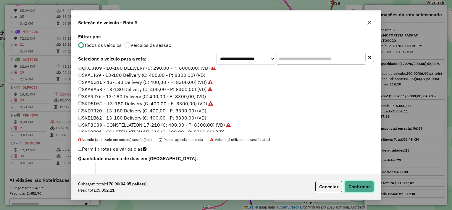
click at [358, 184] on button "Confirmar" at bounding box center [359, 186] width 29 height 11
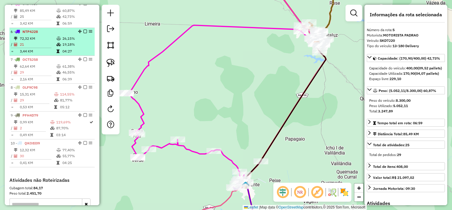
click at [34, 47] on td "21" at bounding box center [38, 44] width 37 height 6
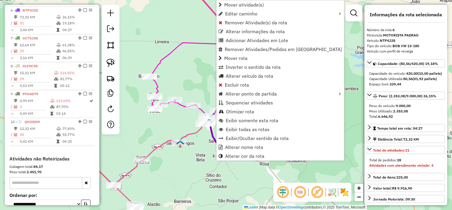
scroll to position [361, 0]
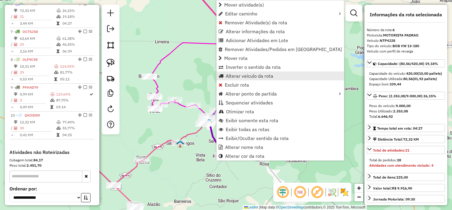
click at [241, 77] on span "Alterar veículo da rota" at bounding box center [250, 75] width 48 height 5
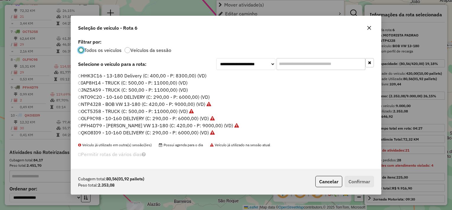
scroll to position [3, 2]
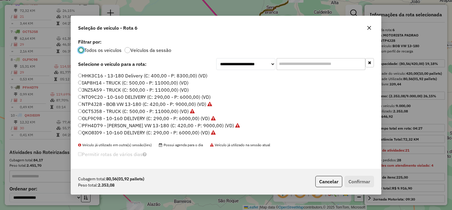
click at [120, 118] on label "OLF9C98 - 10-160 DELIVERY (C: 290,00 - P: 6000,00) (VD)" at bounding box center [147, 118] width 138 height 7
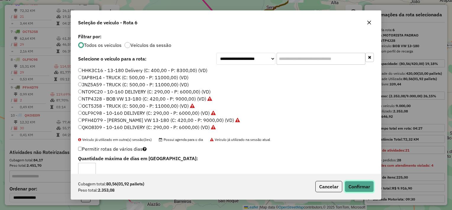
click at [362, 185] on button "Confirmar" at bounding box center [359, 186] width 29 height 11
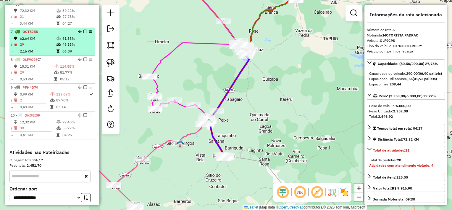
click at [38, 47] on td "29" at bounding box center [38, 44] width 37 height 6
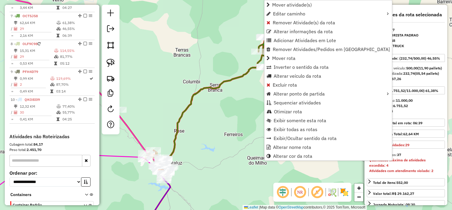
scroll to position [388, 0]
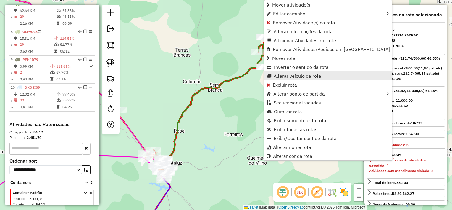
click at [287, 75] on span "Alterar veículo da rota" at bounding box center [298, 75] width 48 height 5
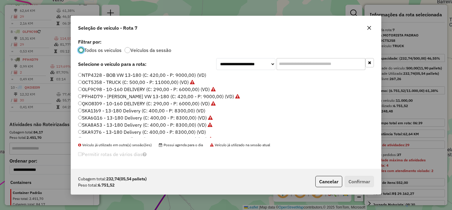
scroll to position [30, 0]
click at [129, 130] on label "SKA9J76 - 13-180 Delivery (C: 400,00 - P: 8300,00) (VD)" at bounding box center [142, 131] width 128 height 7
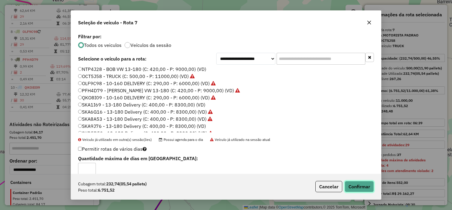
click at [359, 185] on button "Confirmar" at bounding box center [359, 186] width 29 height 11
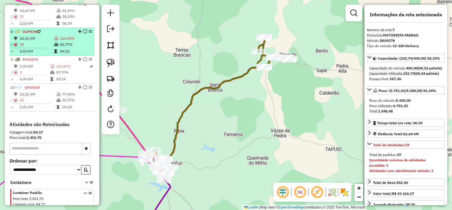
click at [32, 47] on td "29" at bounding box center [37, 44] width 34 height 6
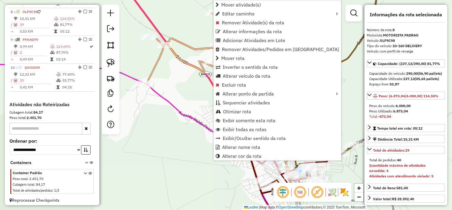
scroll to position [416, 0]
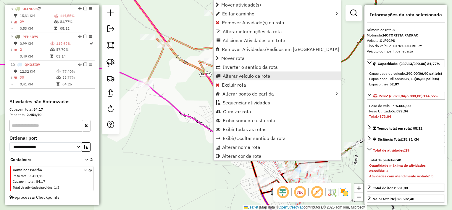
click at [231, 74] on span "Alterar veículo da rota" at bounding box center [247, 75] width 48 height 5
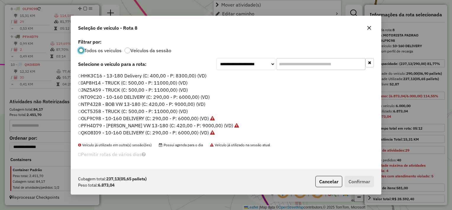
scroll to position [3, 2]
click at [107, 125] on label "PFH4D79 - BOB VW 13-180 (C: 420,00 - P: 9000,00) (VD)" at bounding box center [158, 125] width 161 height 7
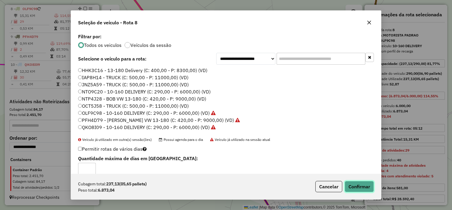
click at [361, 184] on button "Confirmar" at bounding box center [359, 186] width 29 height 11
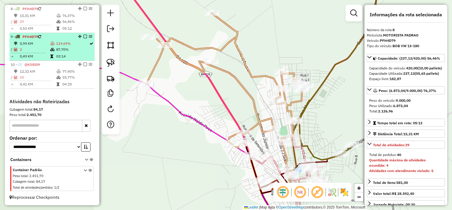
click at [34, 50] on td "2" at bounding box center [35, 49] width 30 height 6
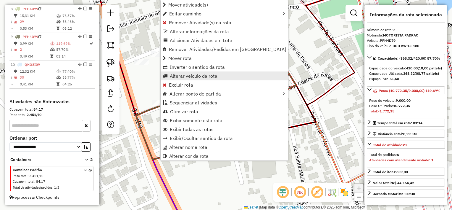
click at [185, 75] on span "Alterar veículo da rota" at bounding box center [194, 75] width 48 height 5
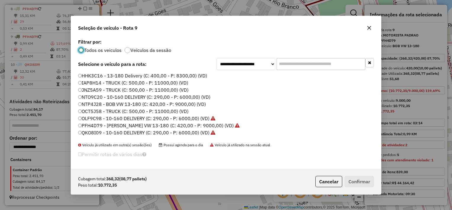
click at [120, 111] on label "OCT5J58 - TRUCK (C: 500,00 - P: 11000,00) (VD)" at bounding box center [133, 110] width 110 height 7
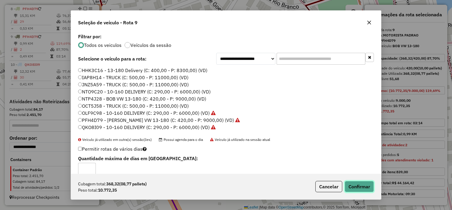
click at [361, 184] on button "Confirmar" at bounding box center [359, 186] width 29 height 11
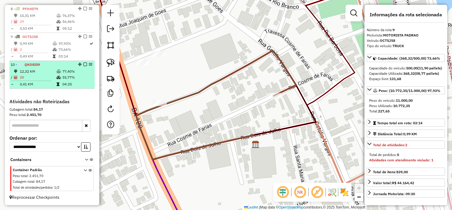
click at [41, 78] on td "30" at bounding box center [38, 77] width 37 height 6
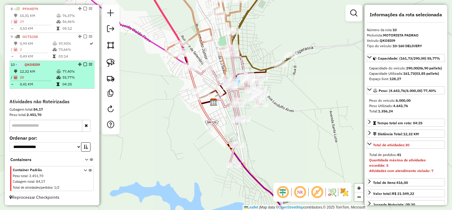
click at [49, 80] on td at bounding box center [34, 80] width 46 height 1
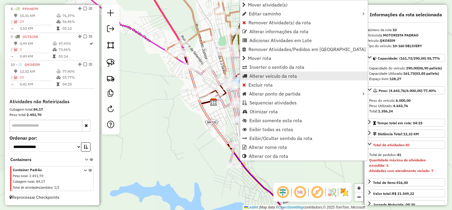
click at [267, 75] on span "Alterar veículo da rota" at bounding box center [274, 75] width 48 height 5
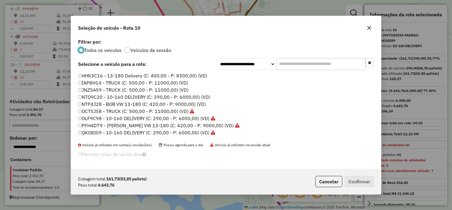
click at [123, 97] on label "NTO9C20 - 10-160 DELIVERY (C: 290,00 - P: 6000,00) (VD)" at bounding box center [144, 96] width 132 height 7
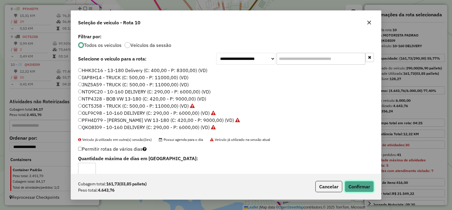
click at [359, 184] on button "Confirmar" at bounding box center [359, 186] width 29 height 11
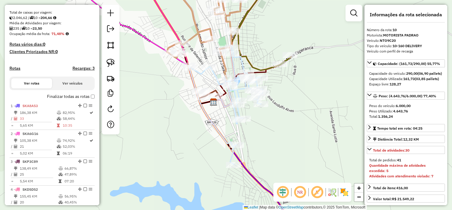
scroll to position [0, 0]
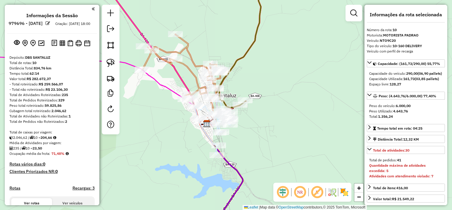
drag, startPoint x: 232, startPoint y: 113, endPoint x: 246, endPoint y: 134, distance: 24.6
click at [246, 134] on div "Janela de atendimento Grade de atendimento Capacidade Transportadoras Veículos …" at bounding box center [226, 105] width 452 height 210
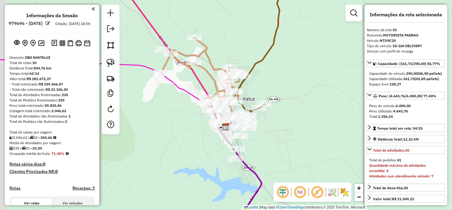
drag, startPoint x: 176, startPoint y: 149, endPoint x: 222, endPoint y: 139, distance: 47.7
click at [222, 139] on div "Janela de atendimento Grade de atendimento Capacidade Transportadoras Veículos …" at bounding box center [226, 105] width 452 height 210
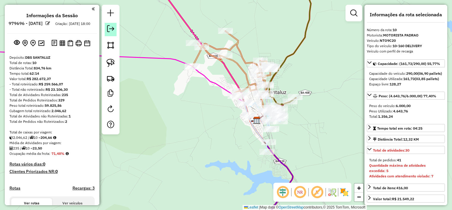
click at [115, 31] on link at bounding box center [111, 29] width 12 height 13
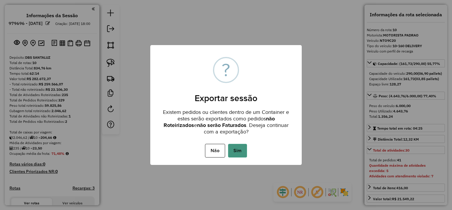
click at [234, 152] on button "Sim" at bounding box center [237, 151] width 19 height 14
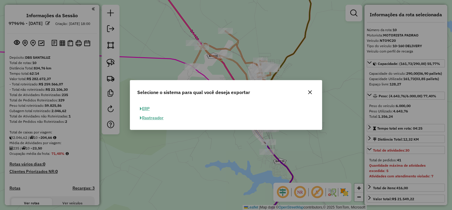
click at [147, 108] on button "ERP" at bounding box center [144, 108] width 15 height 9
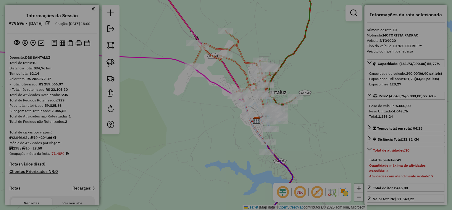
select select "**"
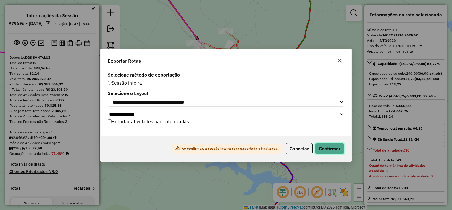
click at [326, 149] on button "Confirmar" at bounding box center [329, 148] width 29 height 11
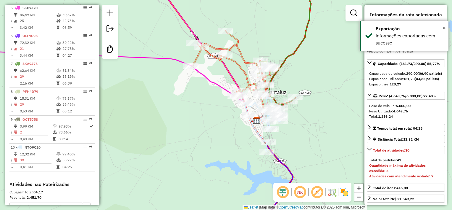
scroll to position [406, 0]
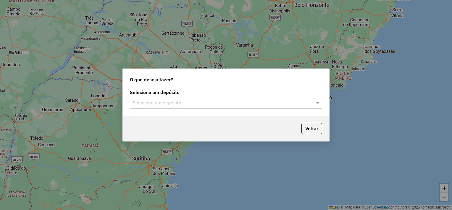
click at [194, 101] on input "text" at bounding box center [220, 102] width 175 height 7
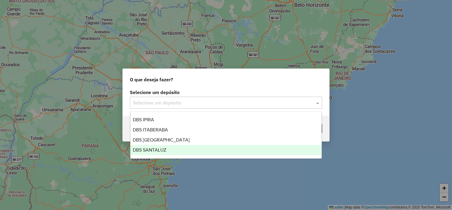
click at [177, 148] on div "DBS SANTALUZ" at bounding box center [227, 150] width 192 height 10
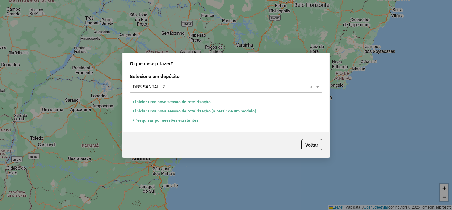
click at [173, 121] on button "Pesquisar por sessões existentes" at bounding box center [165, 119] width 71 height 9
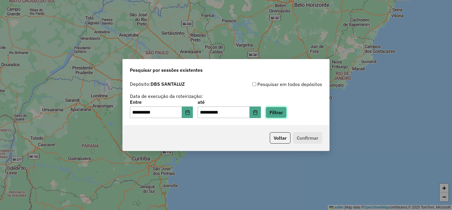
click at [287, 115] on button "Filtrar" at bounding box center [276, 112] width 21 height 11
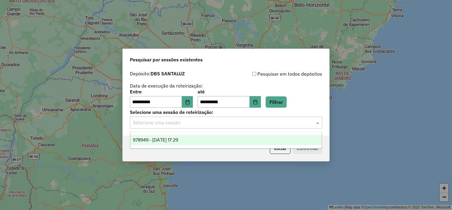
click at [177, 124] on input "text" at bounding box center [220, 122] width 175 height 7
click at [178, 138] on span "978949 - [DATE] 17:29" at bounding box center [155, 139] width 45 height 5
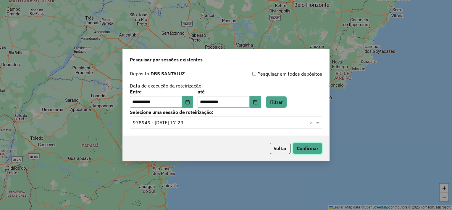
click at [318, 149] on button "Confirmar" at bounding box center [307, 147] width 29 height 11
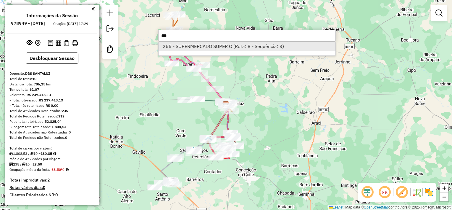
type input "***"
click at [229, 45] on li "265 - SUPERMERCADO SUPER O (Rota: 8 - Sequência: 3)" at bounding box center [247, 46] width 177 height 9
select select "**********"
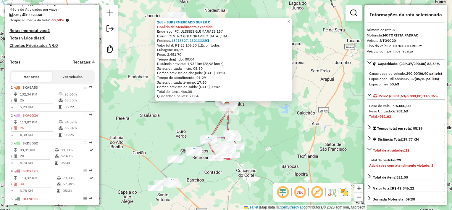
scroll to position [321, 0]
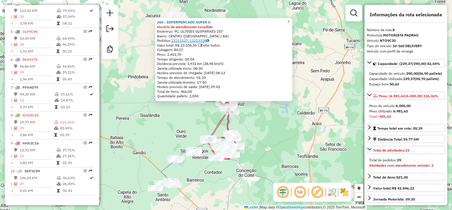
click at [186, 41] on link "13213327, 13213328" at bounding box center [190, 40] width 38 height 4
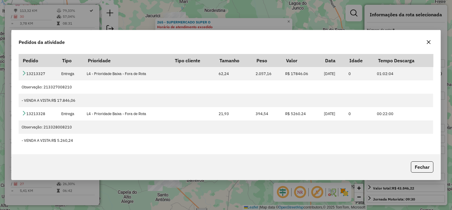
click at [428, 43] on icon "button" at bounding box center [429, 42] width 5 height 5
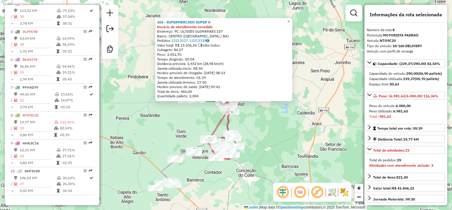
click at [282, 124] on div "265 - SUPERMERCADO SUPER O Horário de atendimento excedido Endereço: PC. ULISSE…" at bounding box center [226, 105] width 452 height 210
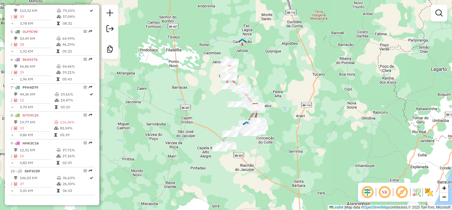
drag, startPoint x: 263, startPoint y: 61, endPoint x: 267, endPoint y: 83, distance: 22.2
click at [267, 83] on div "Janela de atendimento Grade de atendimento Capacidade Transportadoras Veículos …" at bounding box center [226, 105] width 452 height 210
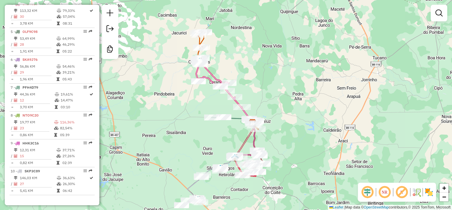
drag, startPoint x: 264, startPoint y: 79, endPoint x: 275, endPoint y: 59, distance: 22.5
click at [275, 59] on div "Janela de atendimento Grade de atendimento Capacidade Transportadoras Veículos …" at bounding box center [226, 105] width 452 height 210
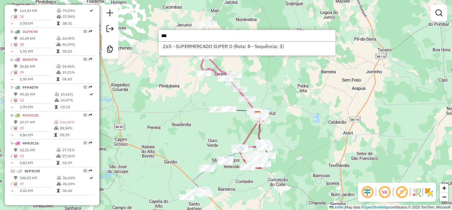
type input "***"
